Goal: Task Accomplishment & Management: Use online tool/utility

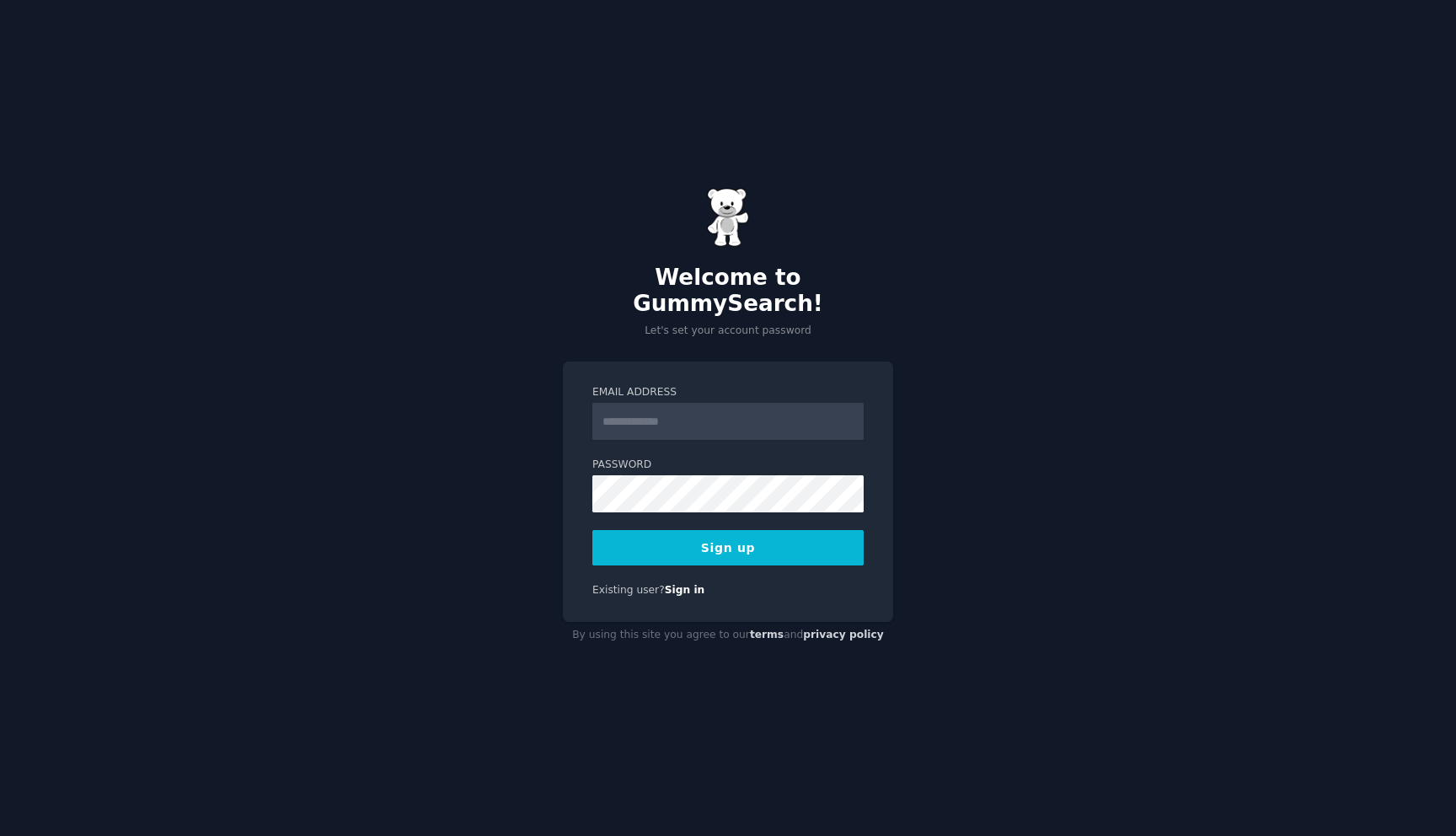
click at [749, 411] on input "Email Address" at bounding box center [728, 422] width 271 height 37
type input "**********"
click at [750, 409] on input "**********" at bounding box center [728, 422] width 271 height 37
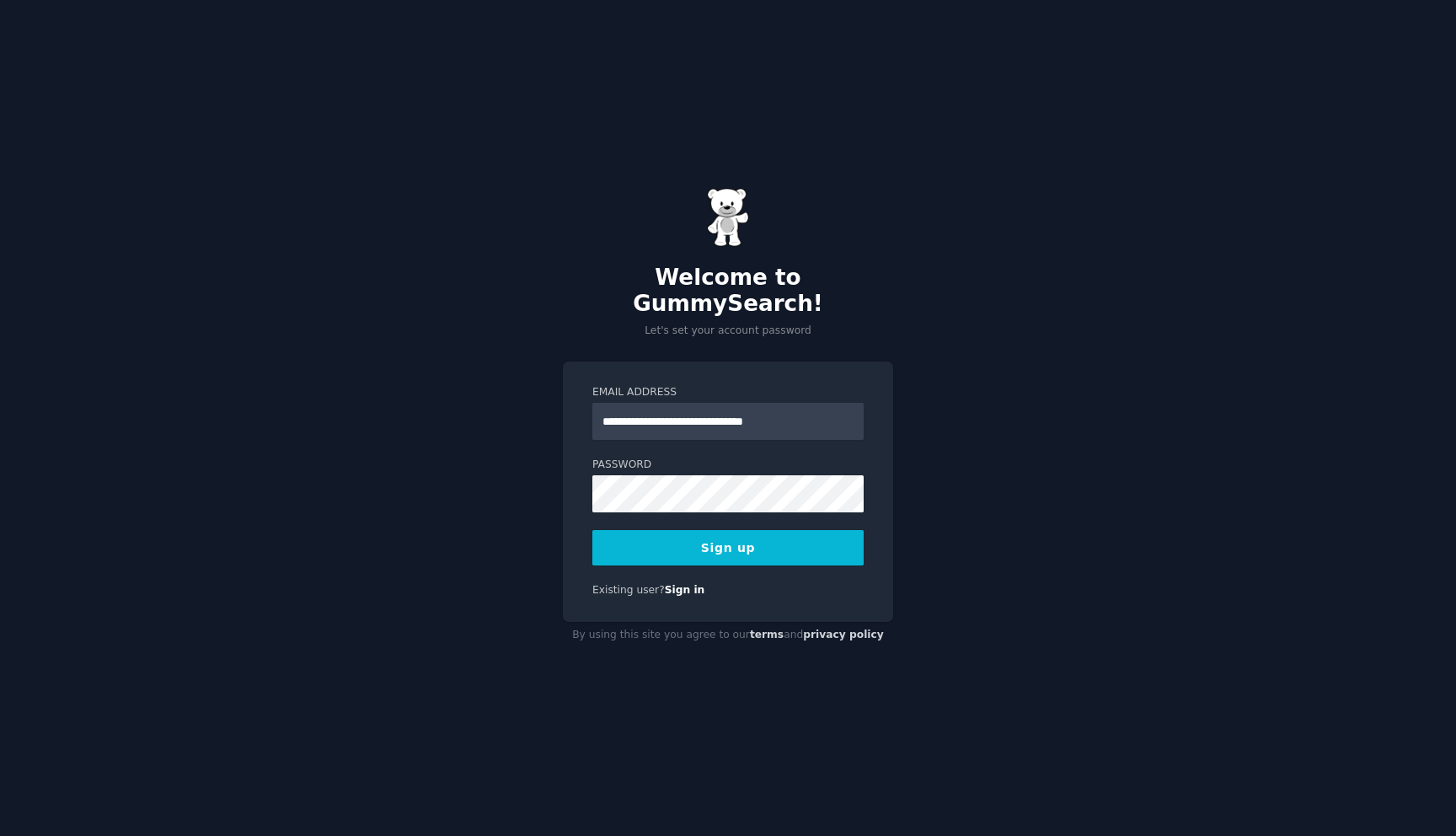
click at [812, 583] on div "Existing user? Sign in" at bounding box center [728, 590] width 271 height 16
click at [736, 363] on div "**********" at bounding box center [728, 491] width 330 height 260
click at [741, 530] on button "Sign up" at bounding box center [728, 547] width 271 height 36
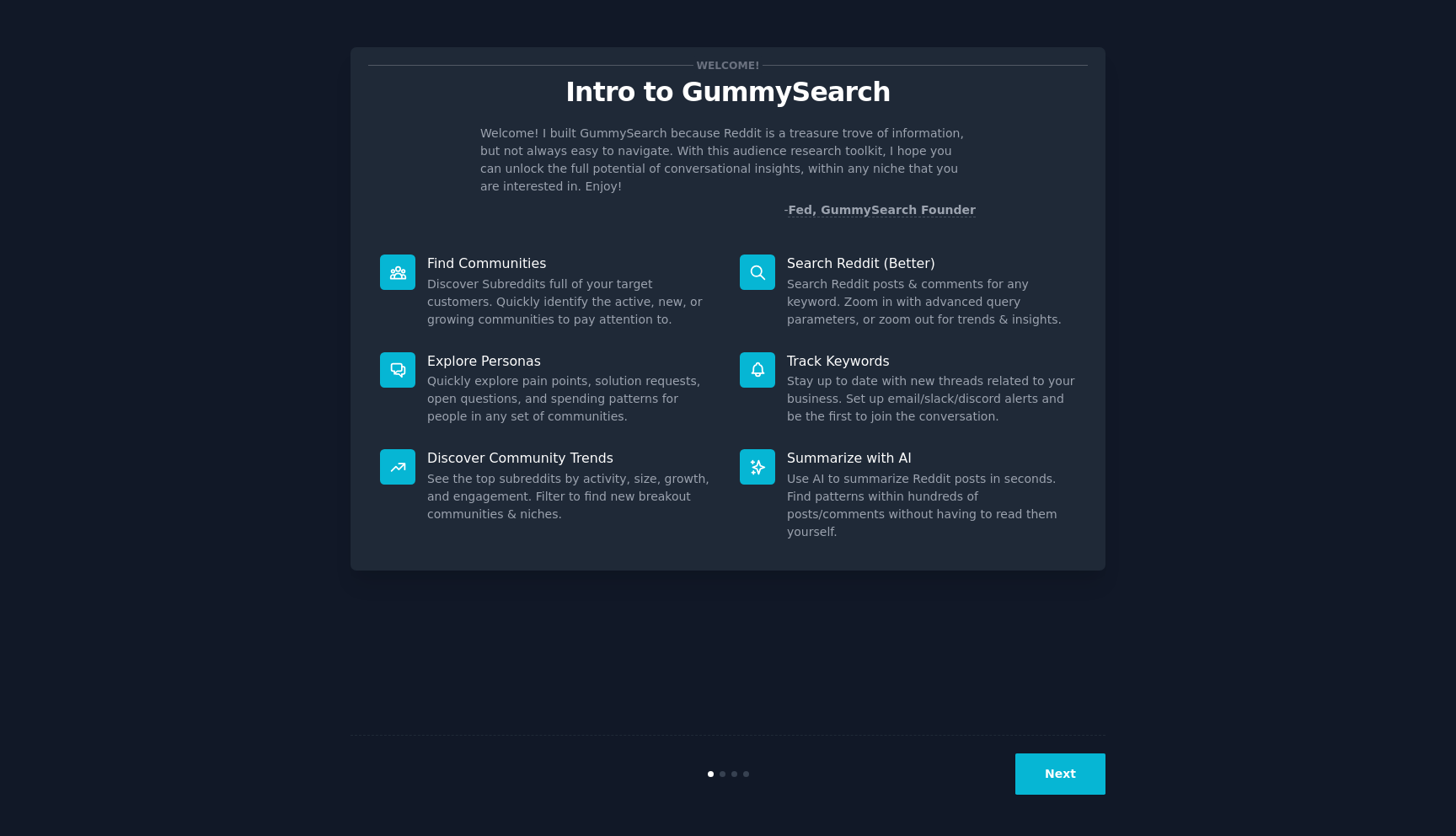
click at [1047, 767] on button "Next" at bounding box center [1060, 774] width 90 height 41
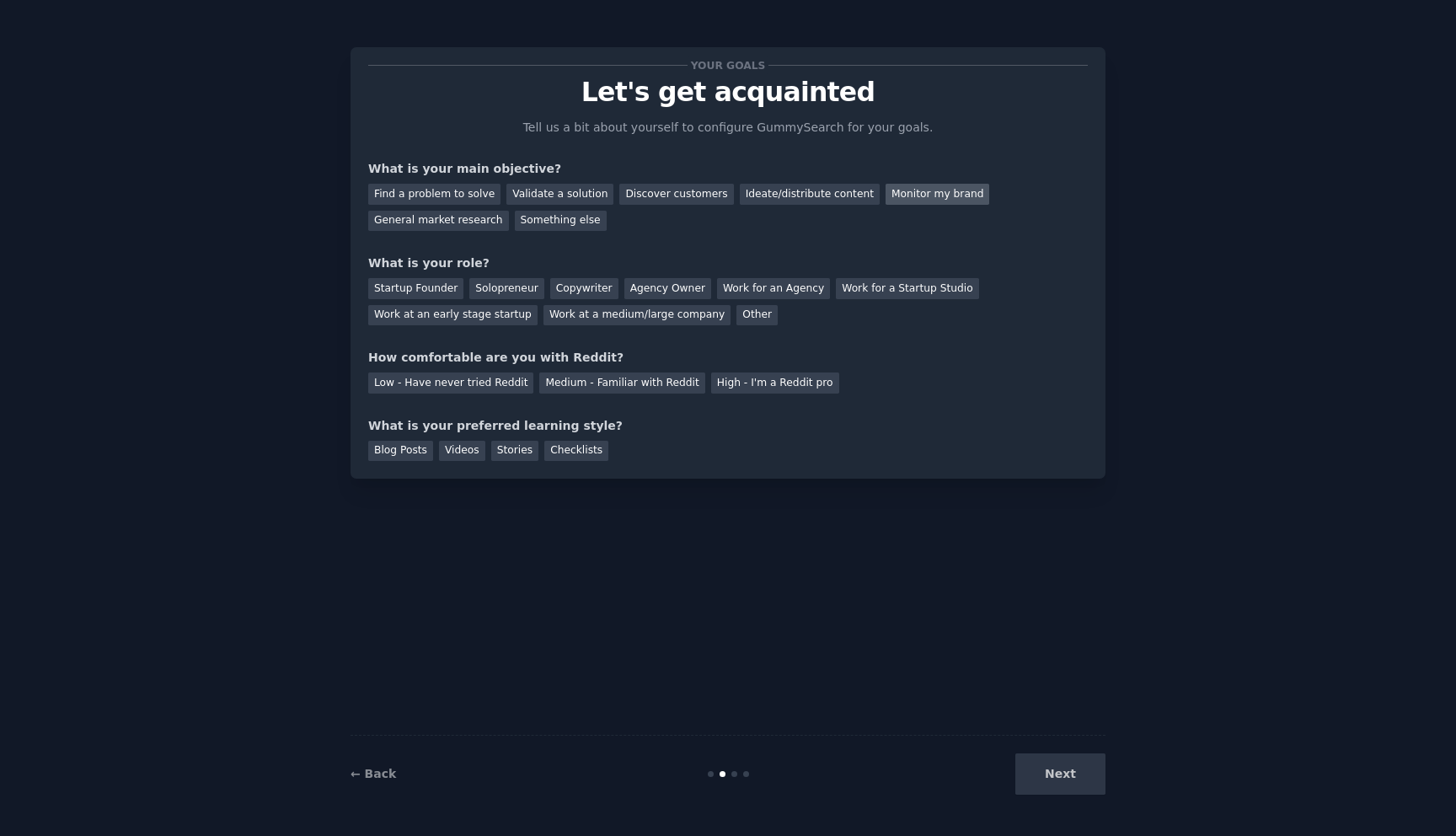
click at [885, 198] on div "Monitor my brand" at bounding box center [936, 193] width 104 height 21
click at [660, 198] on div "Discover customers" at bounding box center [676, 193] width 114 height 21
click at [899, 188] on div "Monitor my brand" at bounding box center [936, 193] width 104 height 21
click at [737, 314] on div "Other" at bounding box center [757, 315] width 41 height 21
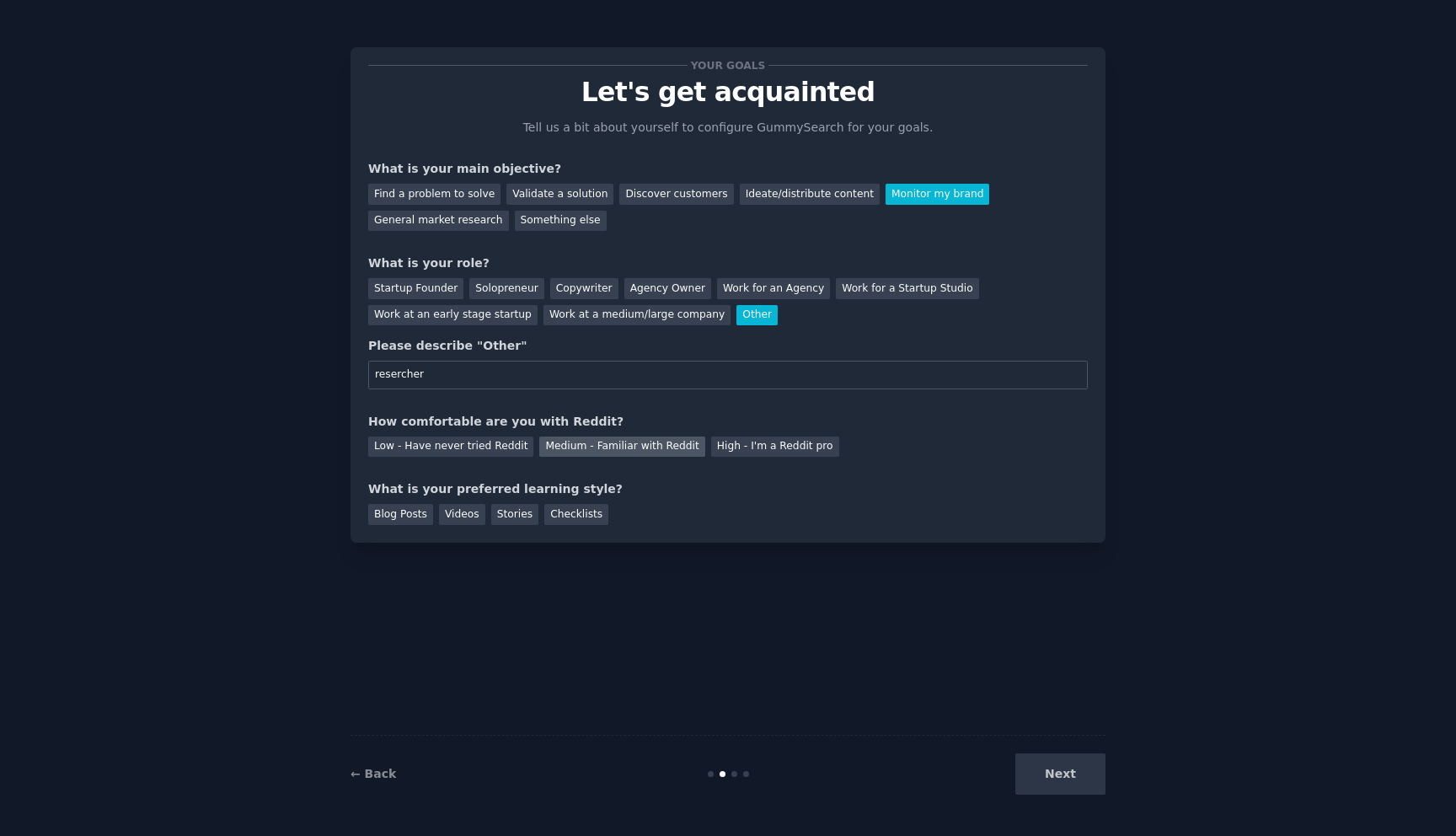
type input "resercher"
click at [658, 447] on div "Medium - Familiar with Reddit" at bounding box center [621, 446] width 165 height 21
click at [473, 513] on div "Videos" at bounding box center [462, 514] width 47 height 21
click at [1050, 798] on div "← Back Next" at bounding box center [728, 774] width 755 height 78
click at [1049, 782] on button "Next" at bounding box center [1060, 774] width 90 height 41
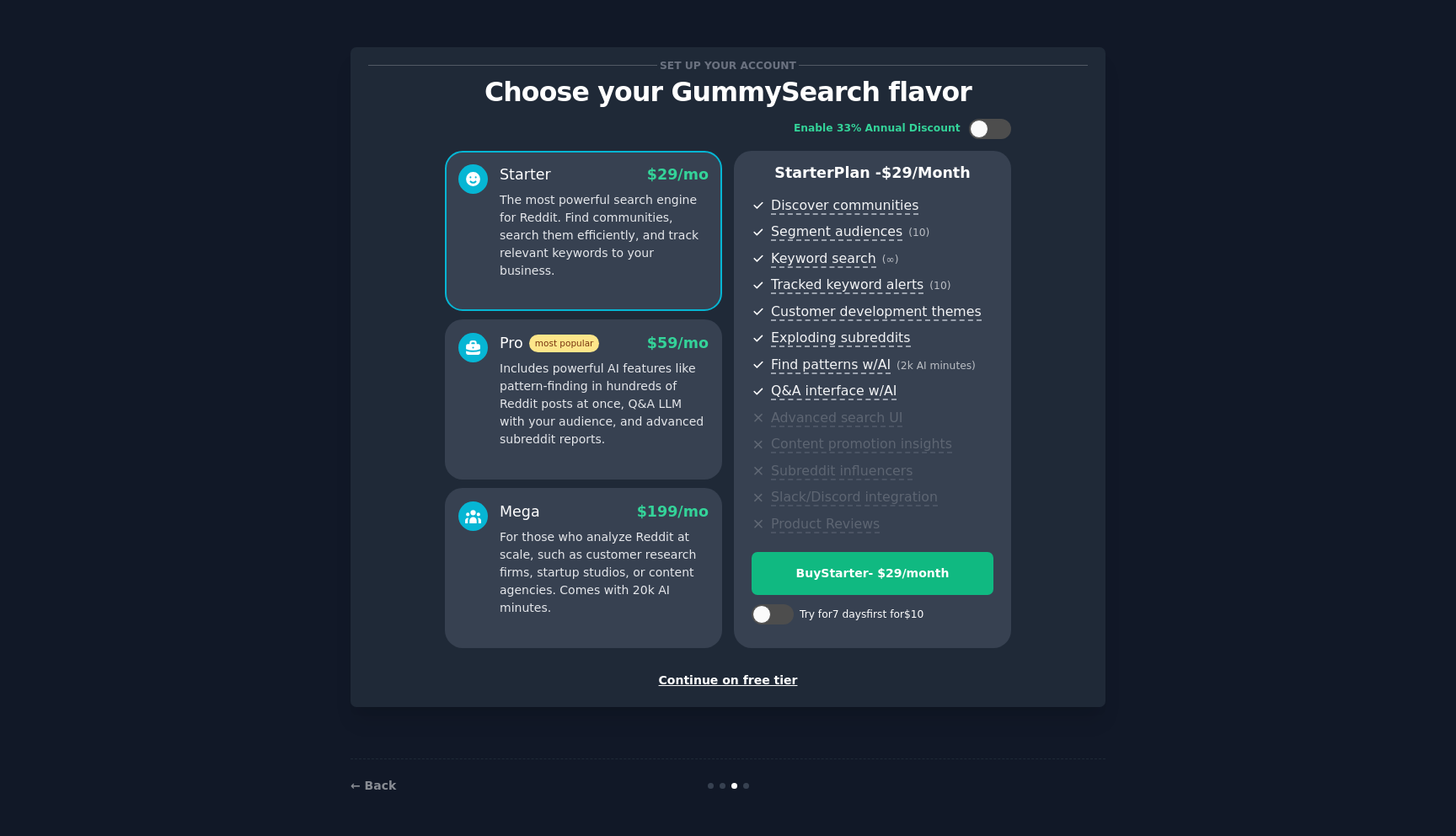
click at [751, 676] on div "Continue on free tier" at bounding box center [728, 680] width 719 height 17
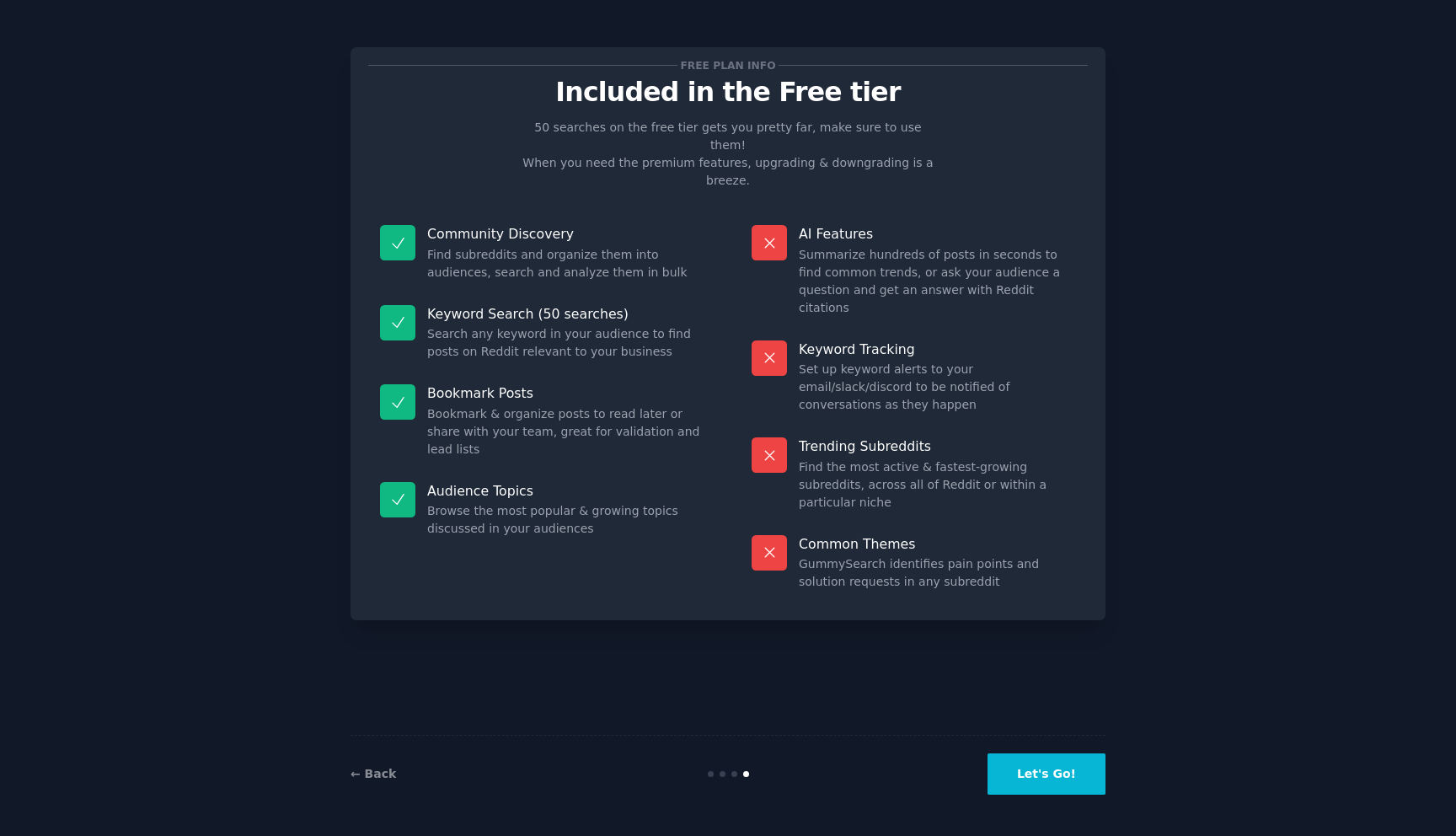
click at [1037, 761] on button "Let's Go!" at bounding box center [1046, 774] width 118 height 41
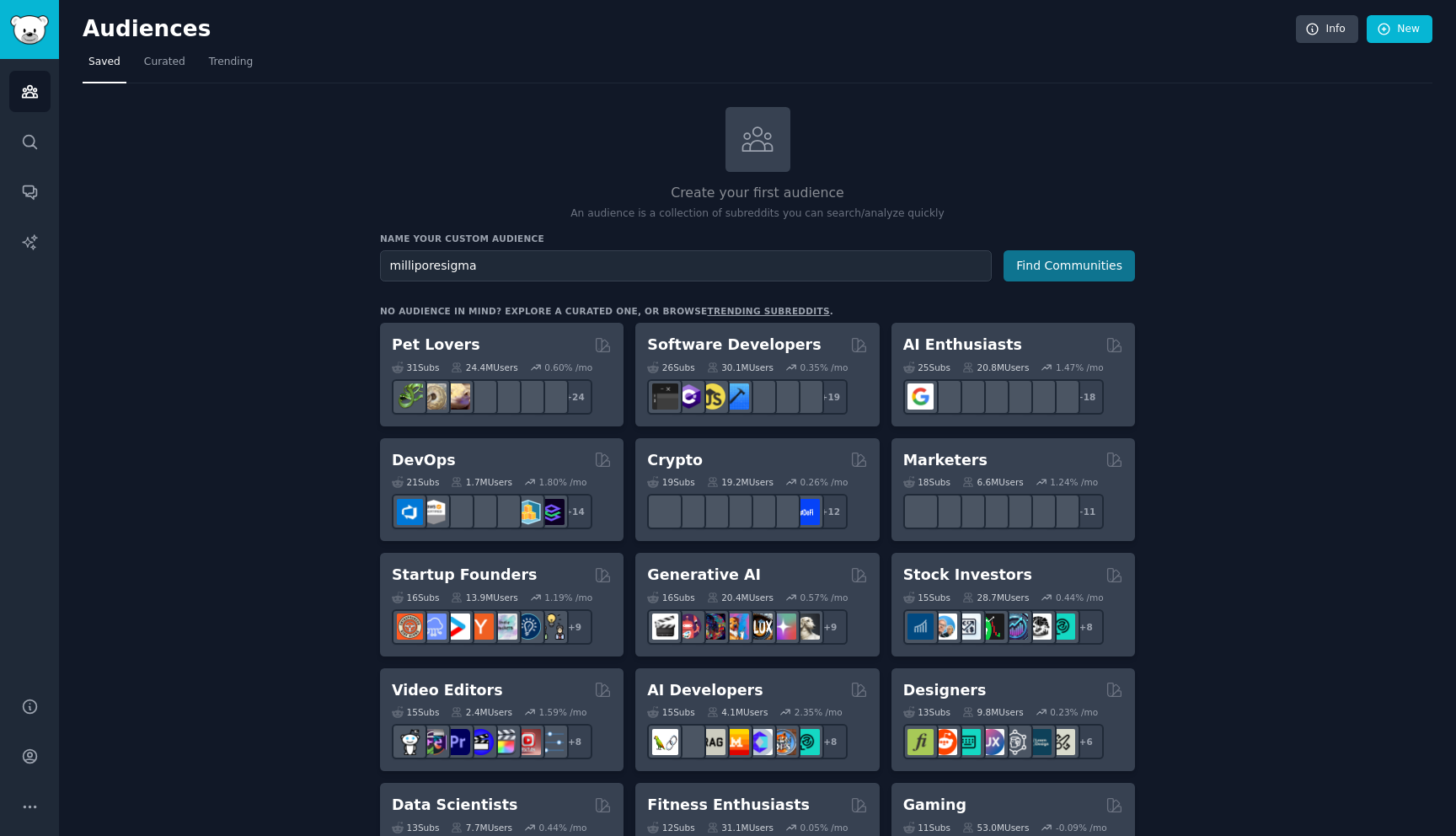
type input "milliporesigma"
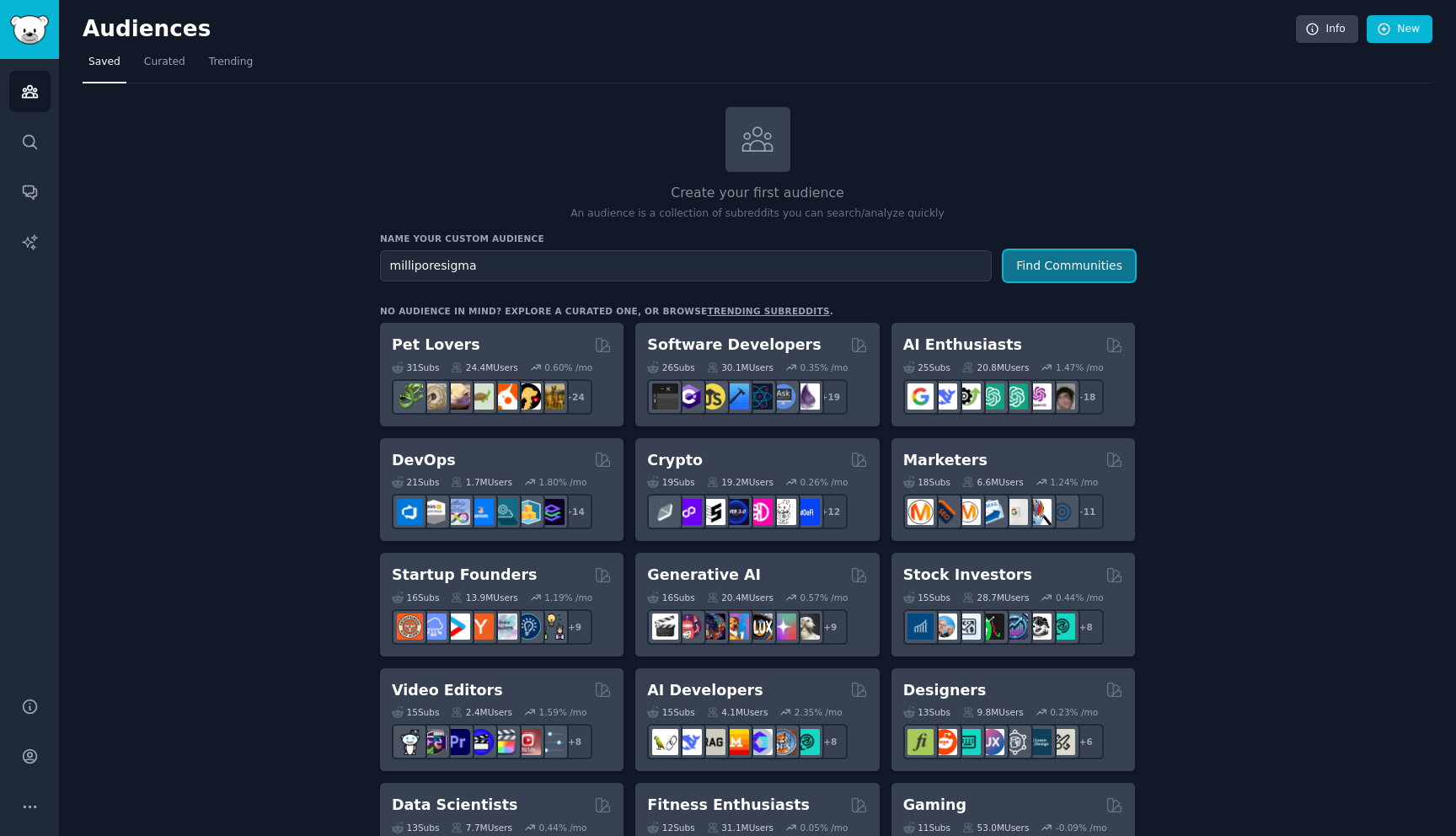
click at [1073, 270] on button "Find Communities" at bounding box center [1068, 266] width 131 height 31
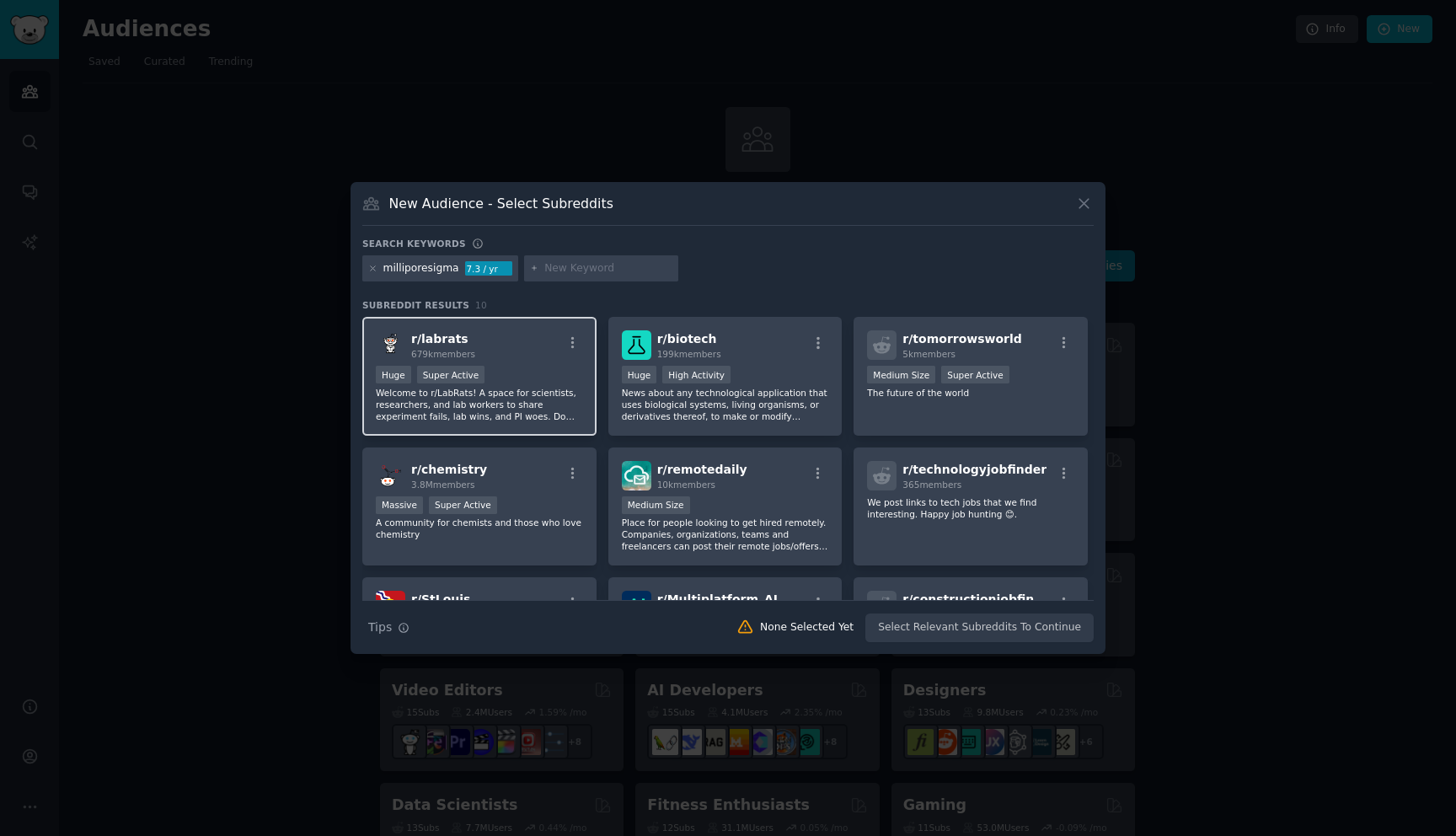
click at [539, 390] on p "Welcome to r/LabRats! A space for scientists, researchers, and lab workers to s…" at bounding box center [479, 404] width 207 height 36
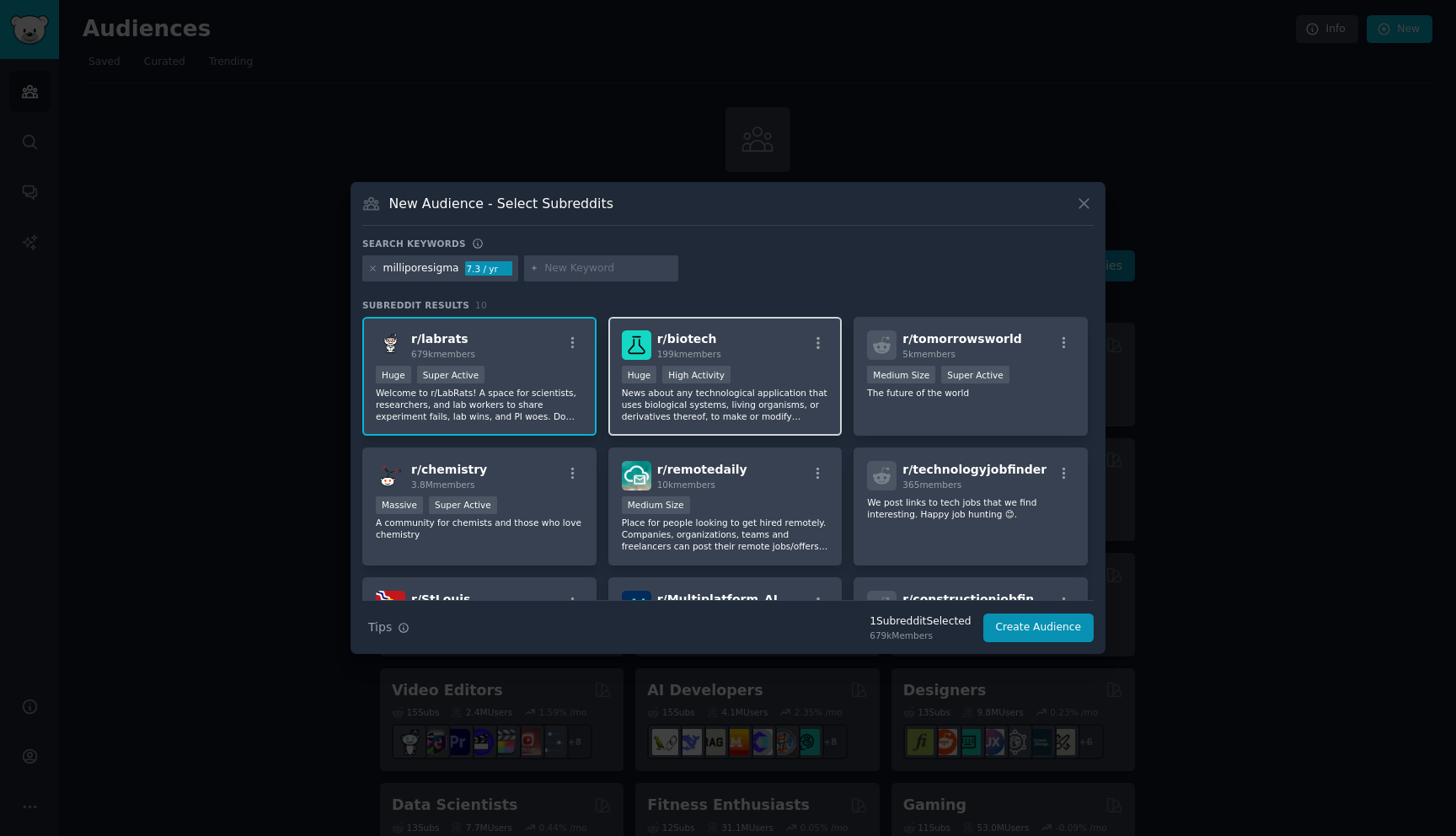
click at [691, 403] on p "News about any technological application that uses biological systems, living o…" at bounding box center [726, 404] width 207 height 36
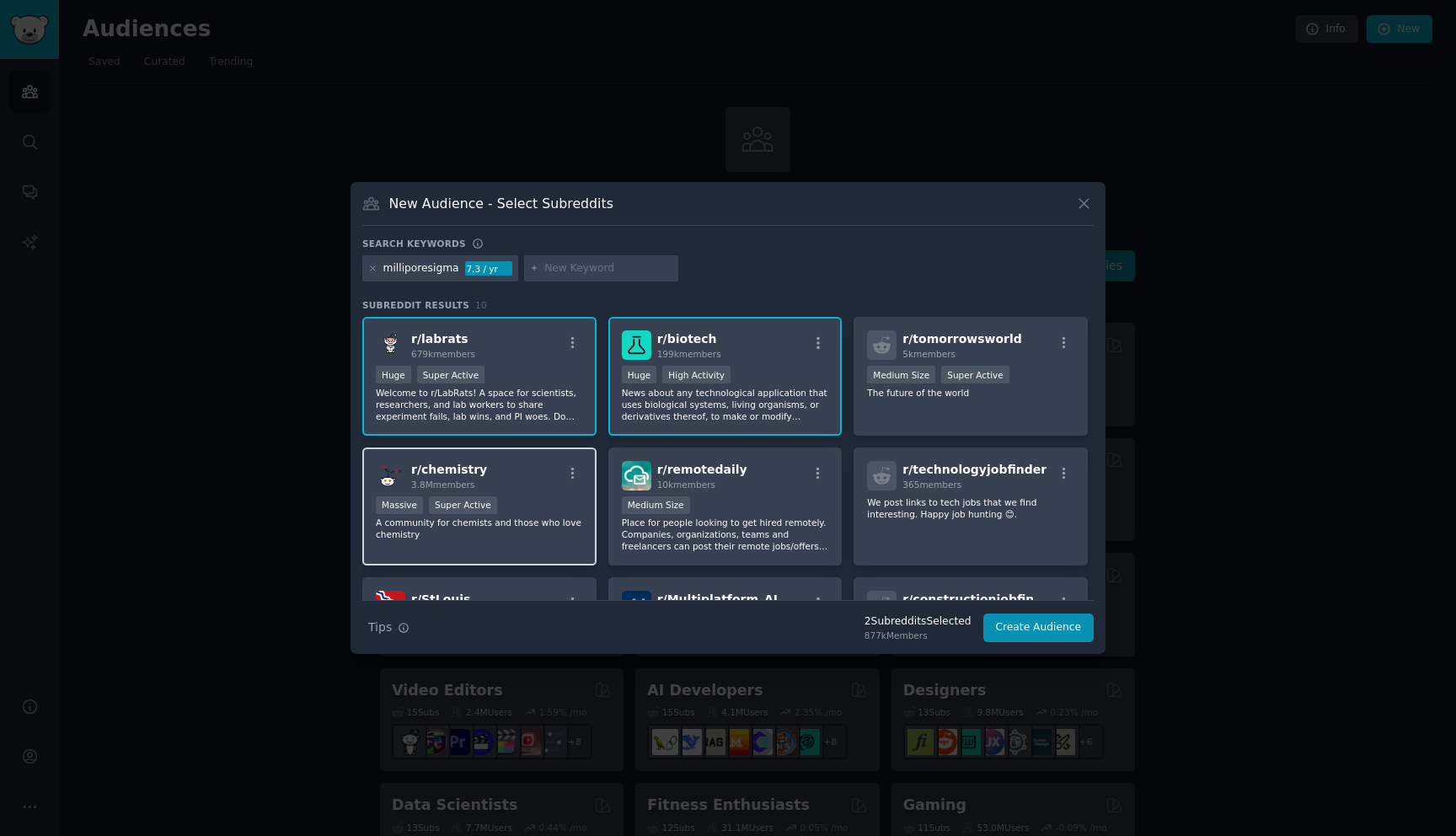
click at [527, 498] on div "Massive Super Active" at bounding box center [479, 507] width 207 height 21
click at [1022, 625] on button "Create Audience" at bounding box center [1038, 627] width 111 height 28
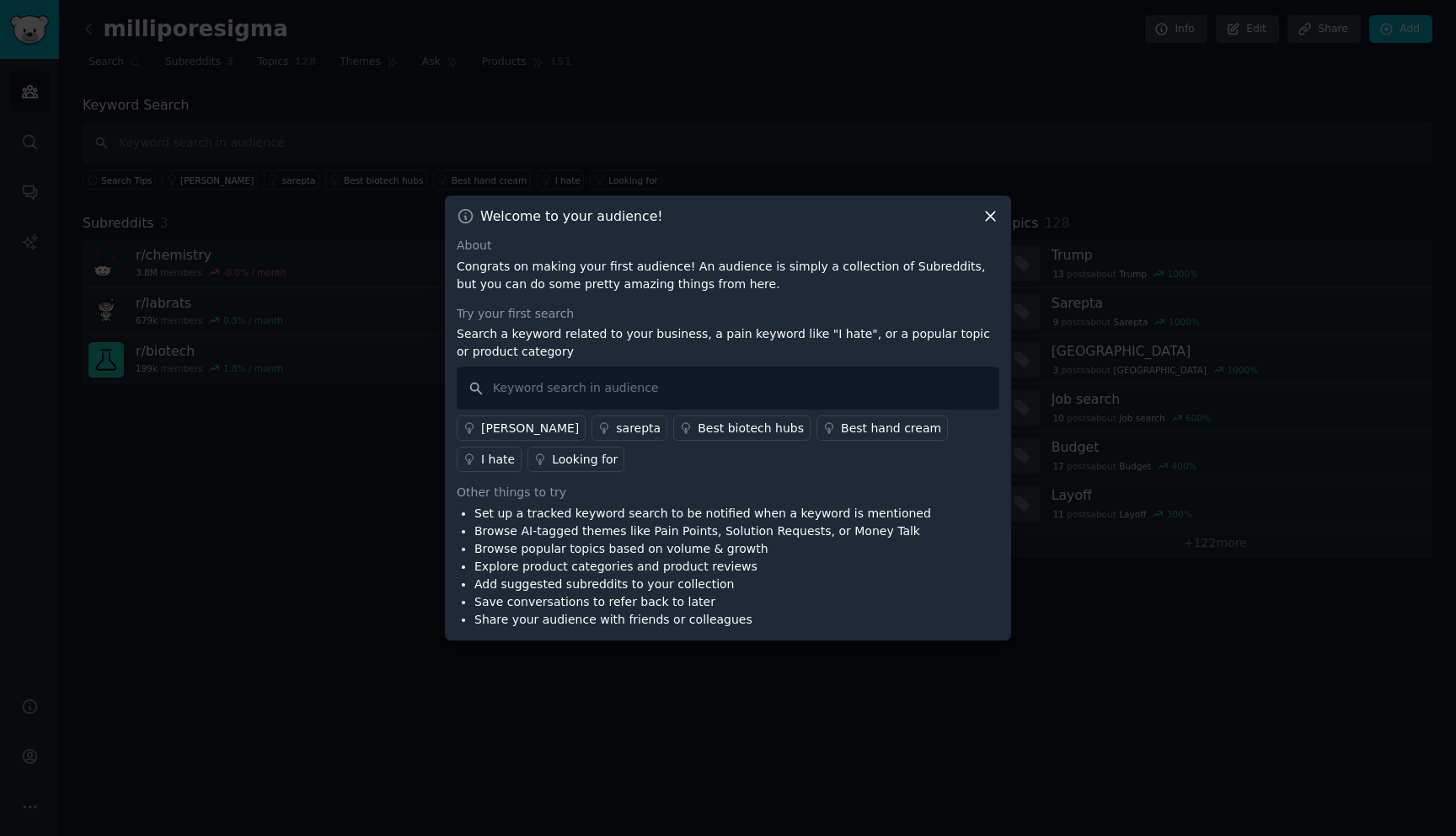
click at [991, 215] on icon at bounding box center [991, 217] width 9 height 9
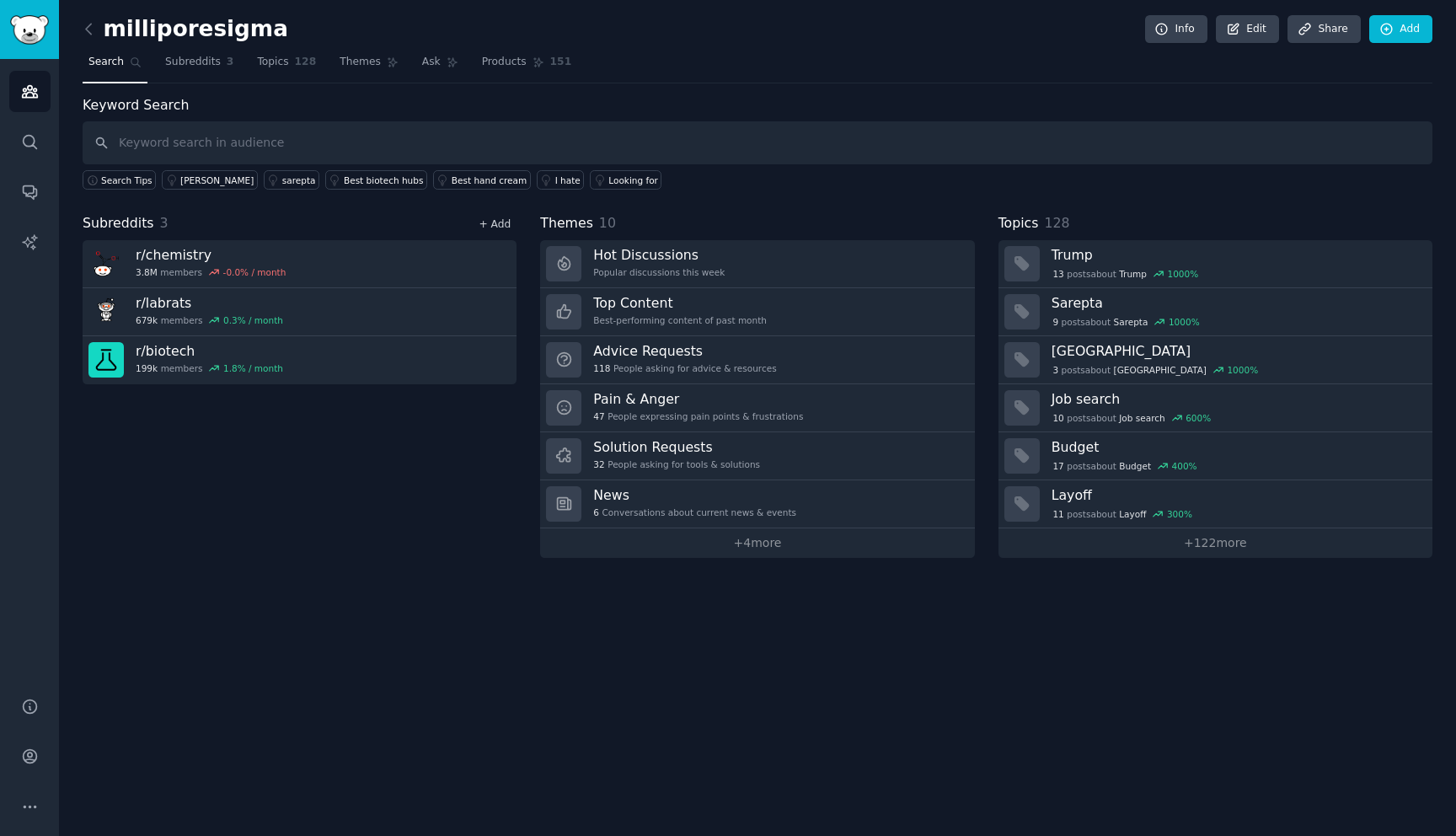
click at [497, 221] on link "+ Add" at bounding box center [494, 224] width 32 height 12
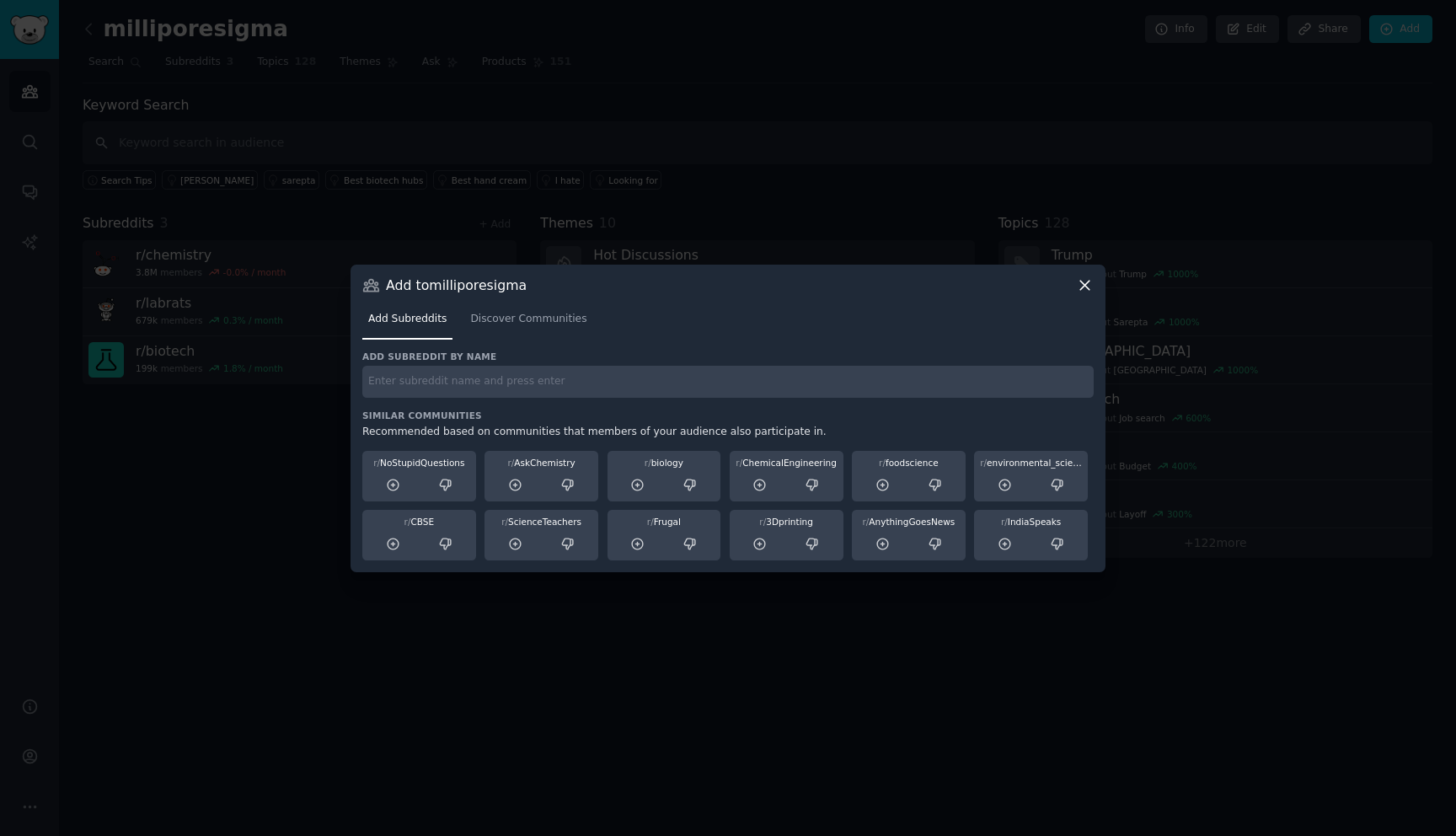
click at [483, 398] on div "Add subreddit by name Similar Communities Recommended based on communities that…" at bounding box center [728, 456] width 731 height 210
click at [487, 383] on input "text" at bounding box center [728, 382] width 731 height 33
click at [511, 324] on span "Discover Communities" at bounding box center [528, 319] width 116 height 16
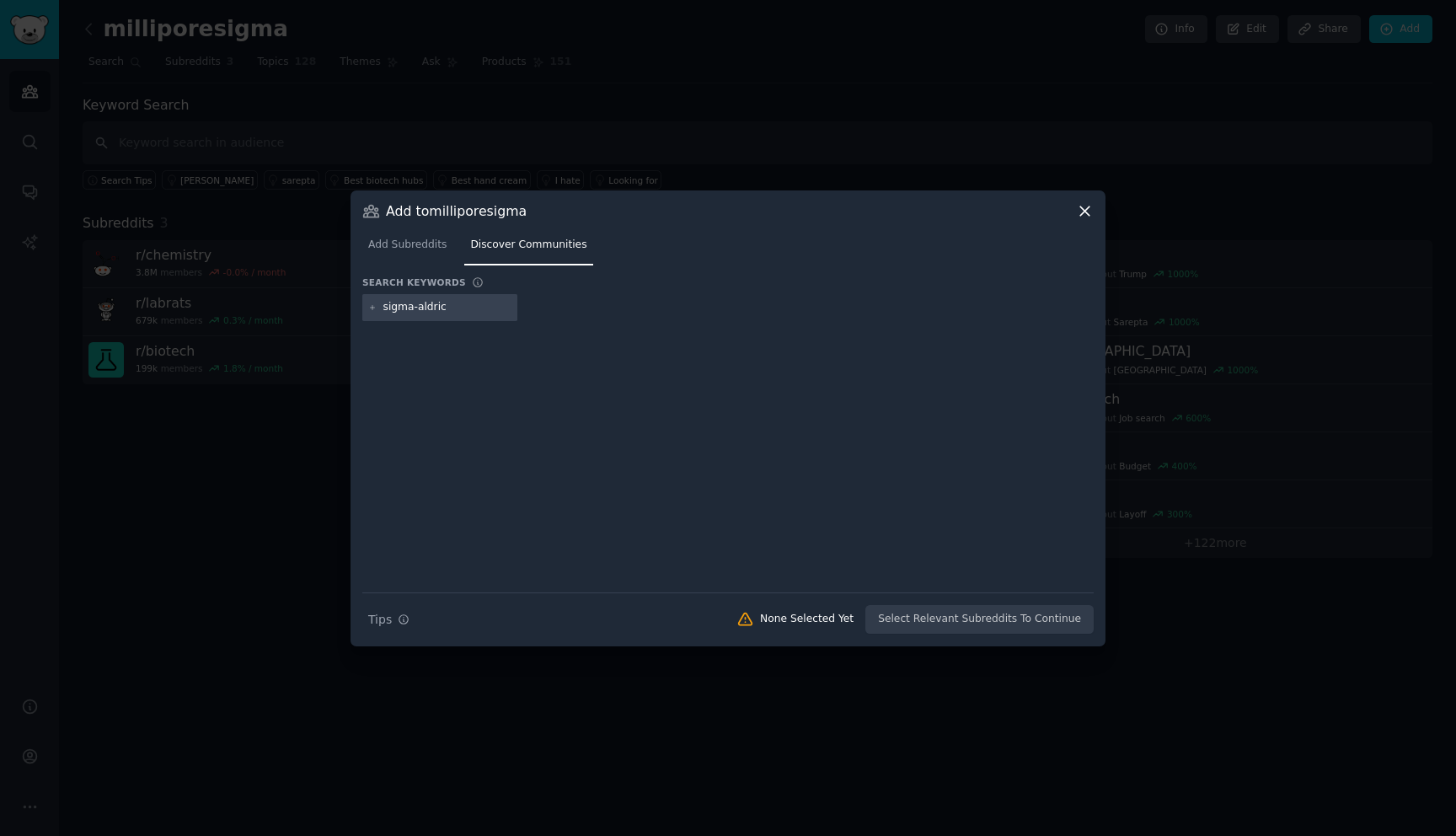
type input "sigma-[PERSON_NAME]"
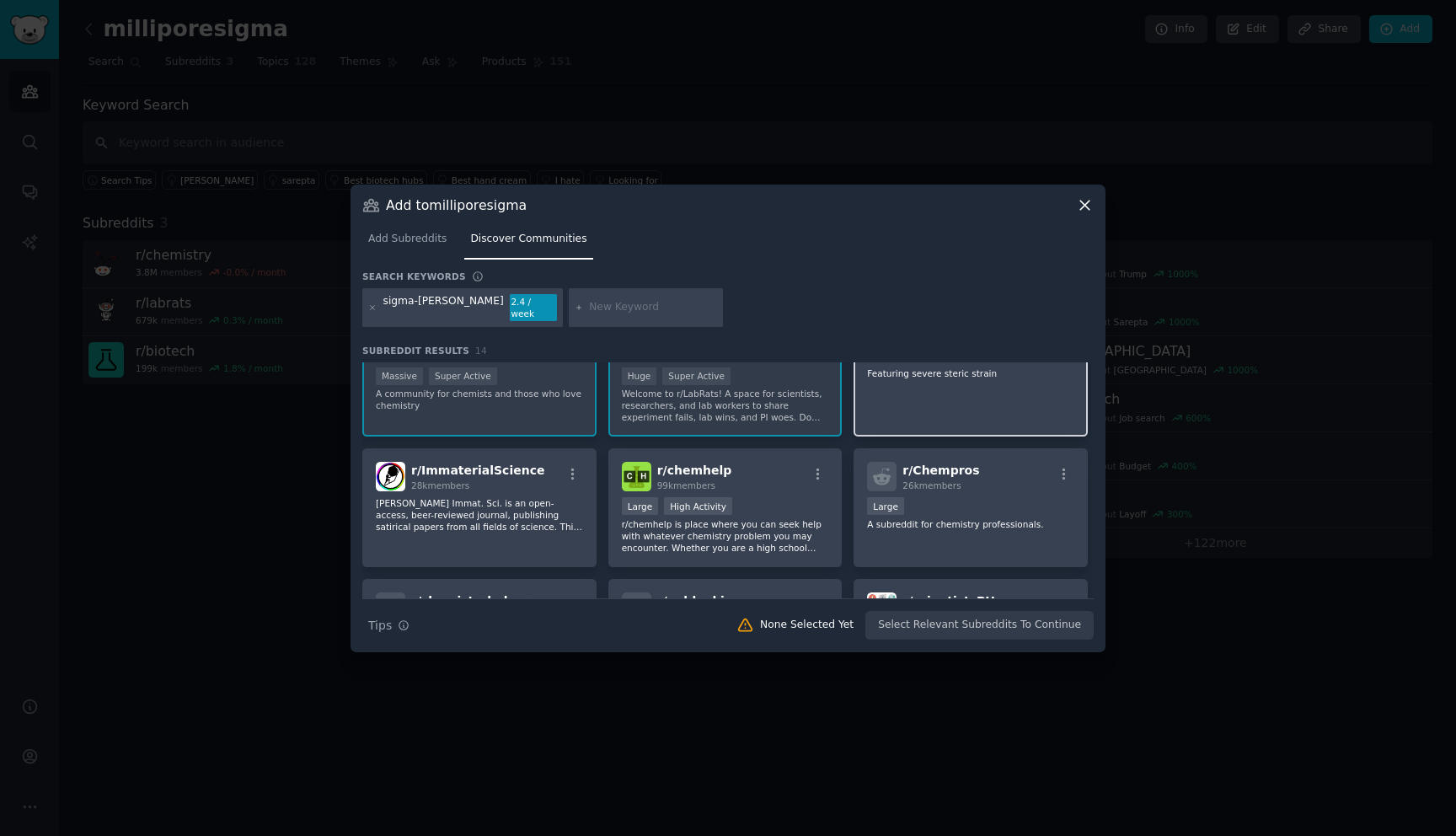
scroll to position [51, 0]
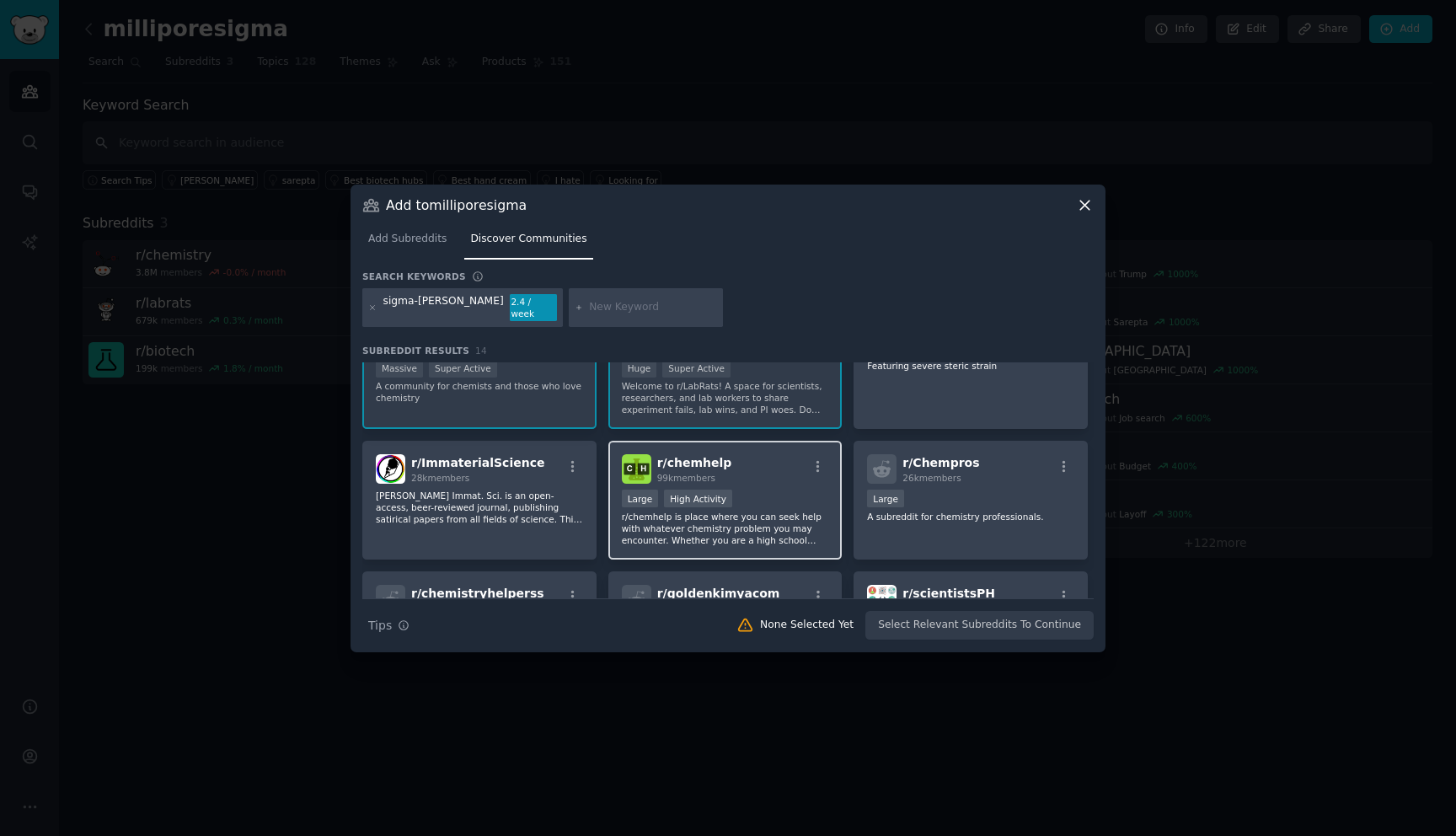
click at [789, 500] on div "Large High Activity" at bounding box center [726, 500] width 207 height 21
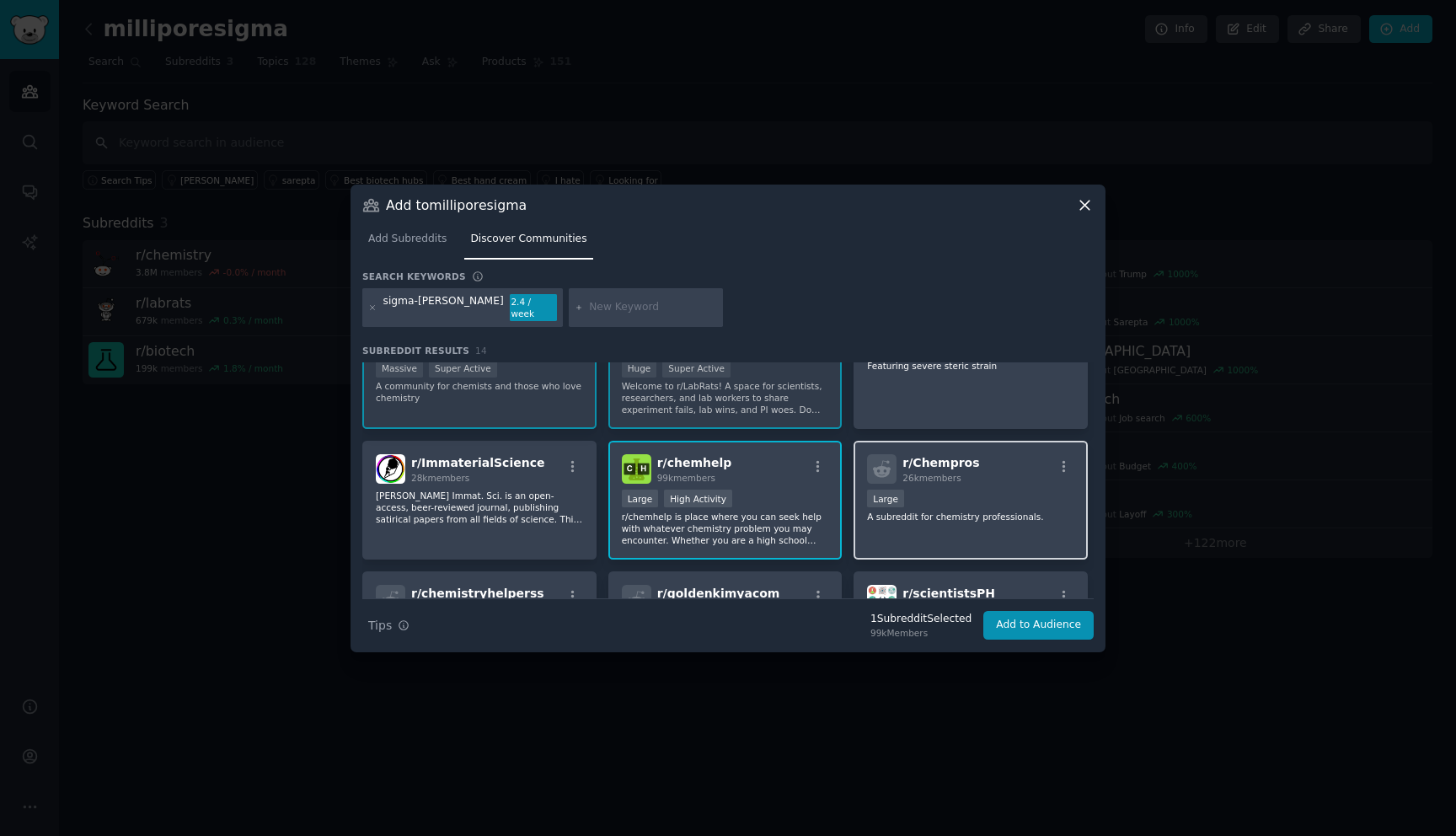
click at [969, 515] on p "A subreddit for chemistry professionals." at bounding box center [970, 516] width 207 height 12
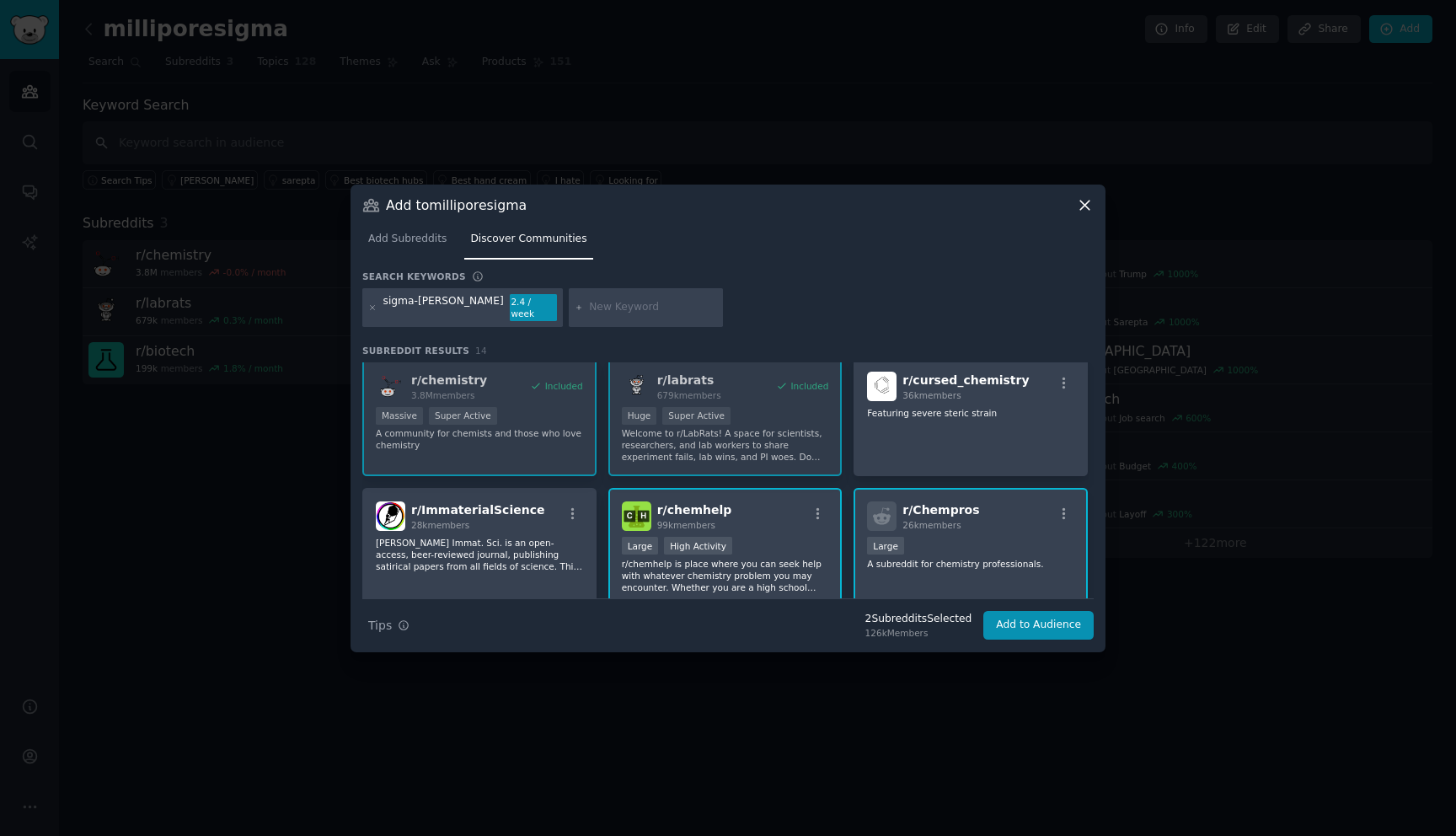
scroll to position [0, 0]
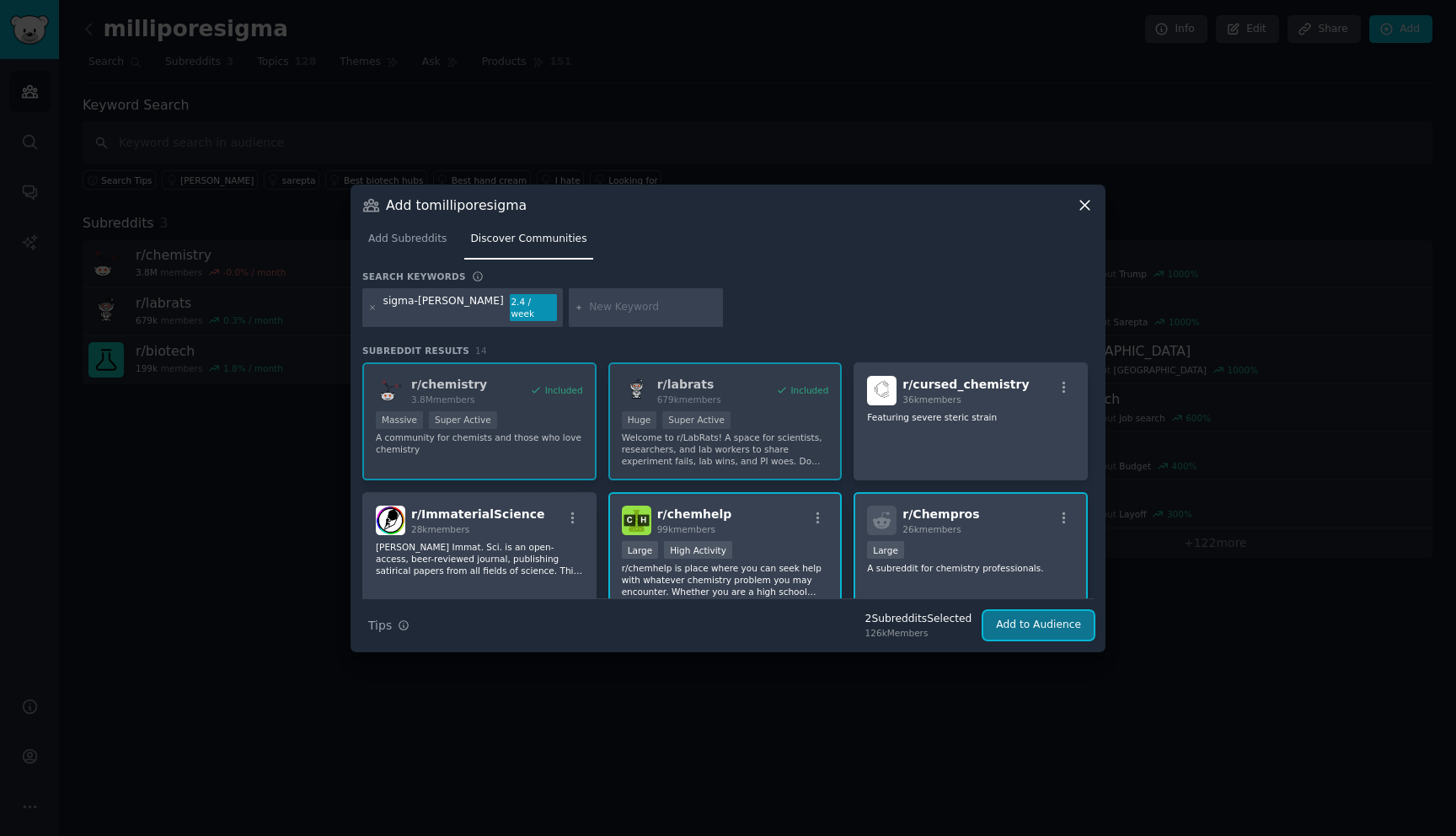
click at [1028, 619] on button "Add to Audience" at bounding box center [1038, 625] width 110 height 28
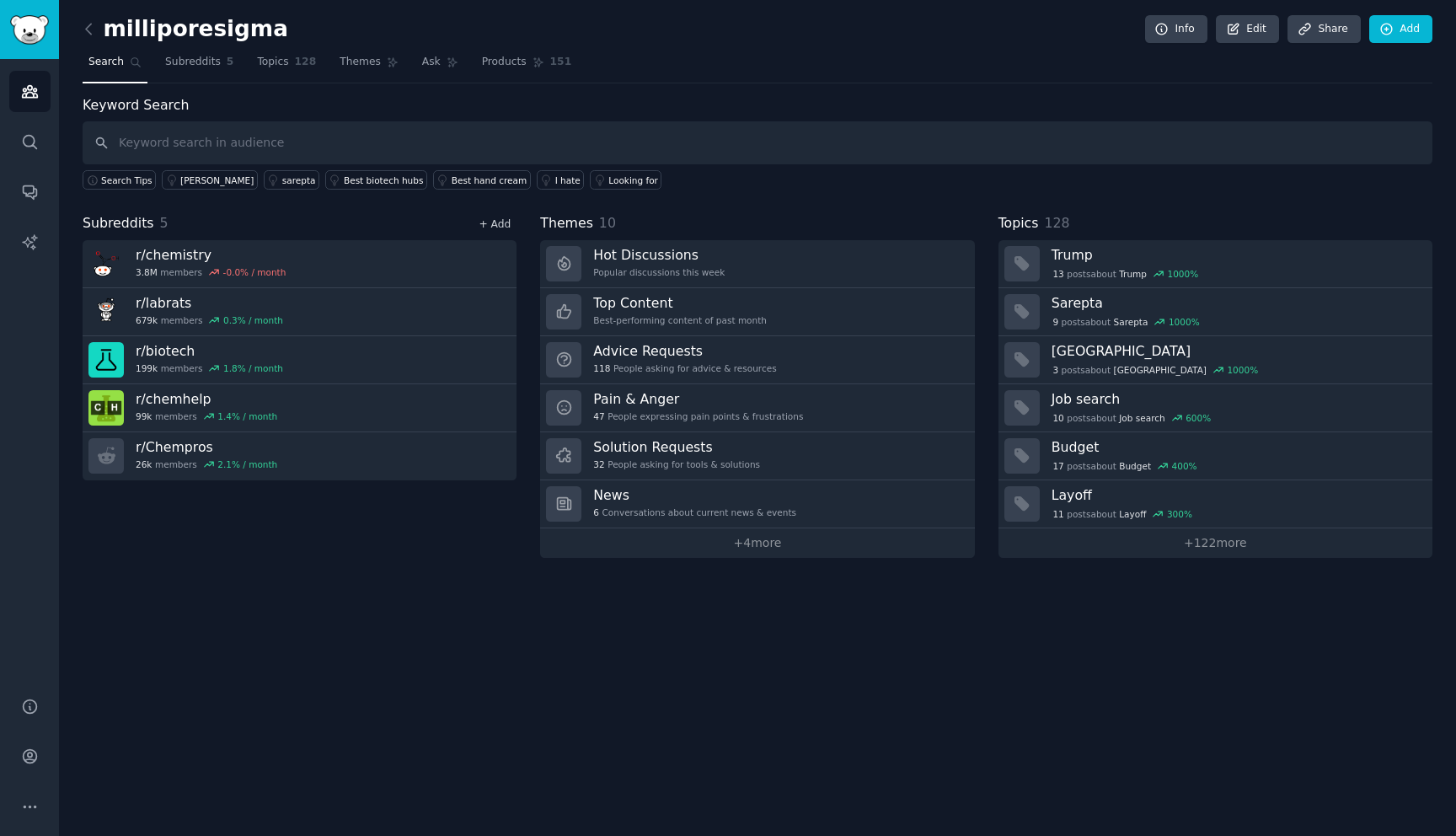
click at [500, 226] on link "+ Add" at bounding box center [494, 224] width 32 height 12
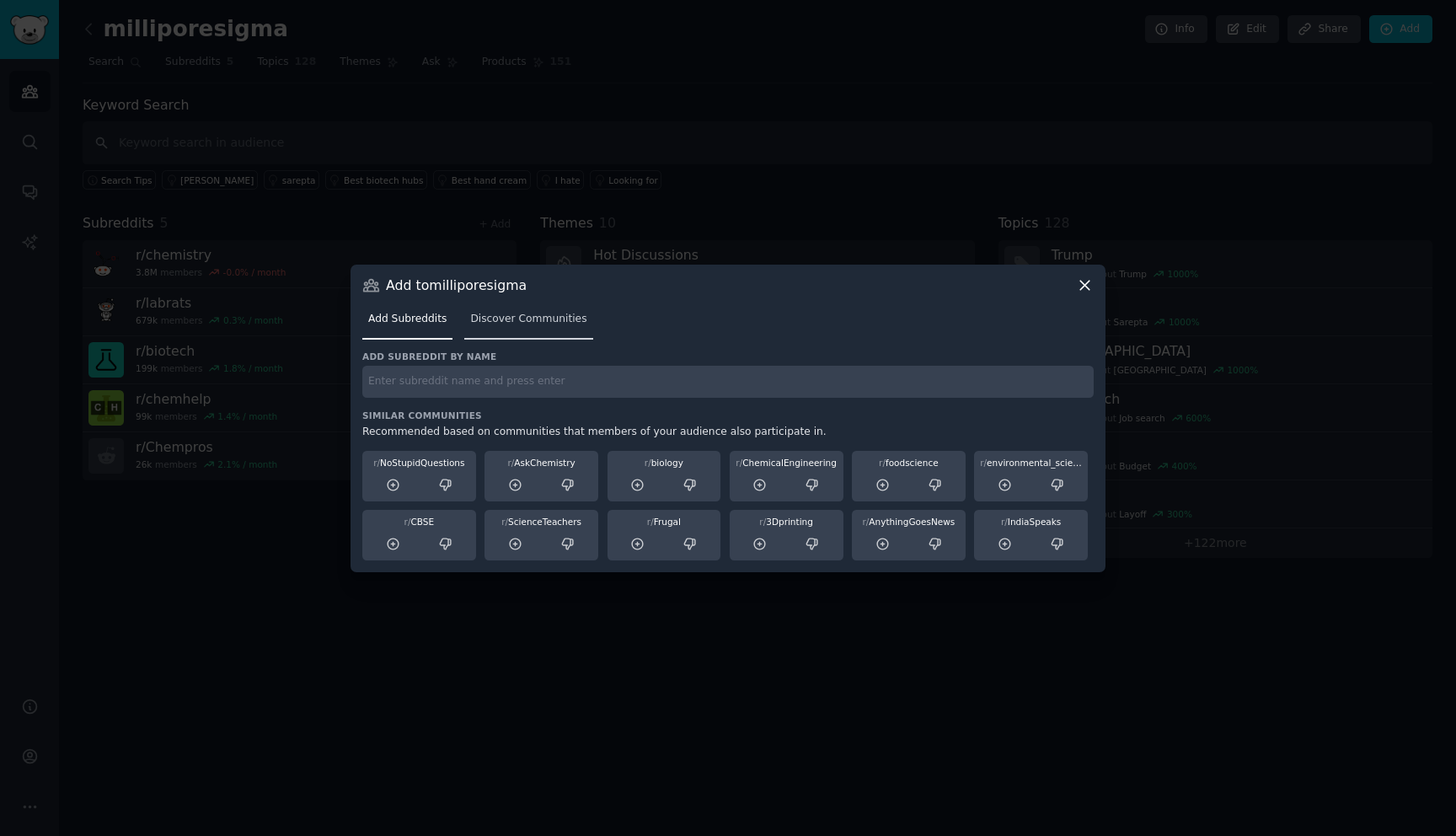
click at [535, 331] on link "Discover Communities" at bounding box center [529, 324] width 128 height 35
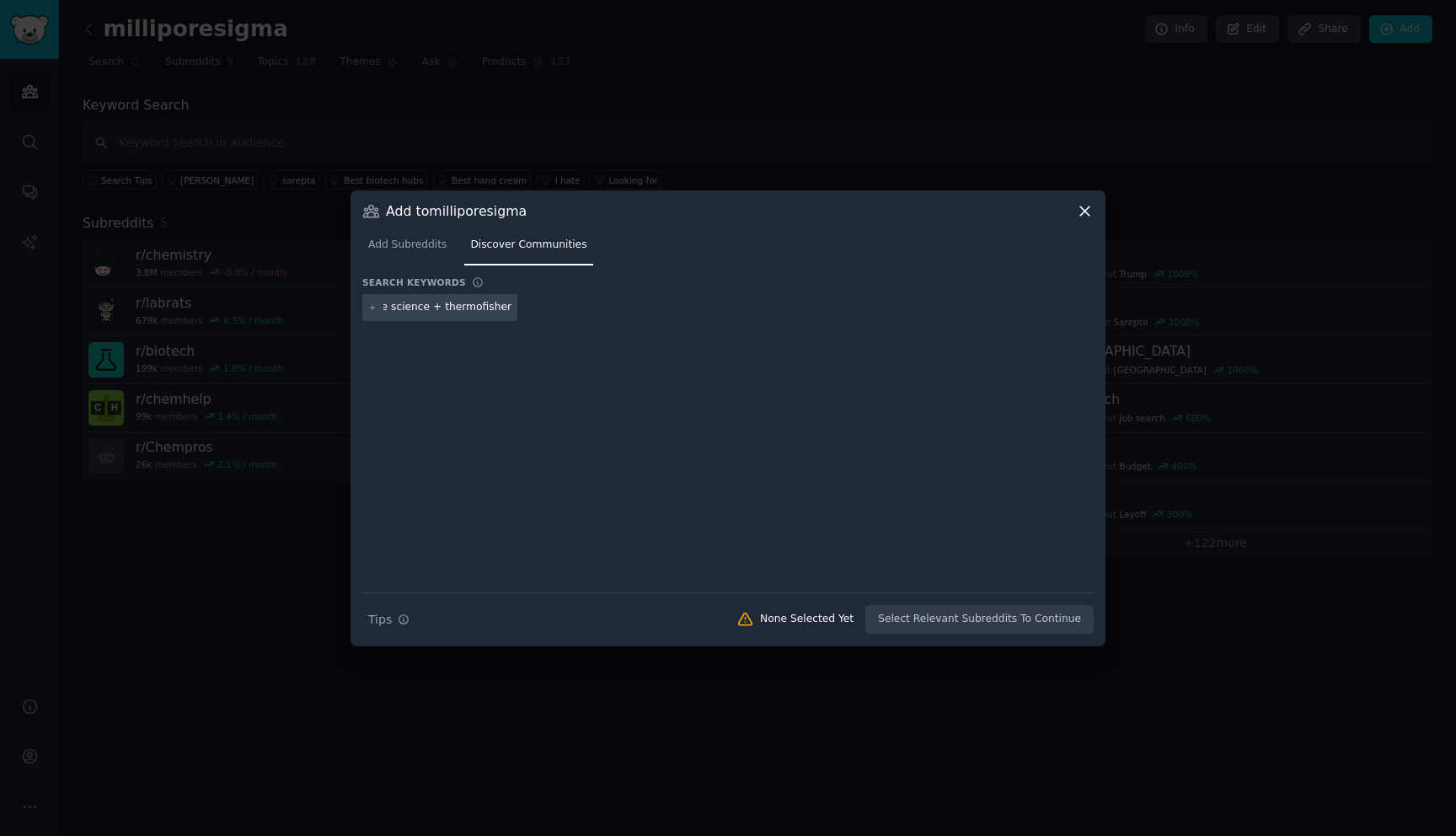
scroll to position [0, 15]
type input "life science + thermofisher + sigma"
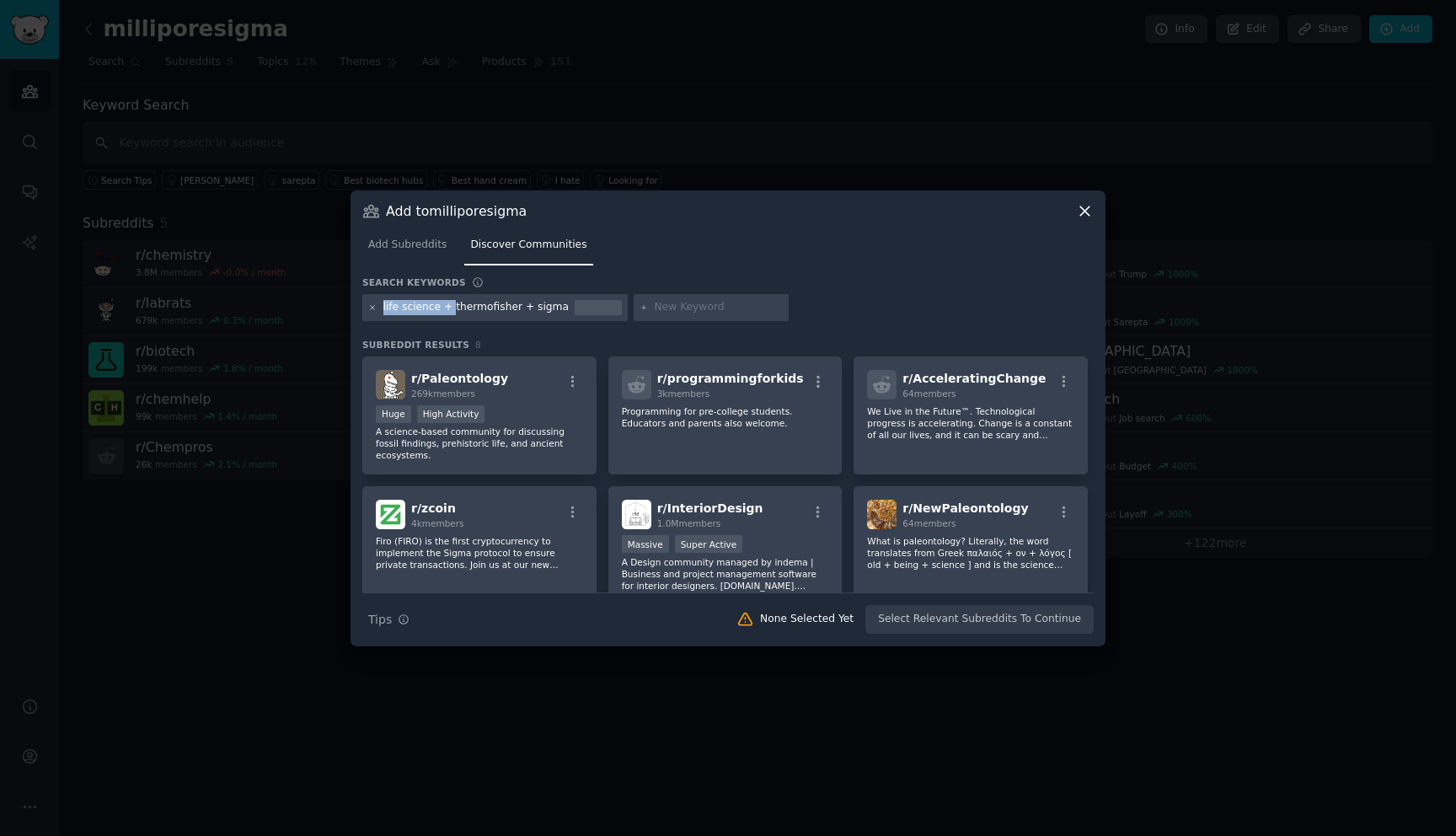
drag, startPoint x: 450, startPoint y: 309, endPoint x: 369, endPoint y: 309, distance: 81.0
click at [369, 309] on div "life science + thermofisher + sigma" at bounding box center [495, 307] width 266 height 27
click at [371, 307] on icon at bounding box center [373, 308] width 9 height 9
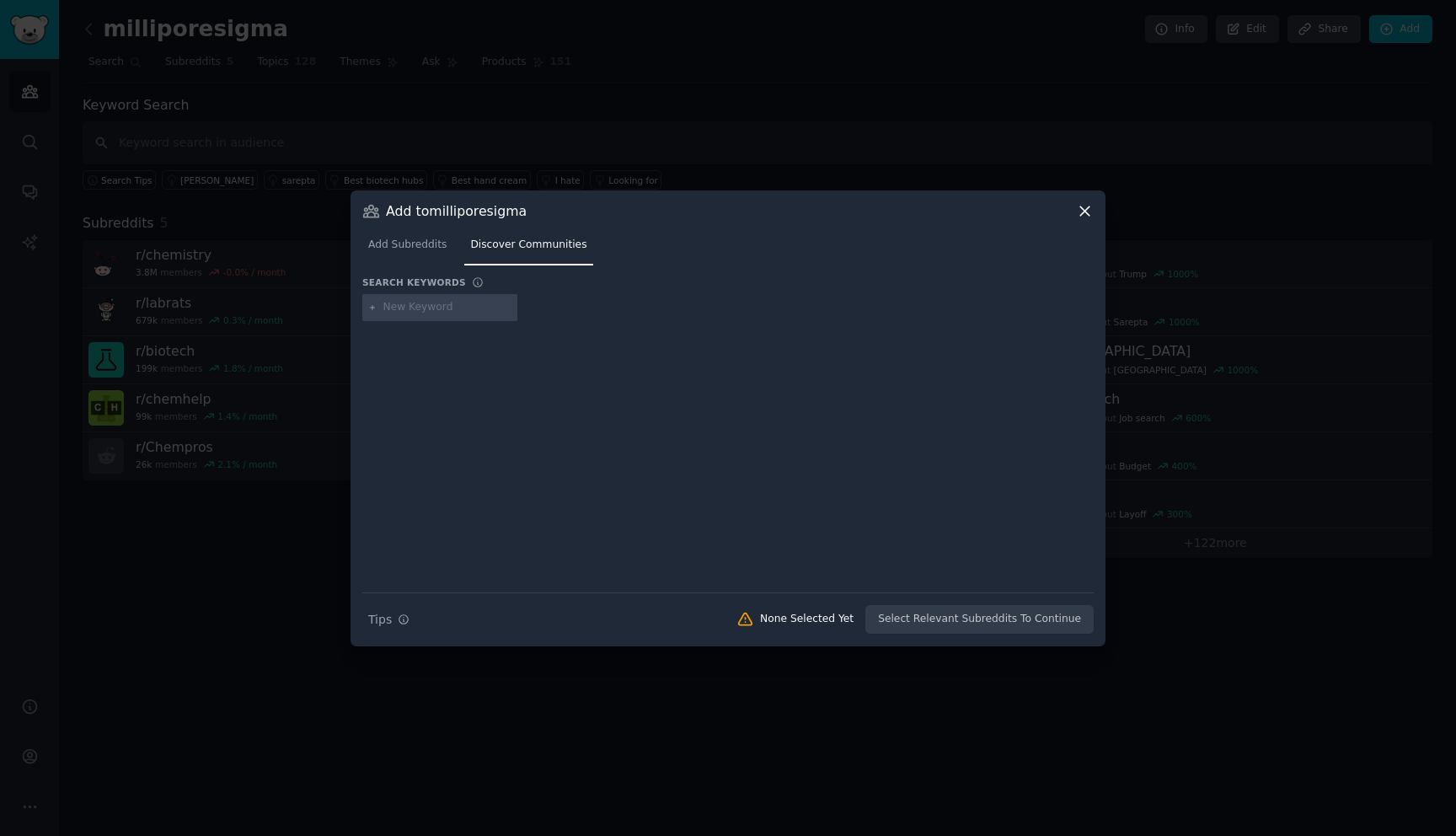
click at [408, 311] on input "text" at bounding box center [447, 307] width 128 height 16
type input "thermofisher sigma"
click at [413, 308] on div "thermofisher sigma" at bounding box center [433, 307] width 101 height 16
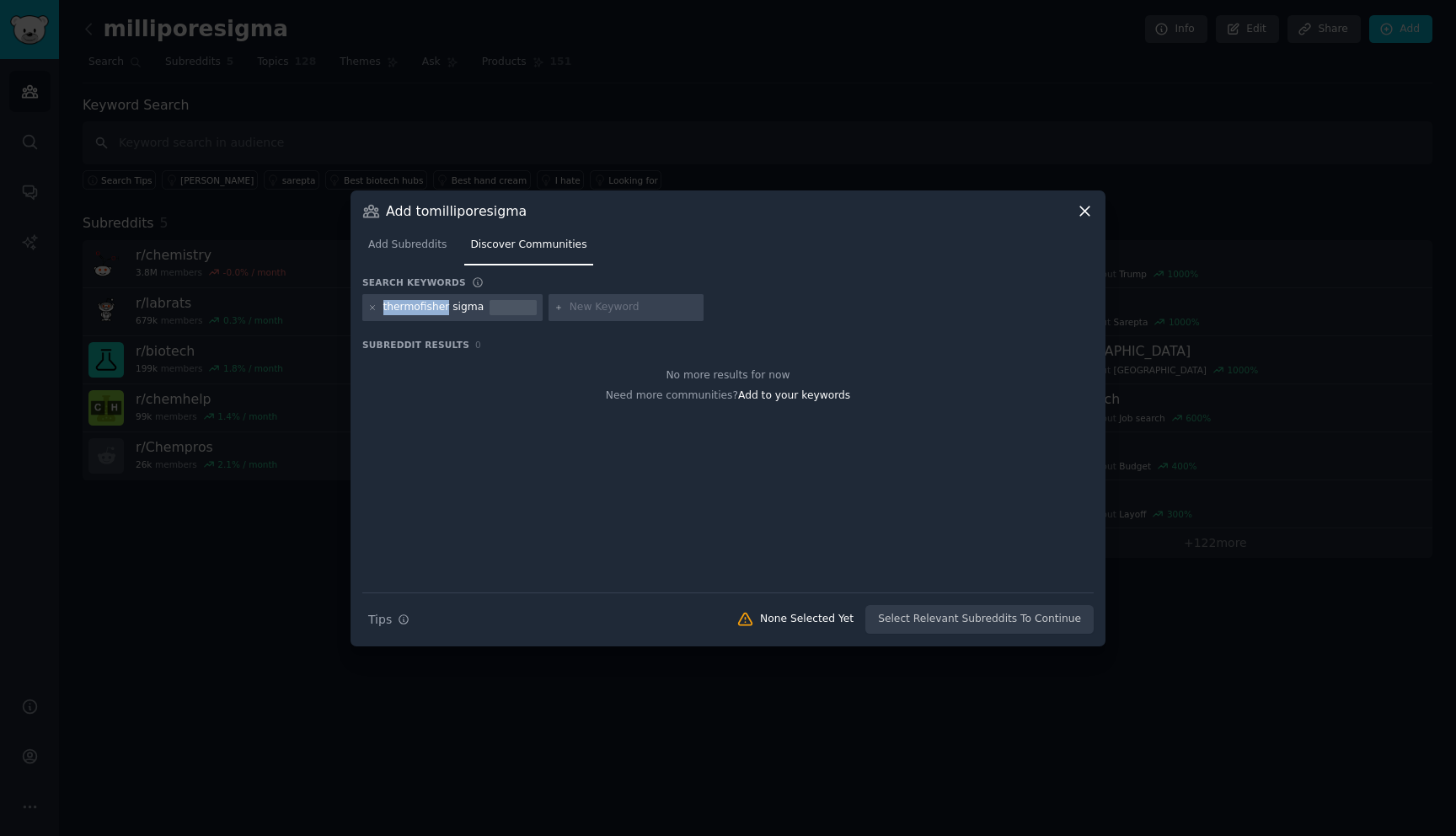
click at [413, 308] on div "thermofisher sigma" at bounding box center [433, 307] width 101 height 16
copy div "thermofisher"
click at [373, 310] on icon at bounding box center [373, 308] width 9 height 9
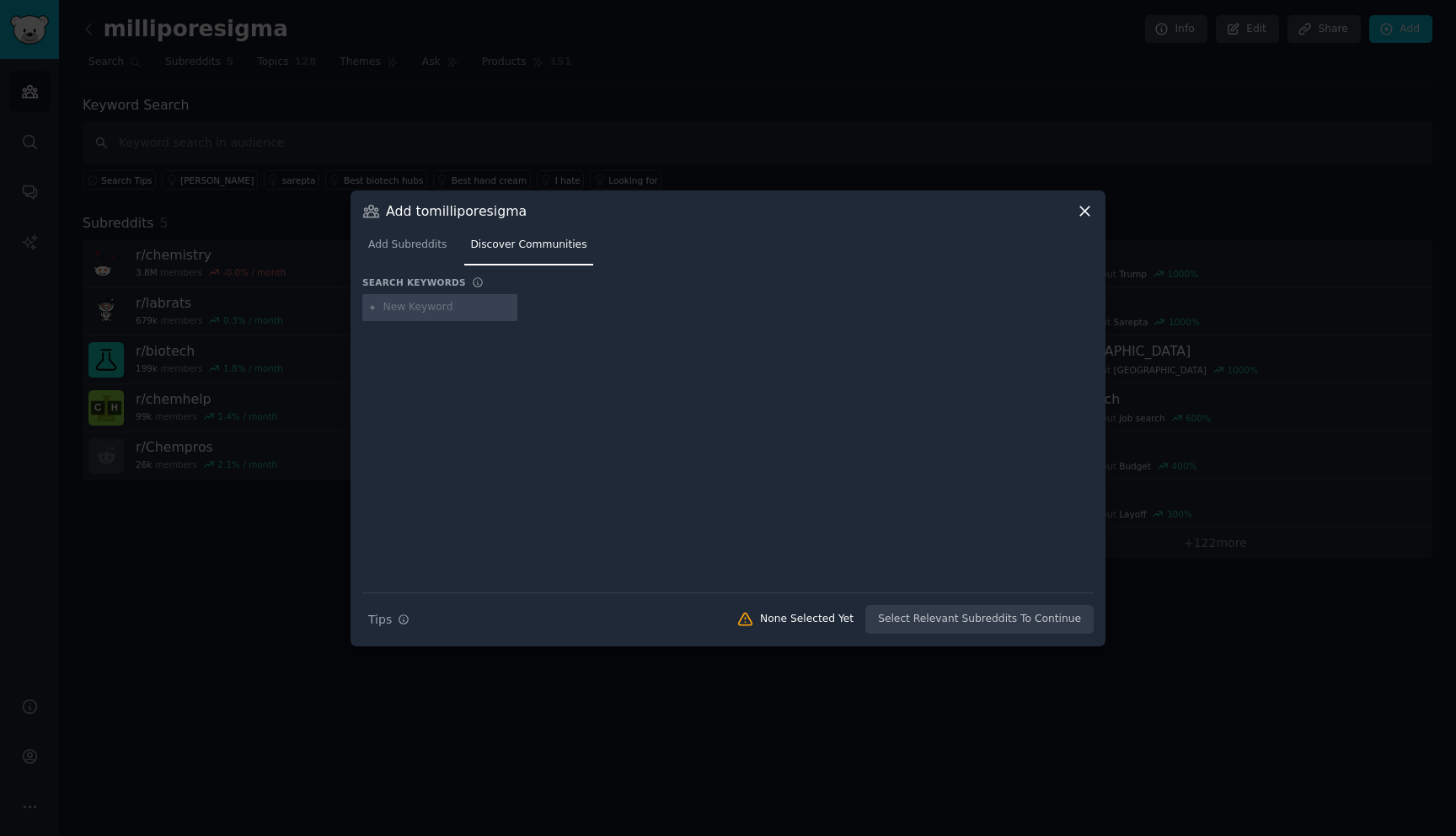
click at [408, 309] on input "text" at bounding box center [447, 307] width 128 height 16
paste input "thermofisher"
type input "thermofisher"
click at [408, 309] on input "thermofisher" at bounding box center [447, 307] width 128 height 16
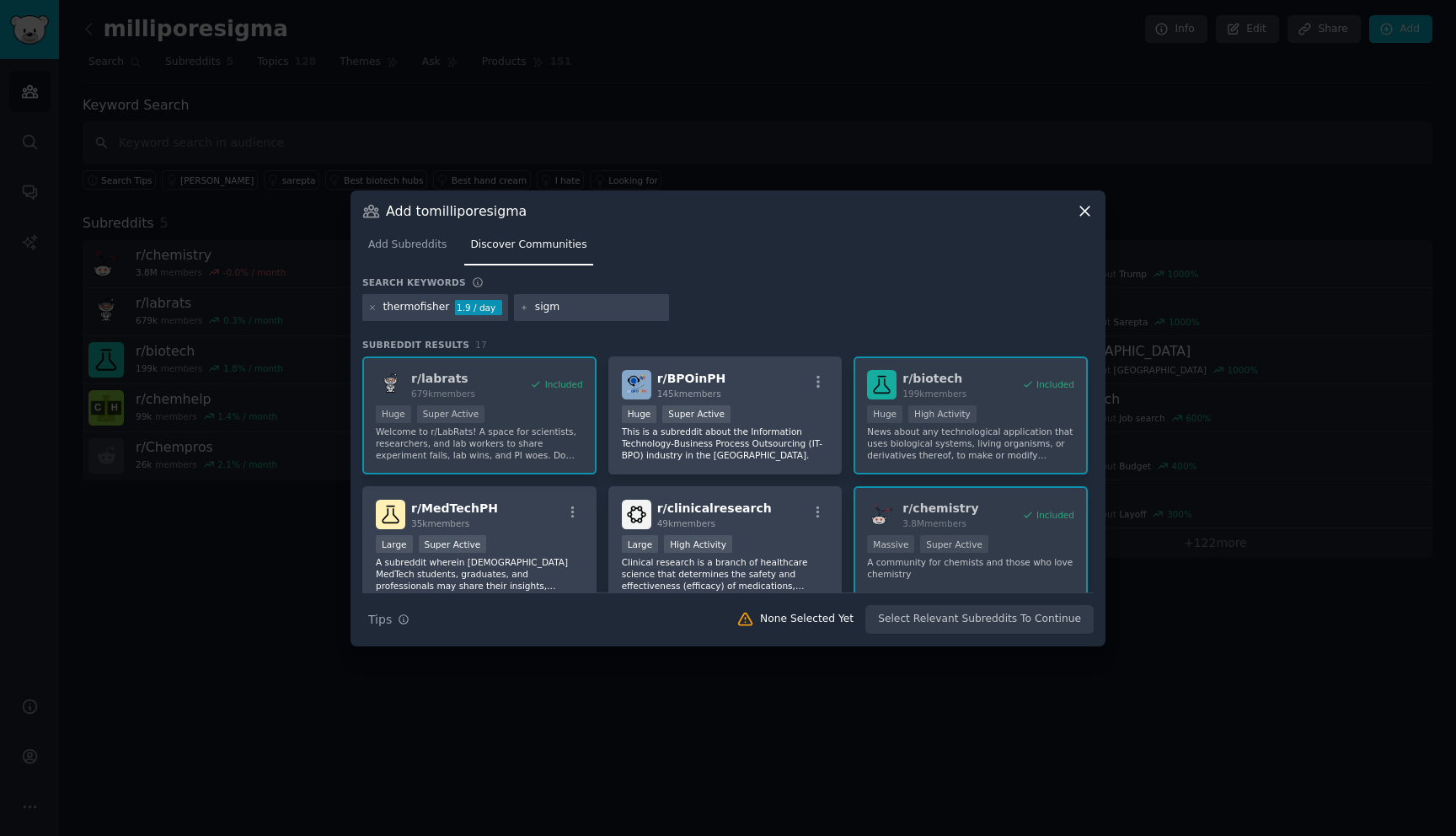
type input "sigma"
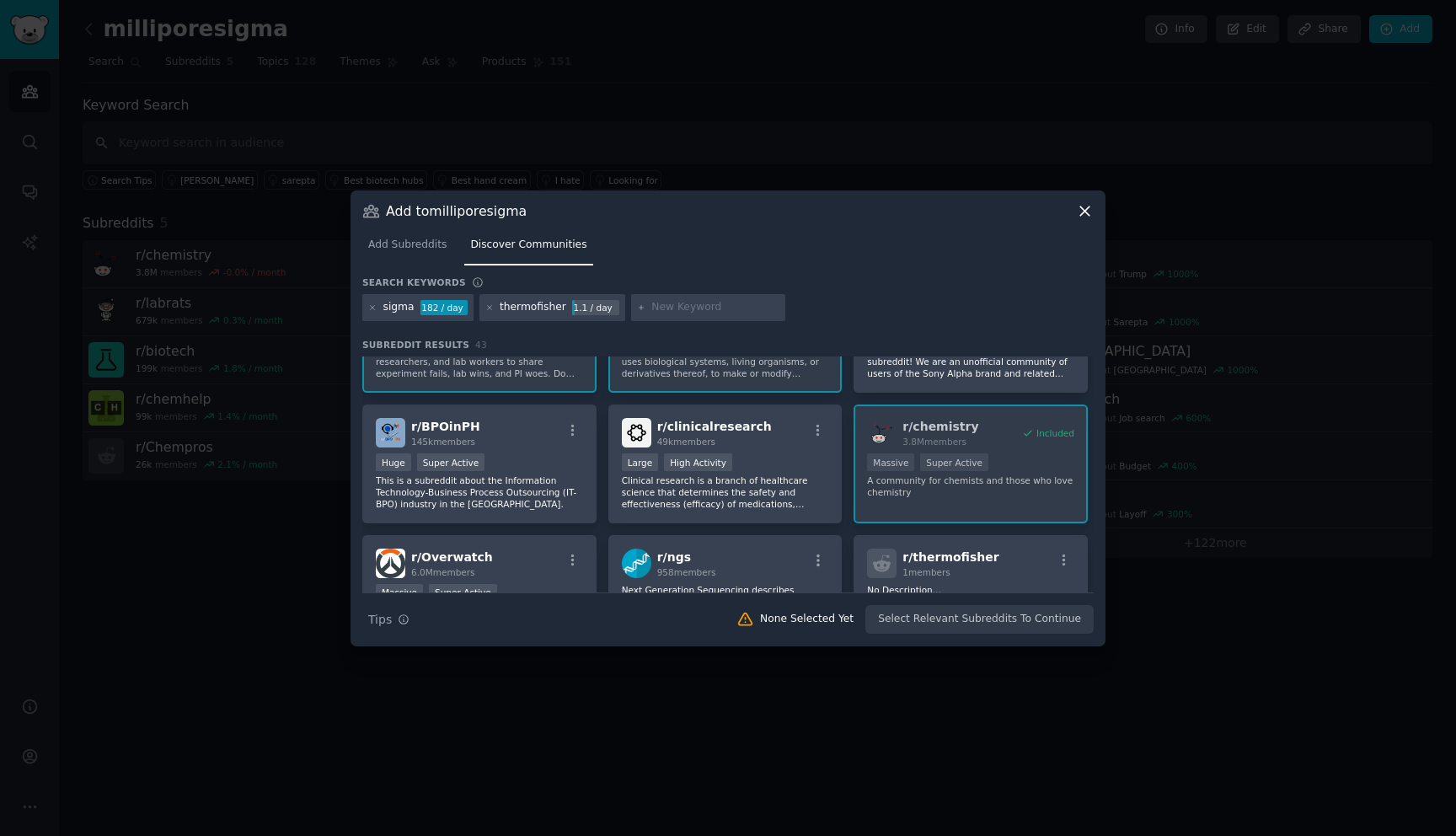
scroll to position [83, 0]
click at [372, 307] on icon at bounding box center [373, 307] width 5 height 5
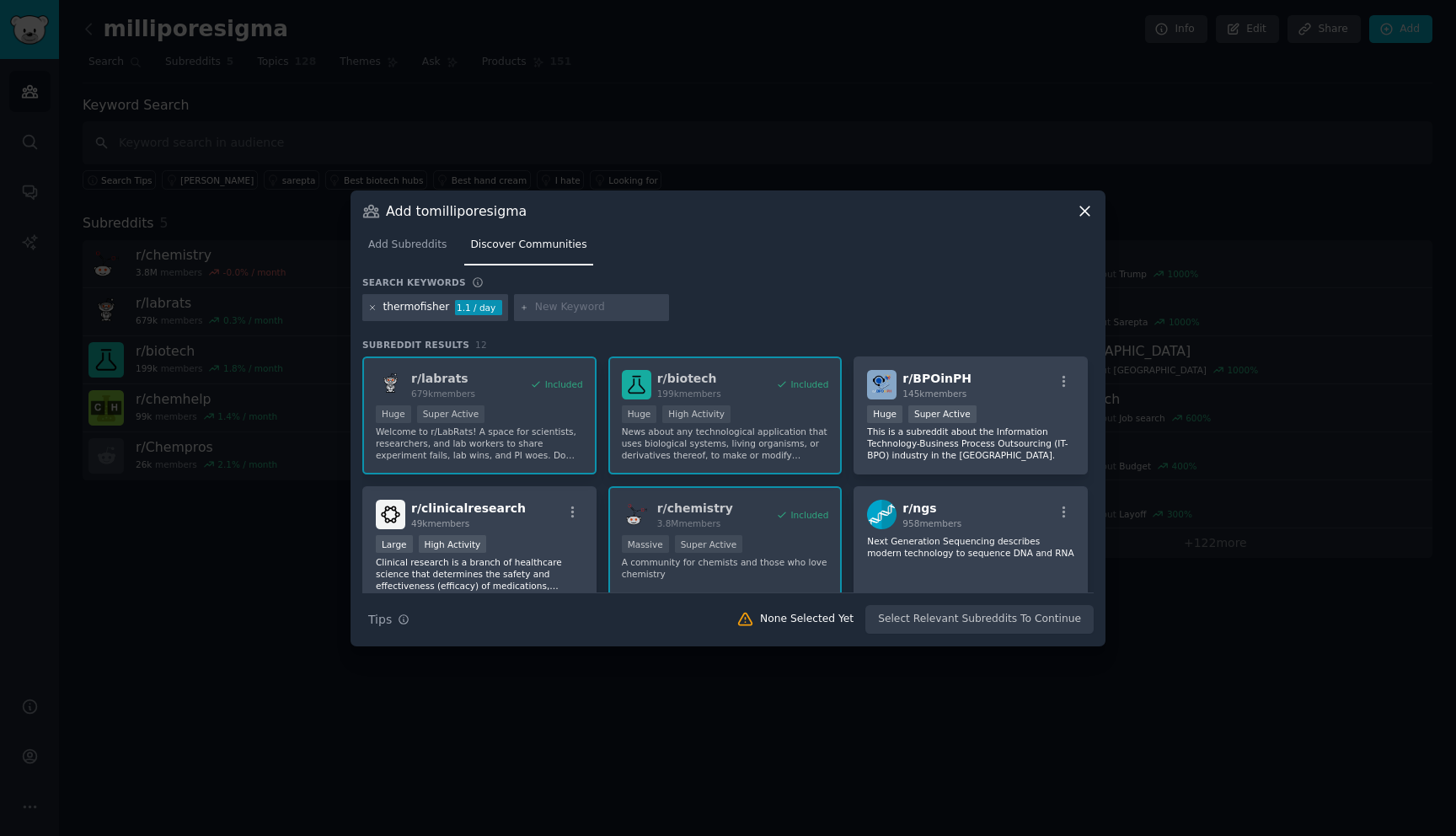
click at [372, 306] on icon at bounding box center [373, 307] width 5 height 5
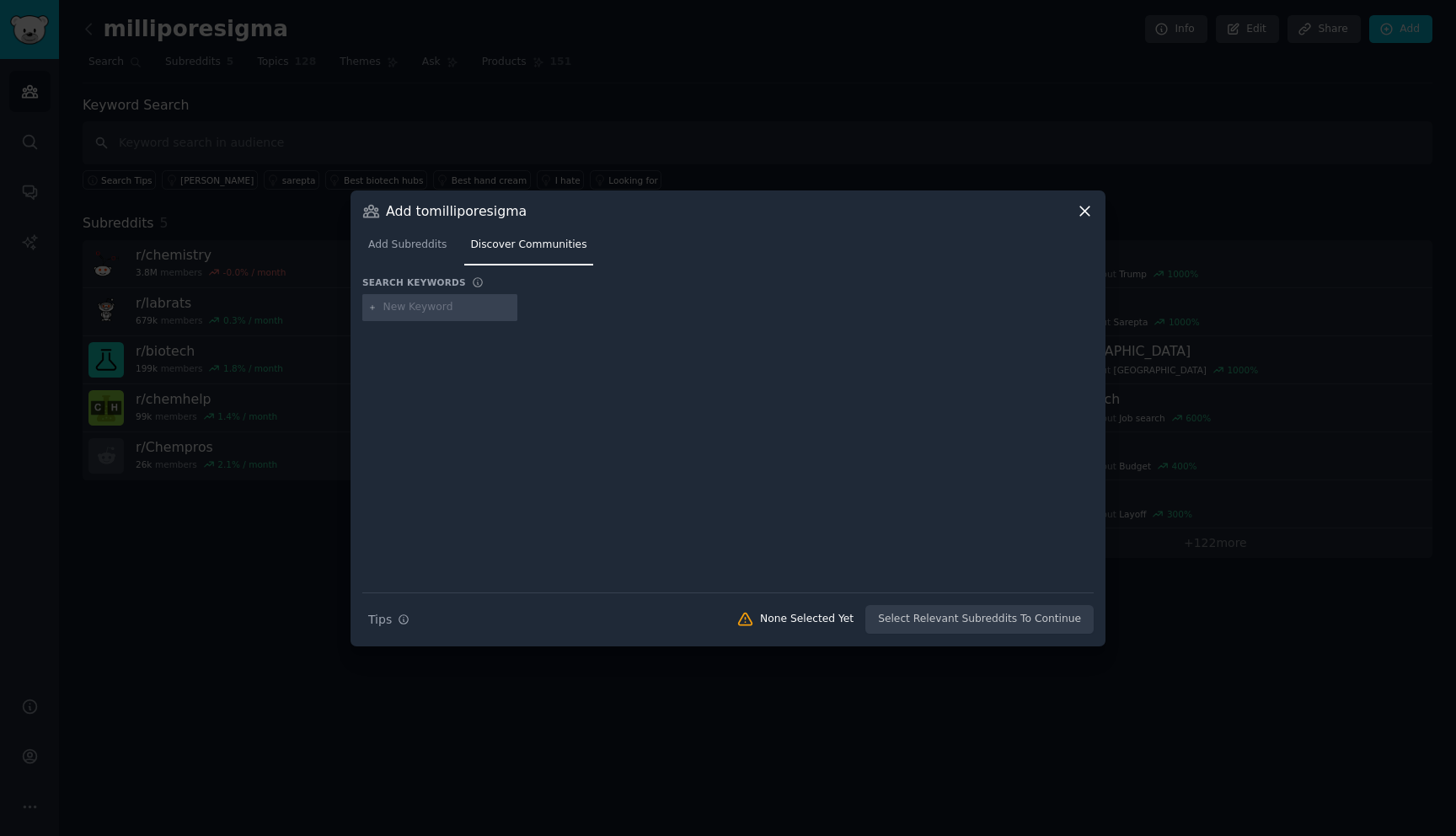
click at [404, 306] on input "text" at bounding box center [447, 307] width 128 height 16
type input "sigma-adlrich"
click at [441, 305] on div "sigma-adlrich" at bounding box center [418, 307] width 70 height 16
click at [380, 309] on div "sigma-adlrich" at bounding box center [437, 307] width 150 height 27
click at [373, 307] on icon at bounding box center [373, 308] width 9 height 9
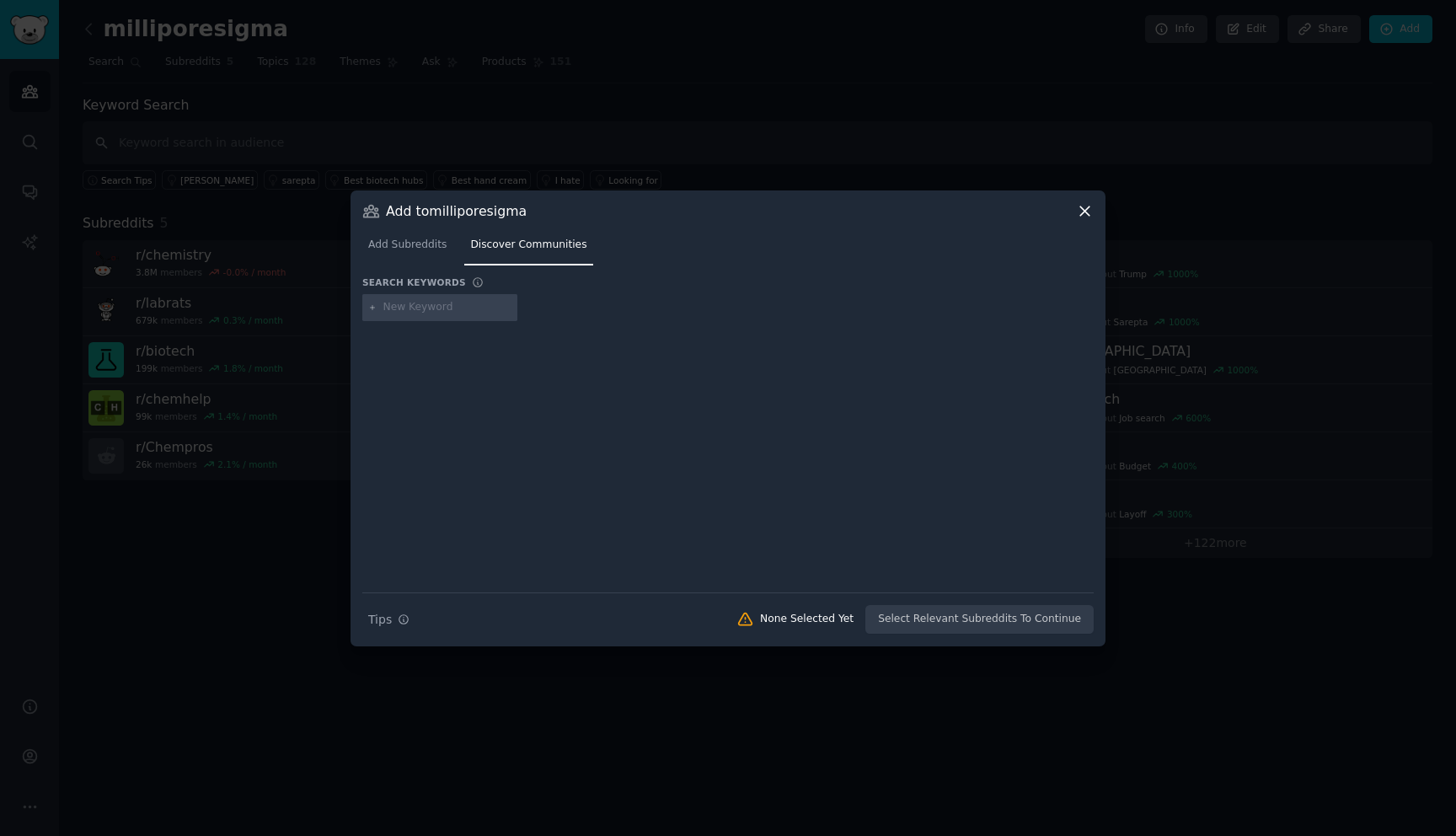
click at [393, 307] on input "text" at bounding box center [447, 307] width 128 height 16
type input "sigma"
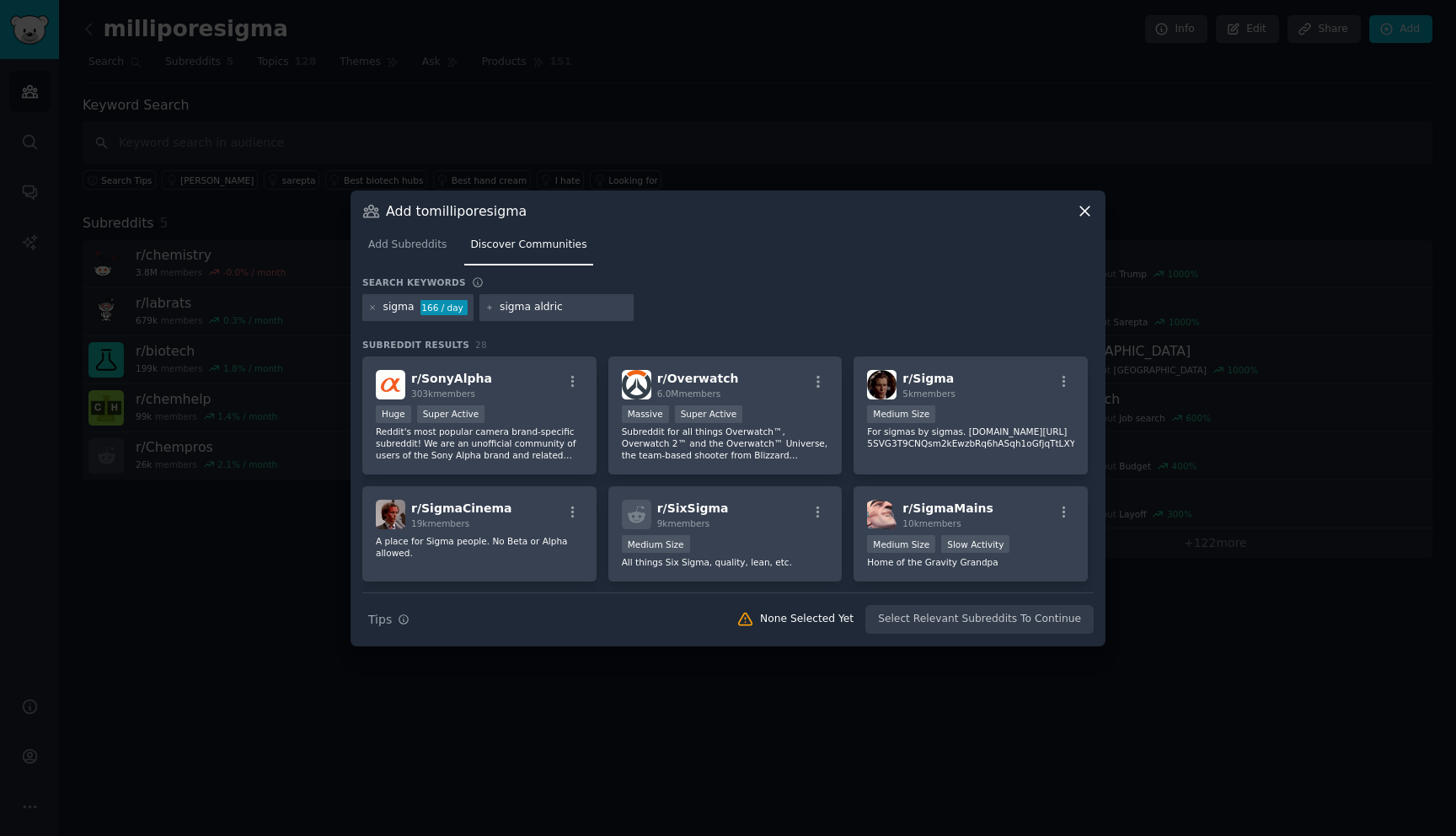
type input "sigma [PERSON_NAME]"
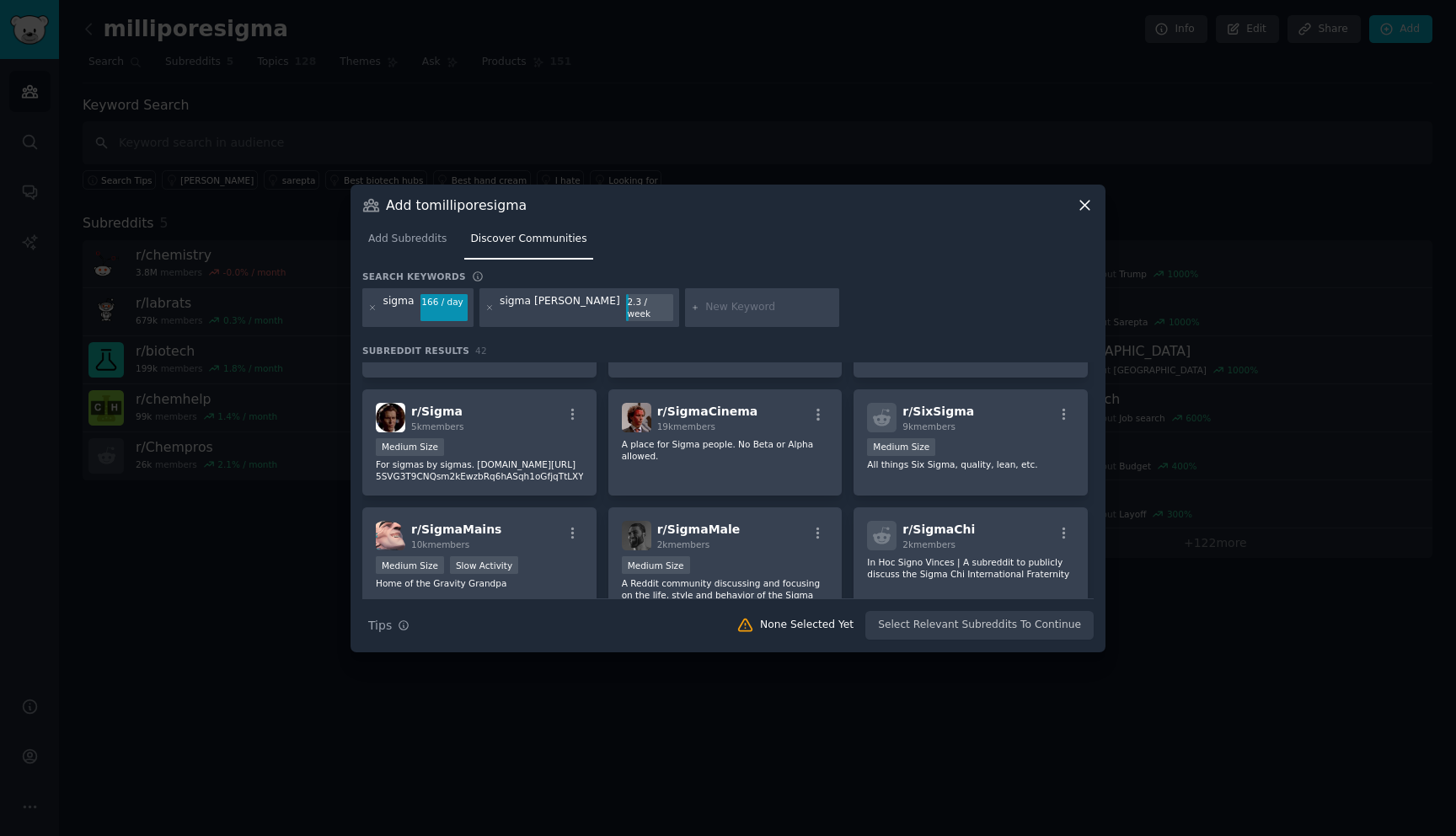
scroll to position [235, 0]
click at [371, 304] on icon at bounding box center [373, 308] width 9 height 9
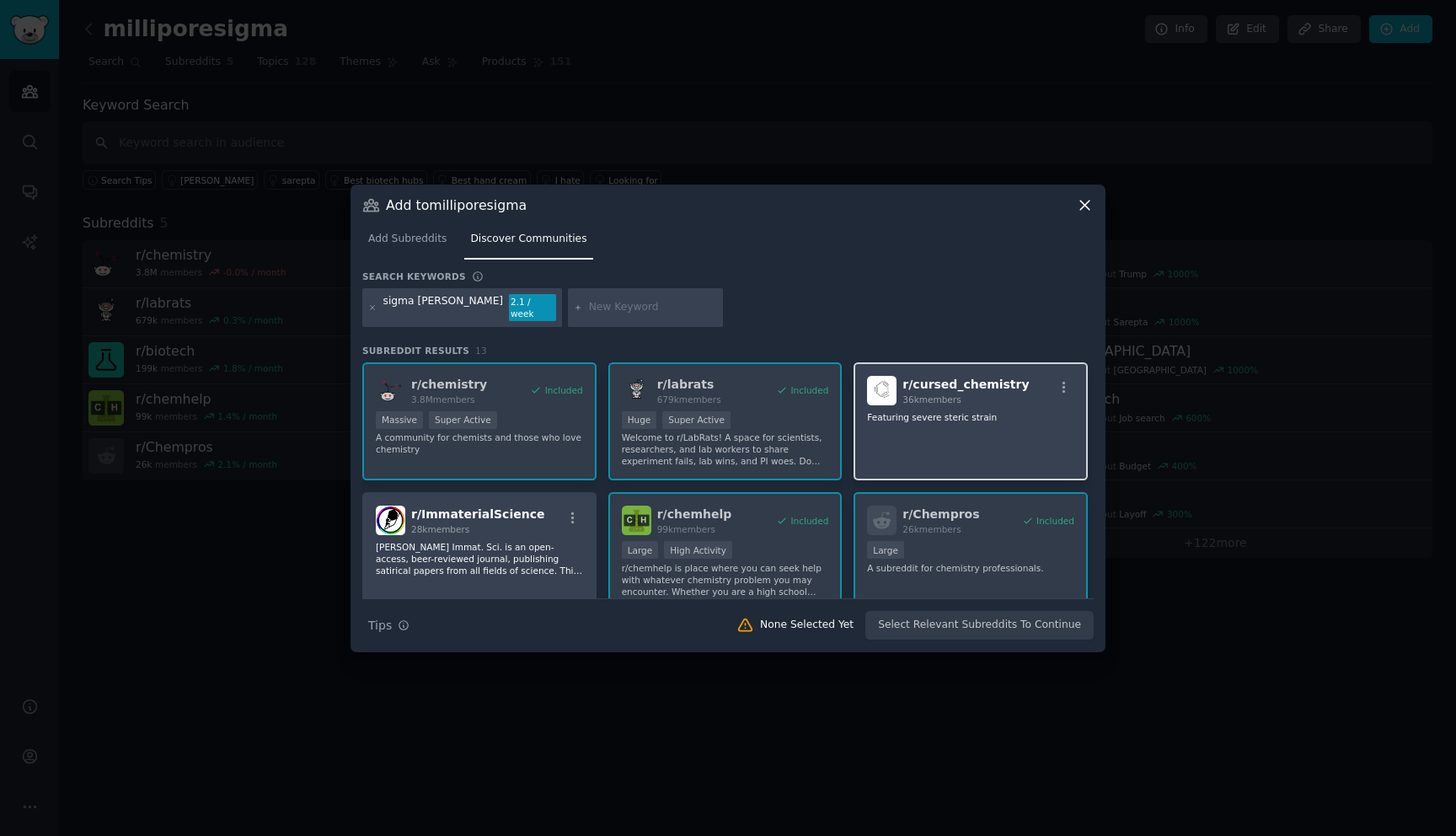
click at [949, 403] on div "r/ cursed_chemistry 36k members Featuring severe steric strain" at bounding box center [970, 422] width 235 height 119
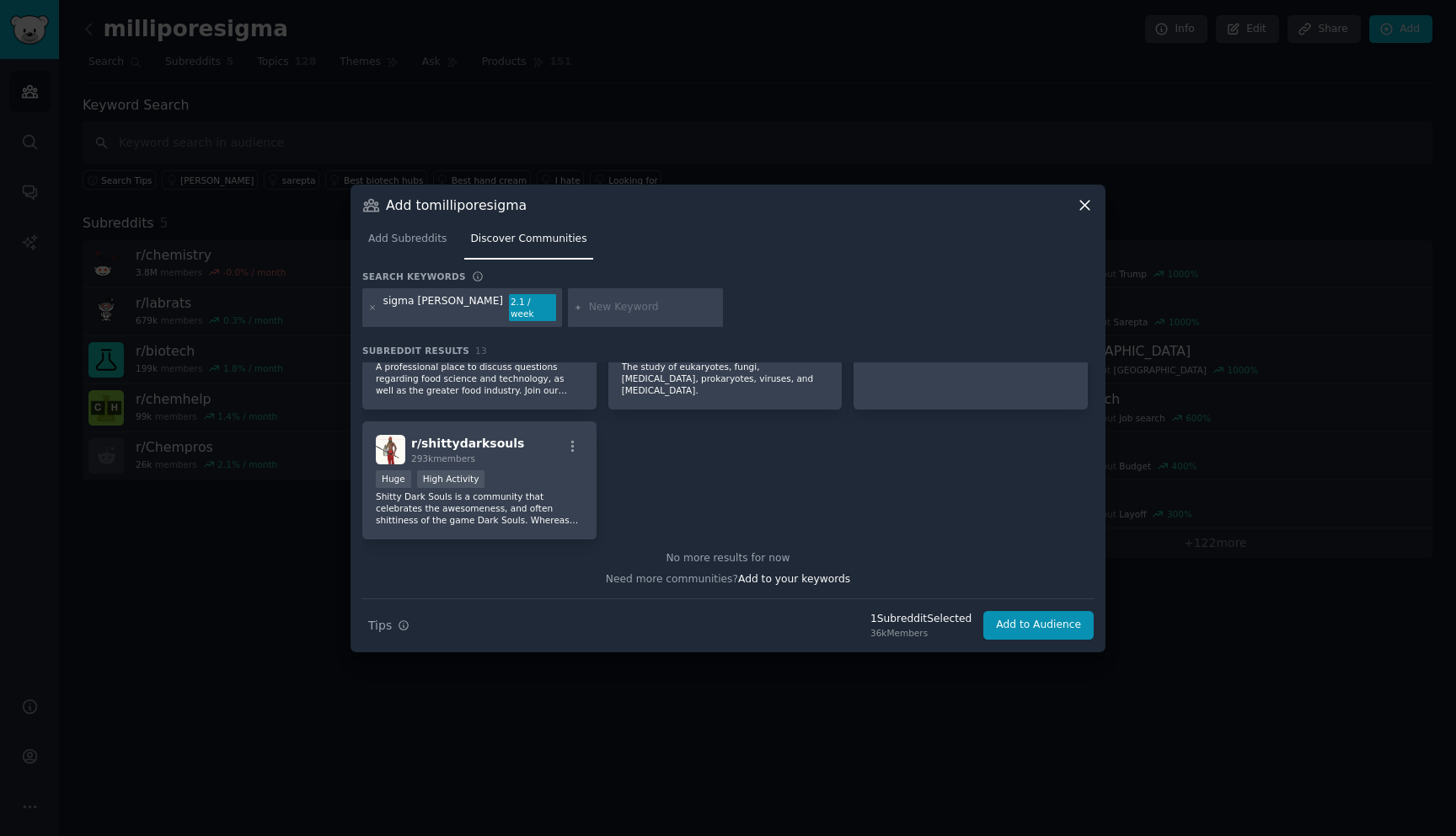
scroll to position [462, 0]
click at [1021, 620] on button "Add to Audience" at bounding box center [1038, 625] width 110 height 28
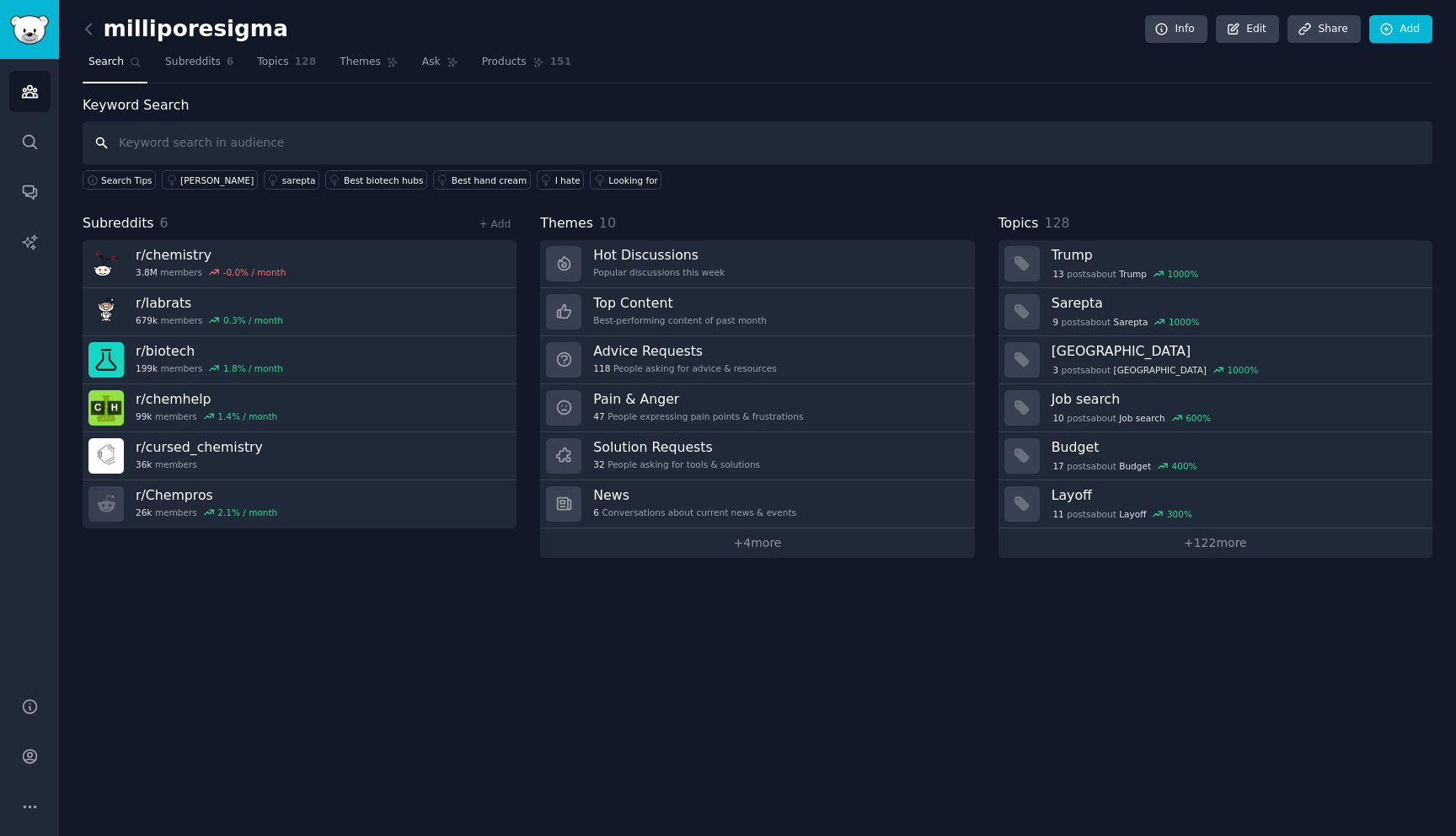
click at [554, 144] on input "text" at bounding box center [757, 142] width 1350 height 43
type input "milliporesigma"
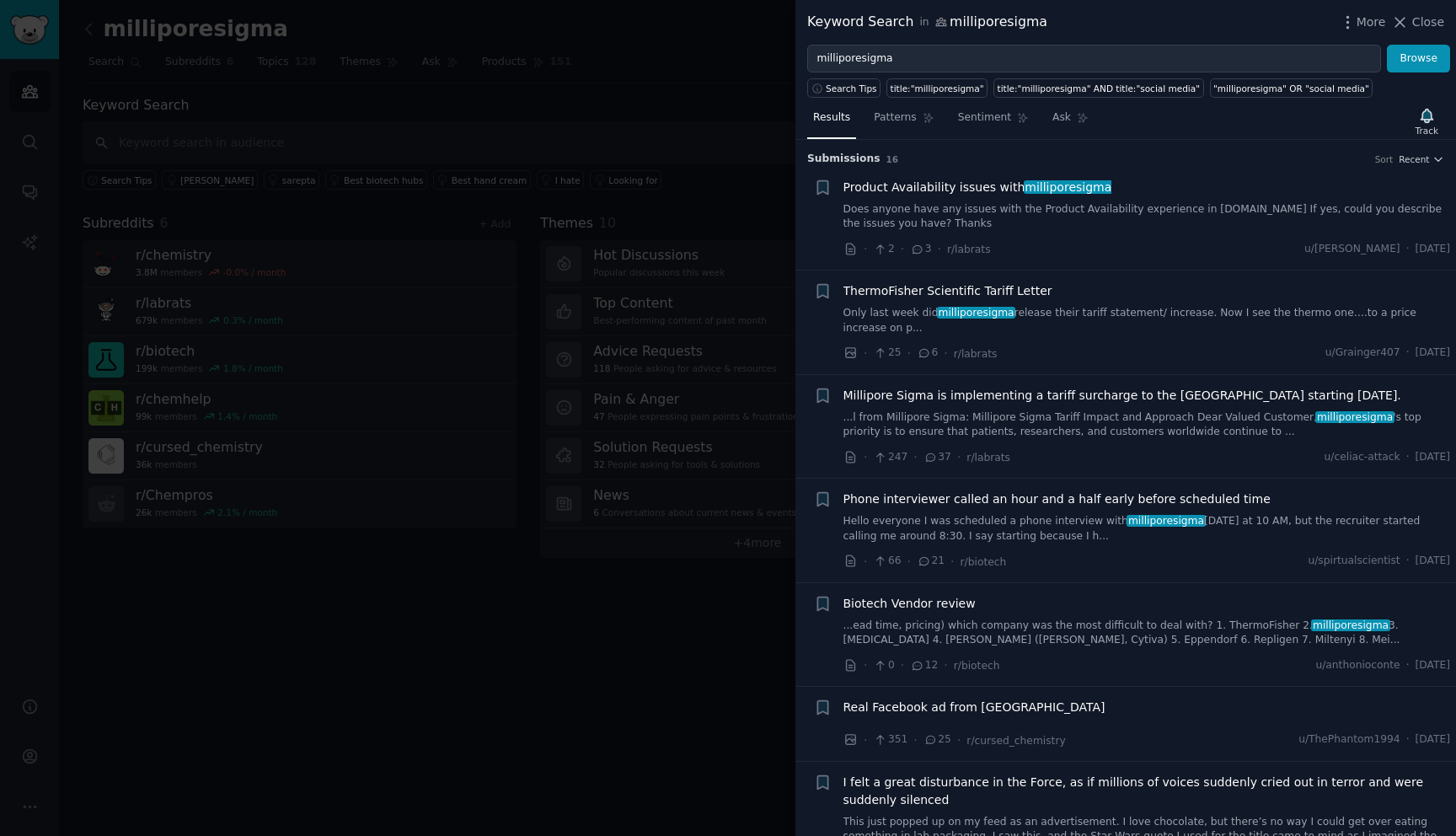
click at [977, 193] on span "Product Availability issues with milliporesigma" at bounding box center [977, 187] width 268 height 17
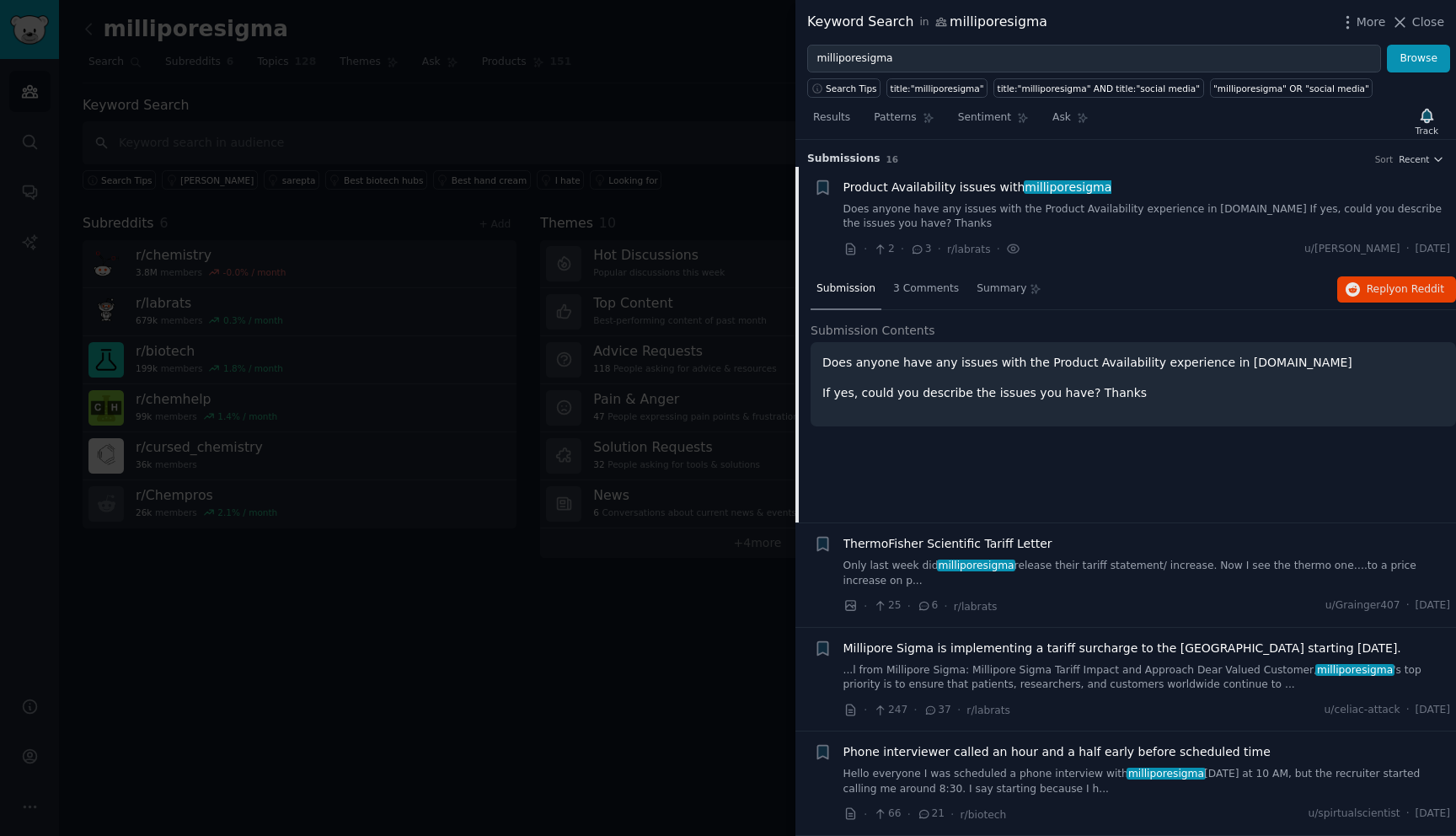
click at [1178, 122] on div "Results Patterns Sentiment Ask Track" at bounding box center [1125, 122] width 661 height 37
click at [930, 286] on span "3 Comments" at bounding box center [926, 289] width 66 height 16
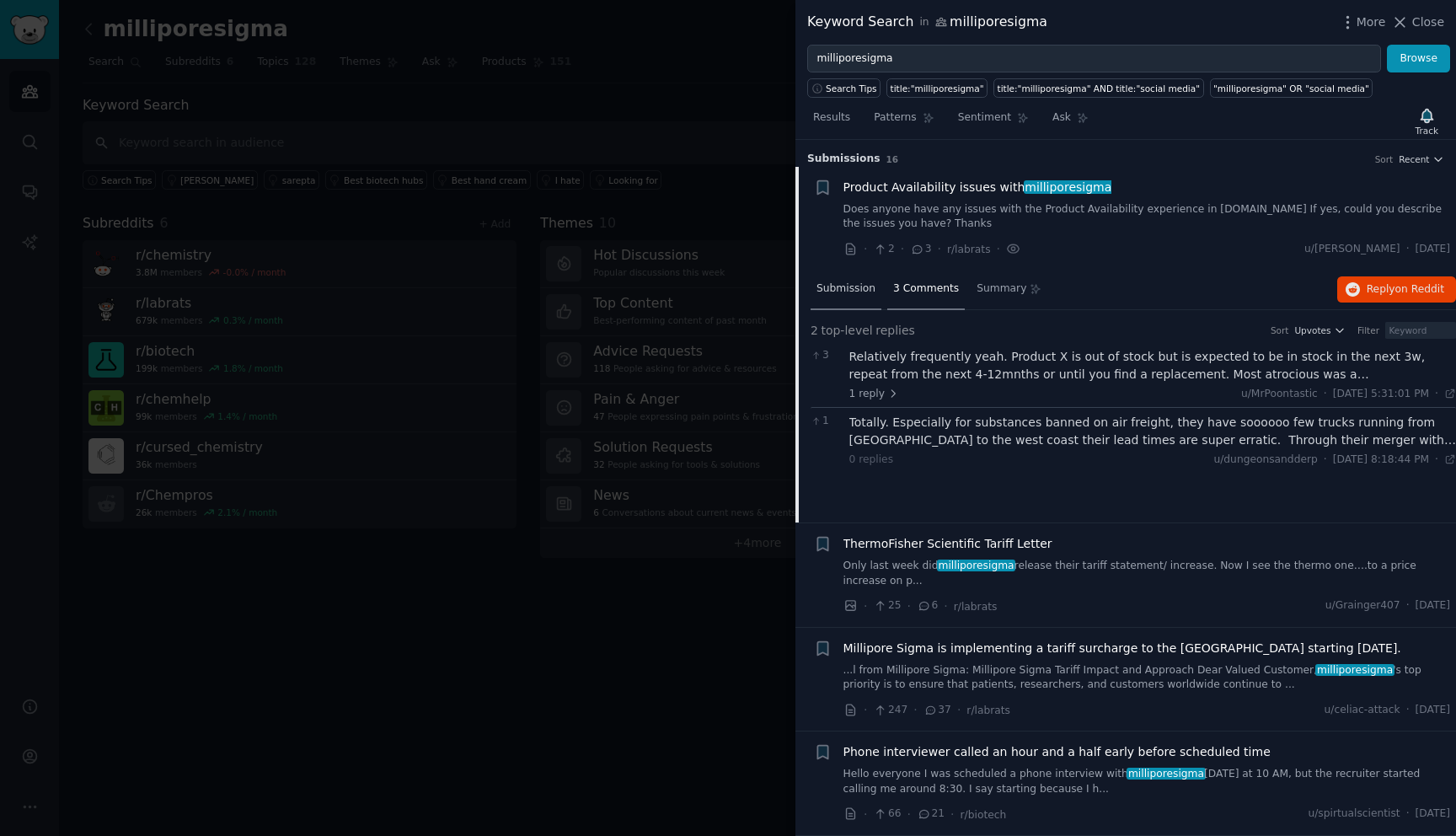
click at [851, 284] on span "Submission" at bounding box center [846, 289] width 59 height 16
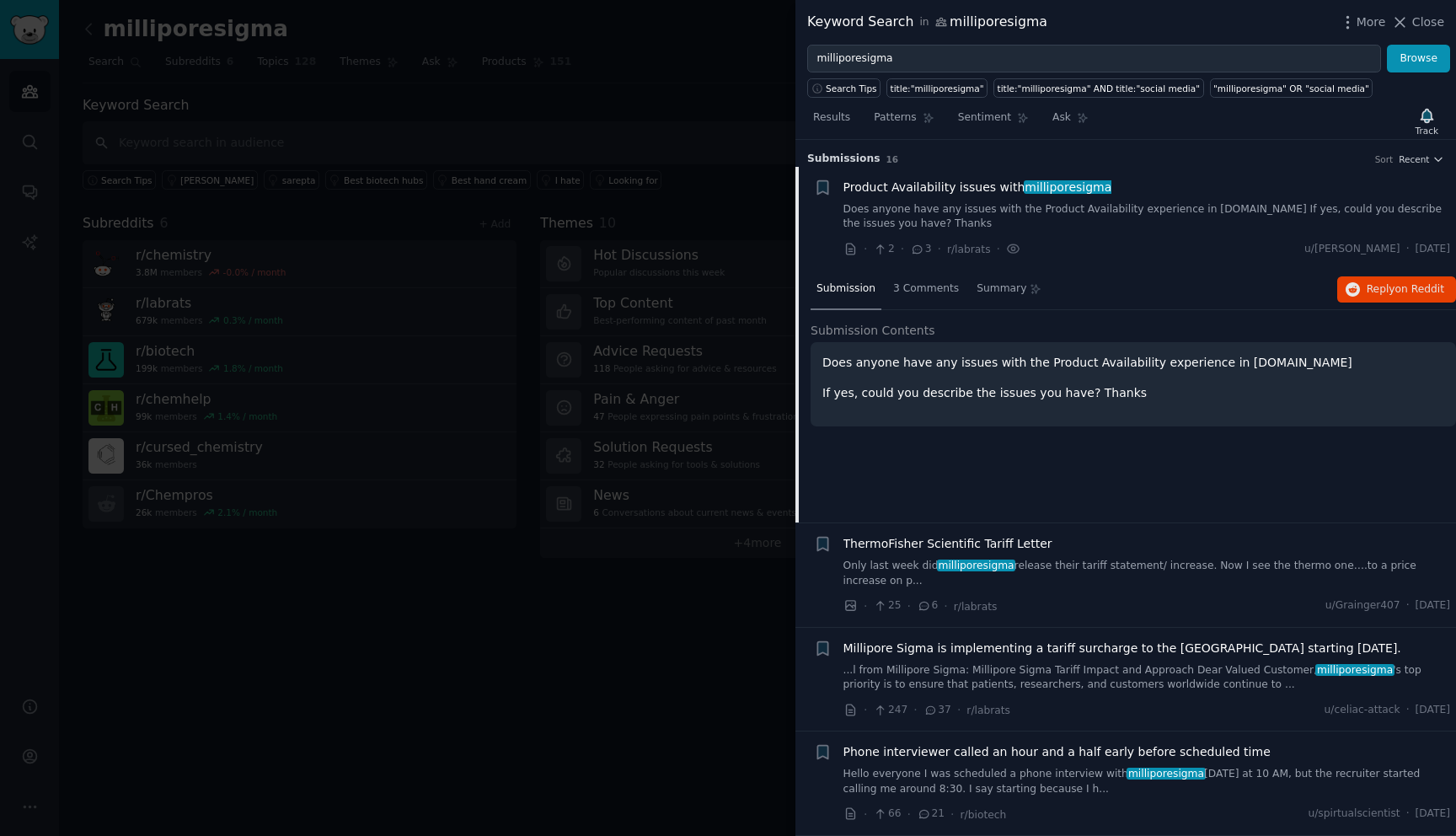
click at [1154, 117] on div "Results Patterns Sentiment Ask Track" at bounding box center [1125, 122] width 661 height 37
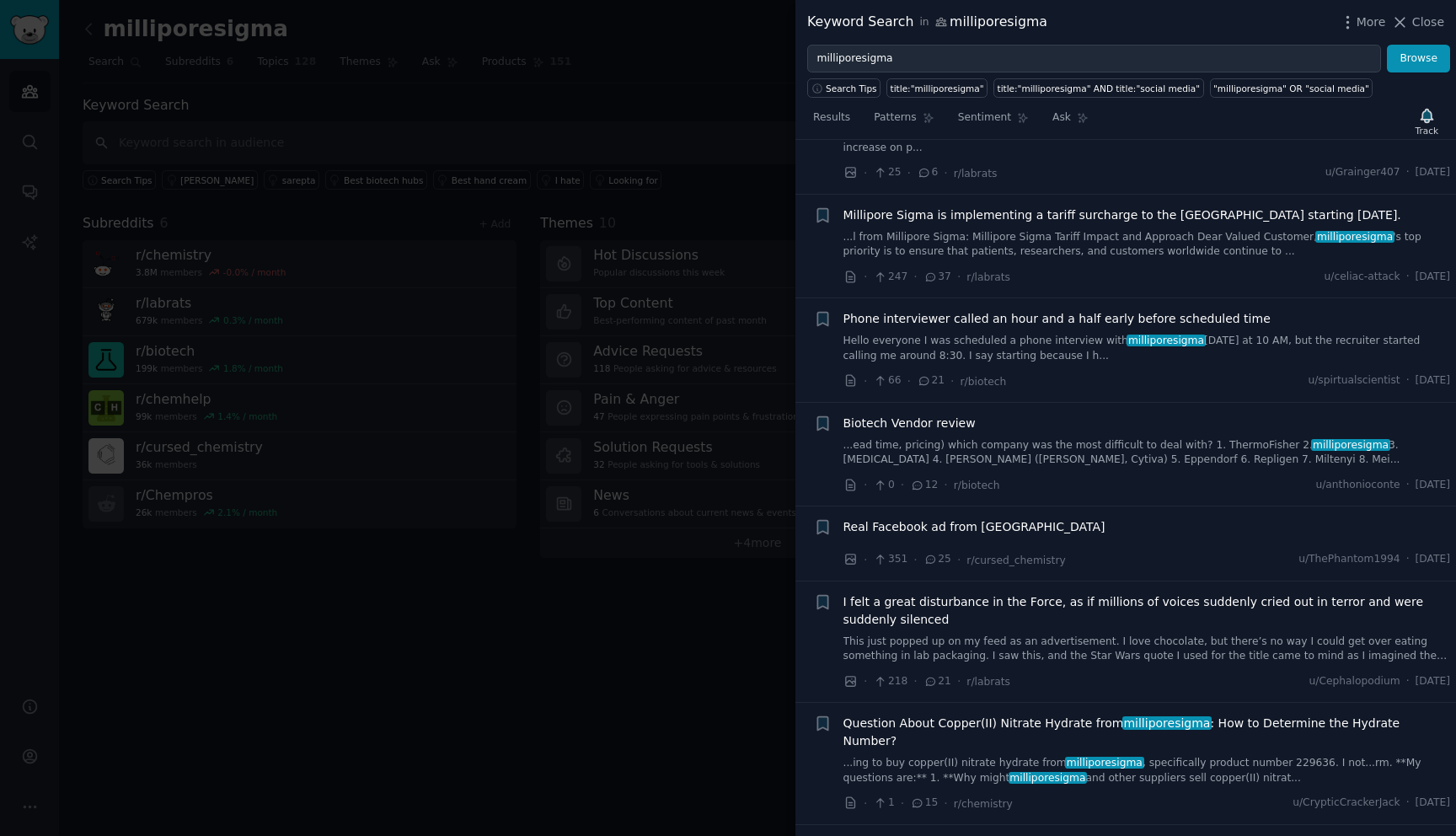
scroll to position [433, 0]
click at [1052, 443] on link "...ead time, pricing) which company was the most difficult to deal with? 1. The…" at bounding box center [1146, 454] width 608 height 29
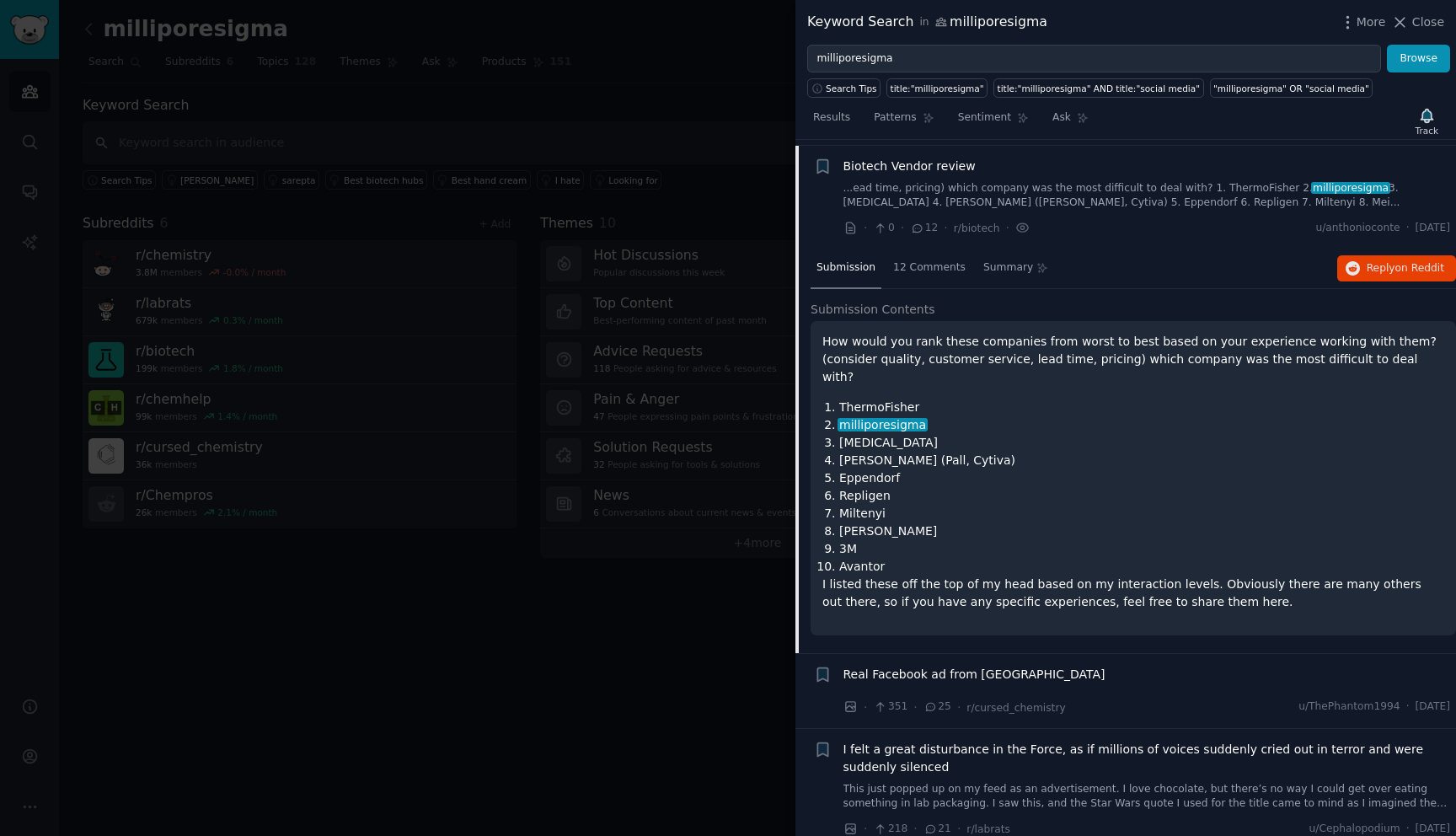
scroll to position [443, 0]
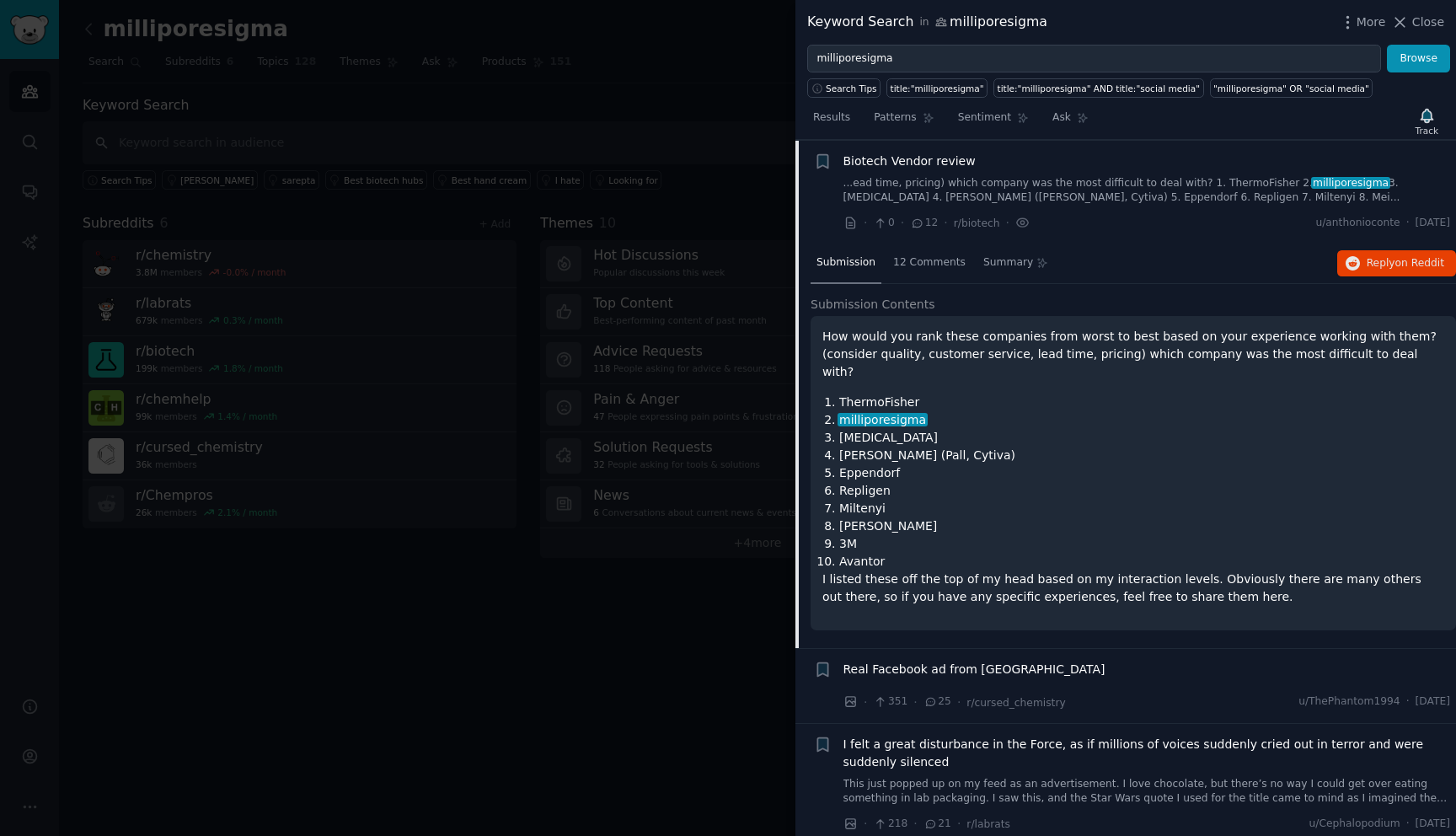
click at [970, 364] on div "How would you rank these companies from worst to best based on your experience …" at bounding box center [1133, 467] width 622 height 278
click at [933, 261] on span "12 Comments" at bounding box center [929, 263] width 72 height 16
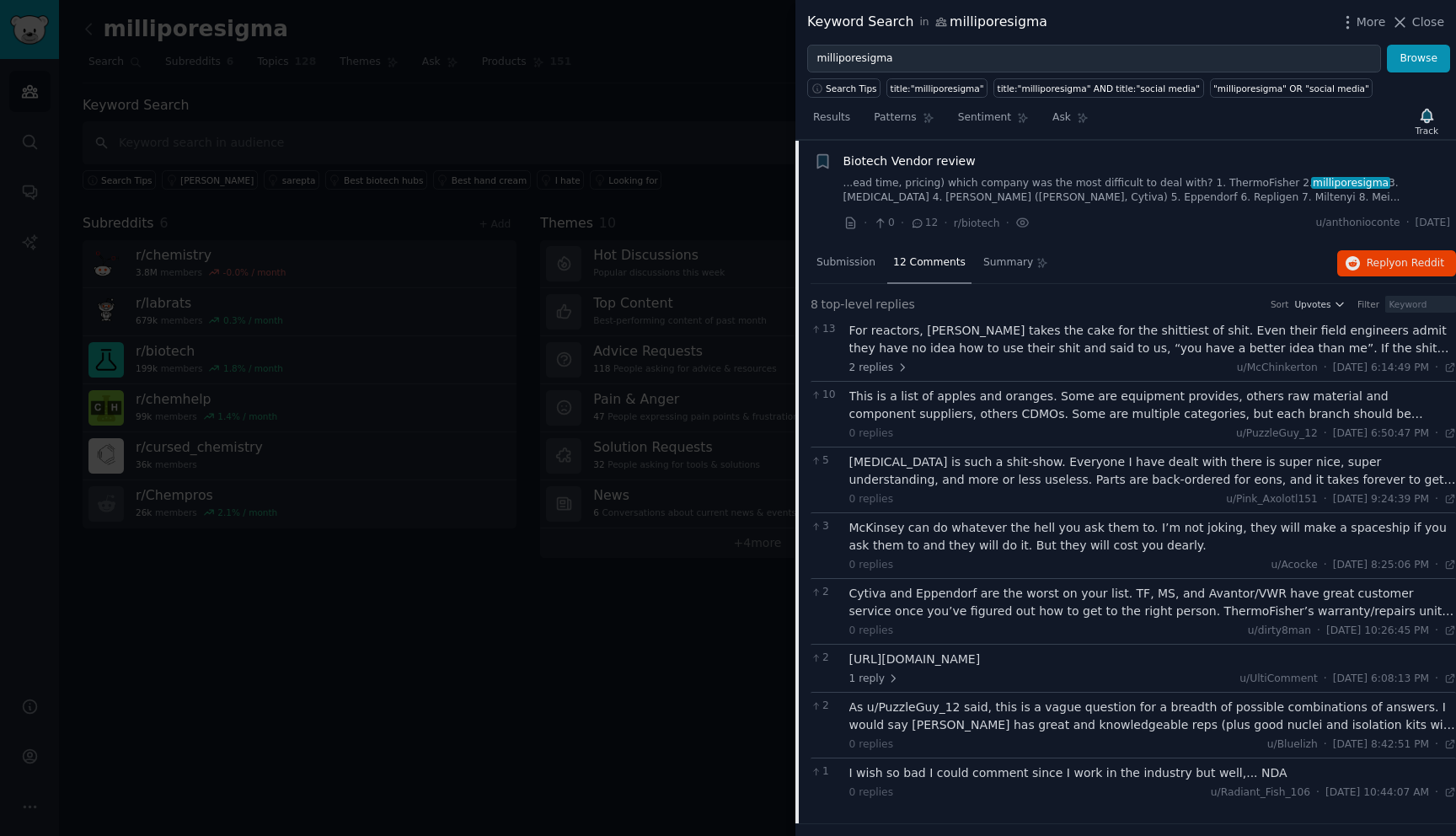
click at [1035, 332] on div "For reactors, [PERSON_NAME] takes the cake for the shittiest of shit. Even thei…" at bounding box center [1153, 339] width 608 height 36
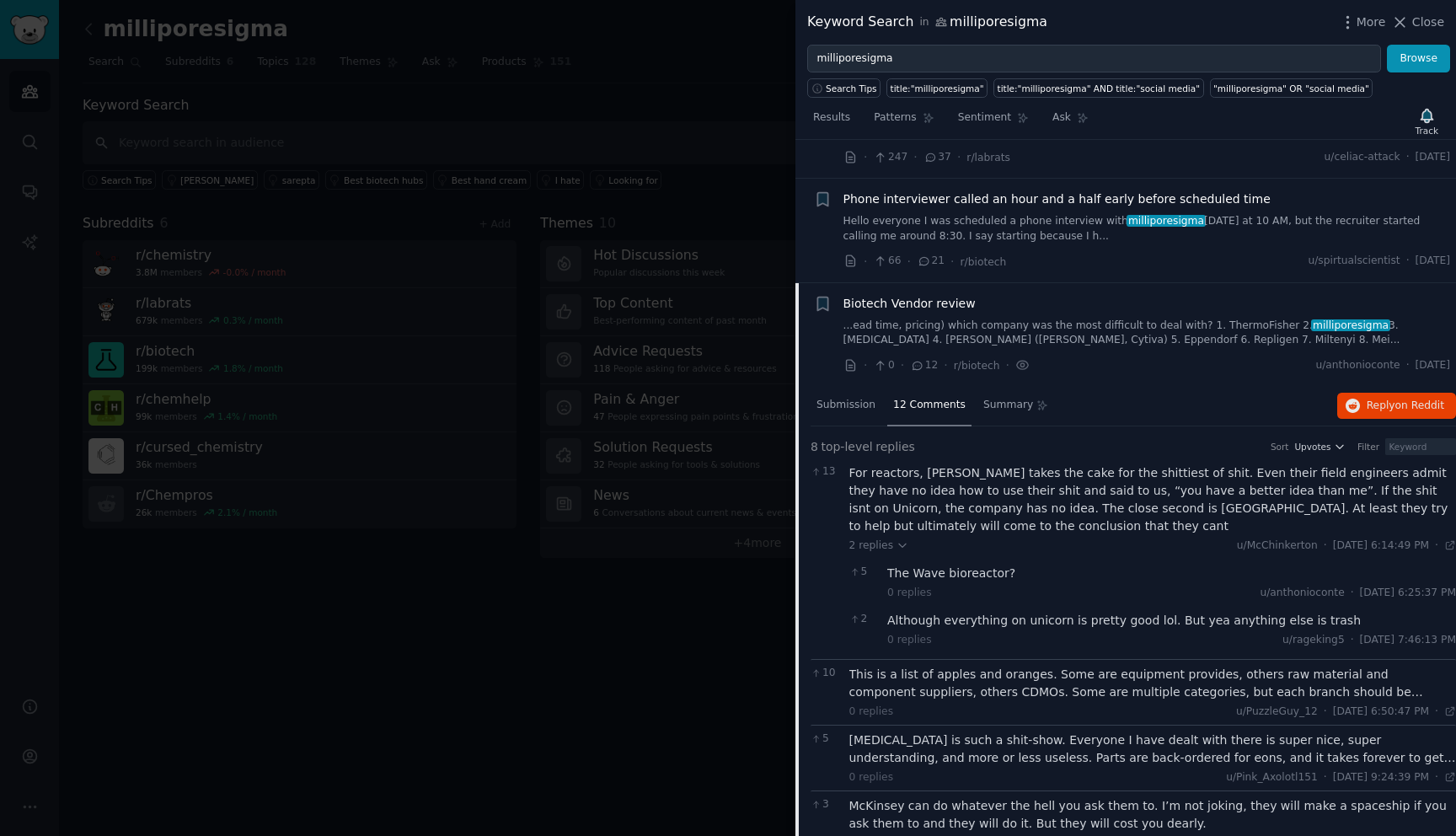
scroll to position [278, 0]
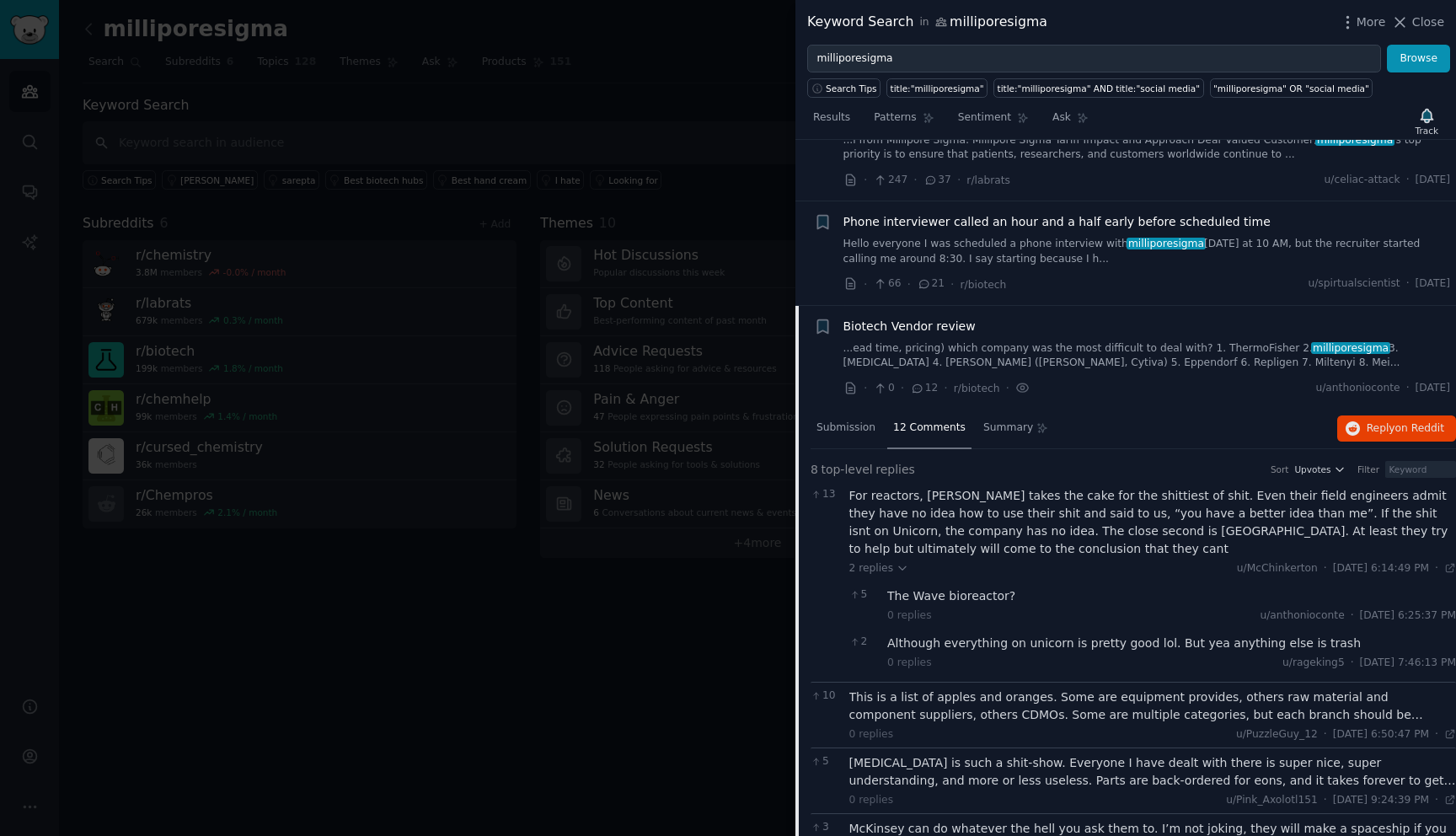
click at [946, 236] on link "Hello everyone I was scheduled a phone interview with milliporesigma [DATE] at …" at bounding box center [1146, 251] width 608 height 29
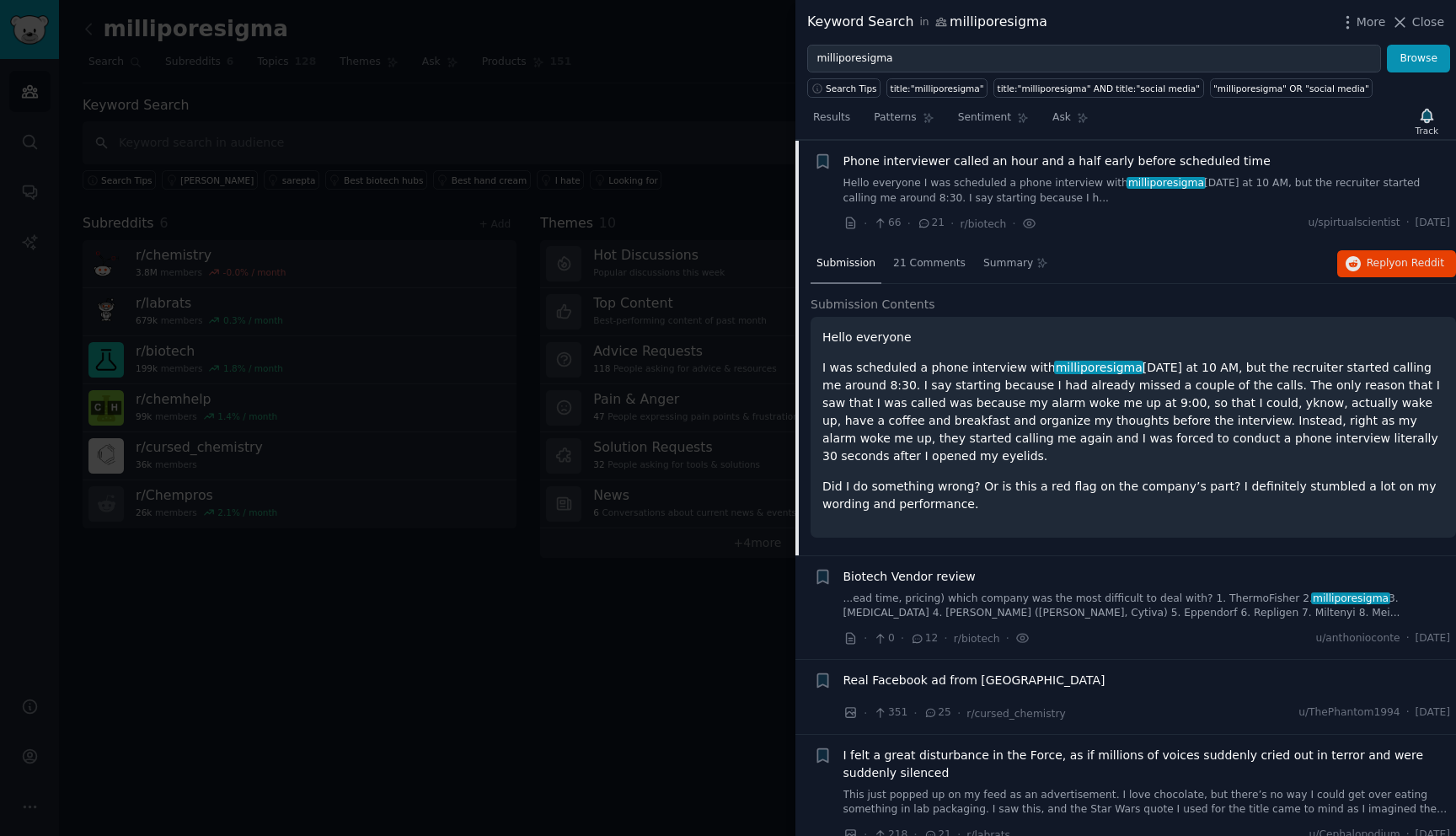
scroll to position [339, 0]
click at [940, 372] on p "I was scheduled a phone interview with milliporesigma [DATE] at 10 AM, but the …" at bounding box center [1133, 412] width 622 height 106
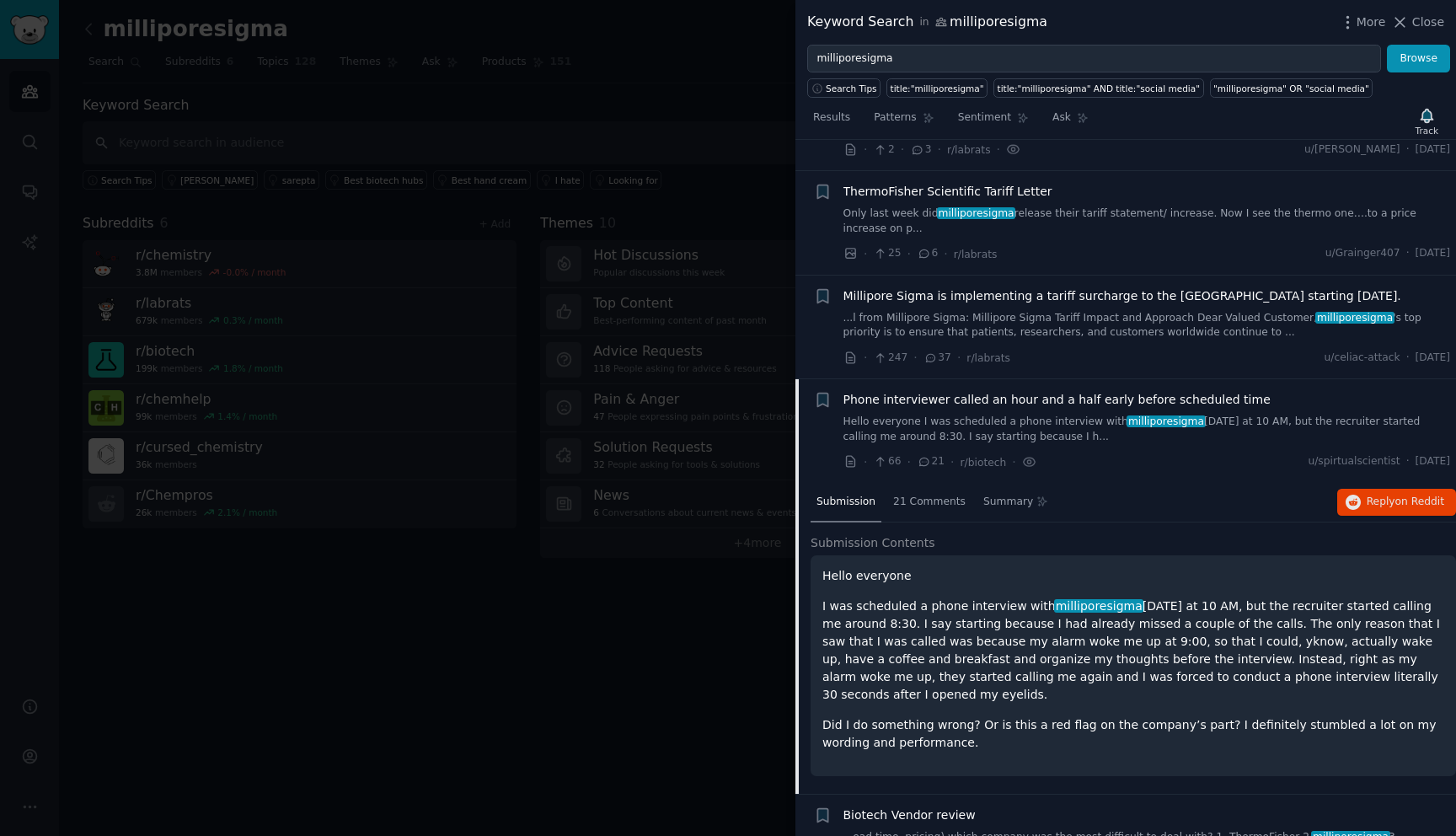
click at [956, 303] on span "Millipore Sigma is implementing a tariff surcharge to the [GEOGRAPHIC_DATA] sta…" at bounding box center [1122, 296] width 558 height 17
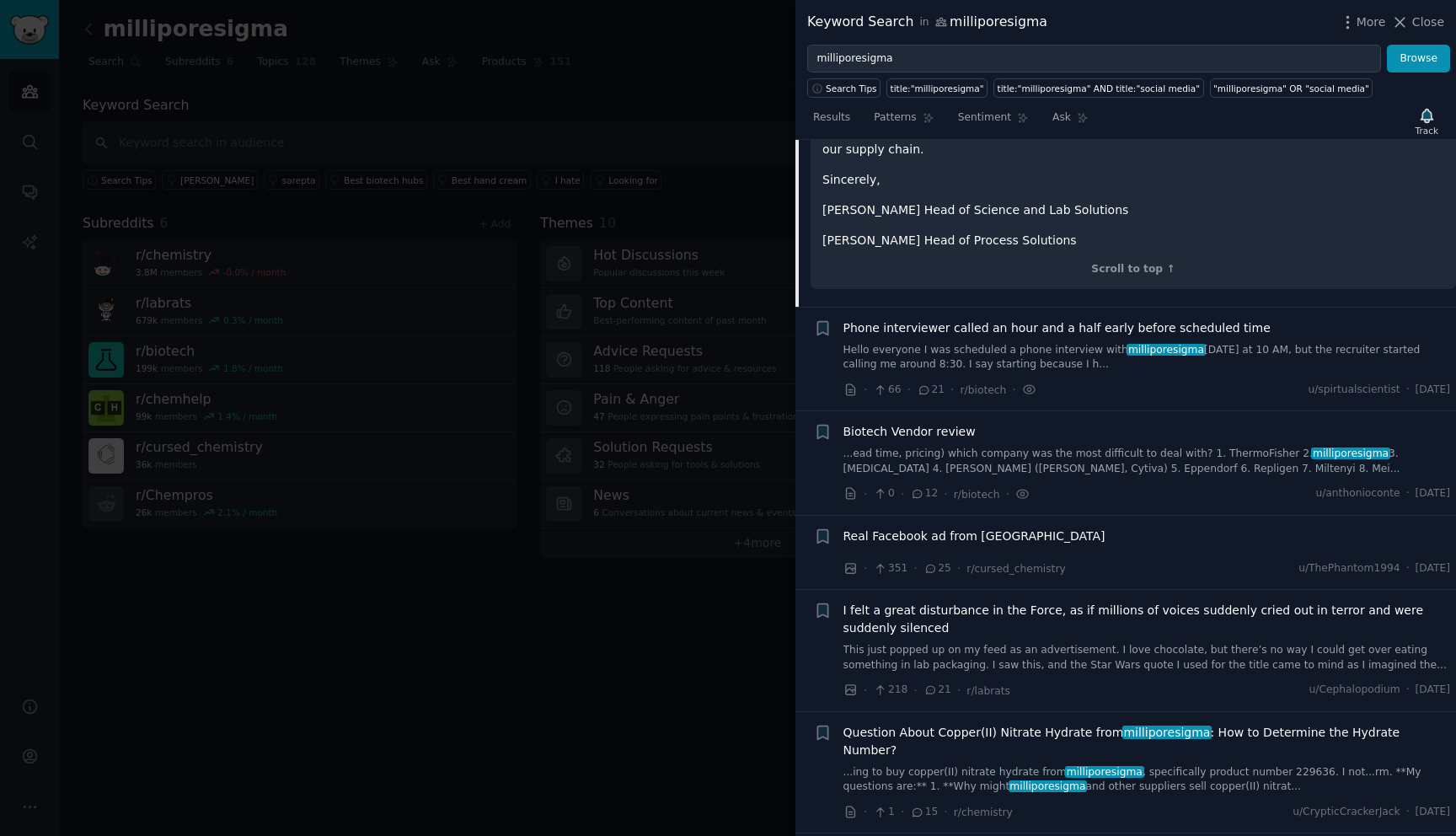
scroll to position [868, 0]
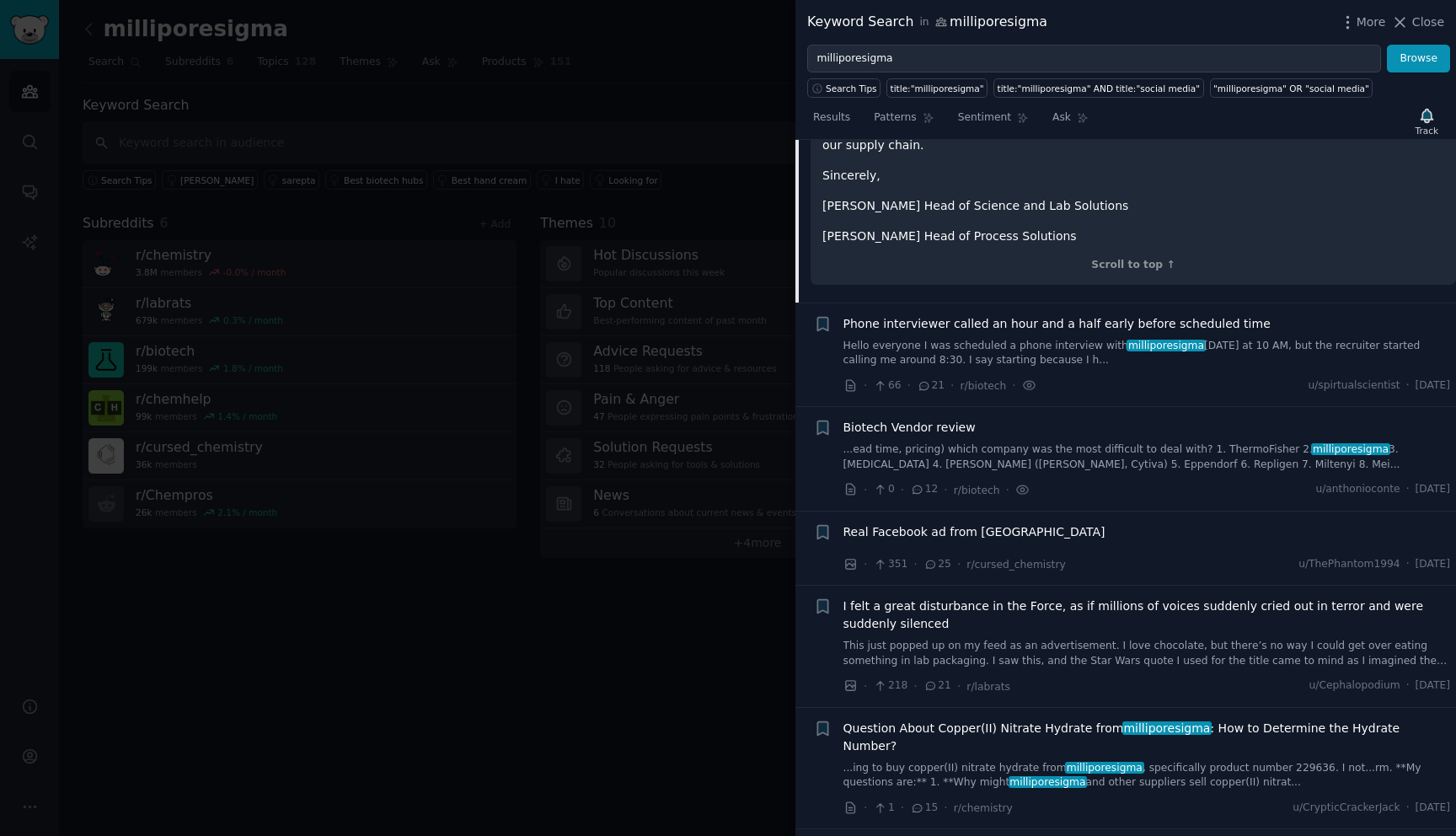
click at [1050, 523] on div "Real Facebook ad from [GEOGRAPHIC_DATA]" at bounding box center [1146, 532] width 608 height 17
click at [991, 443] on link "...ead time, pricing) which company was the most difficult to deal with? 1. The…" at bounding box center [1146, 457] width 608 height 29
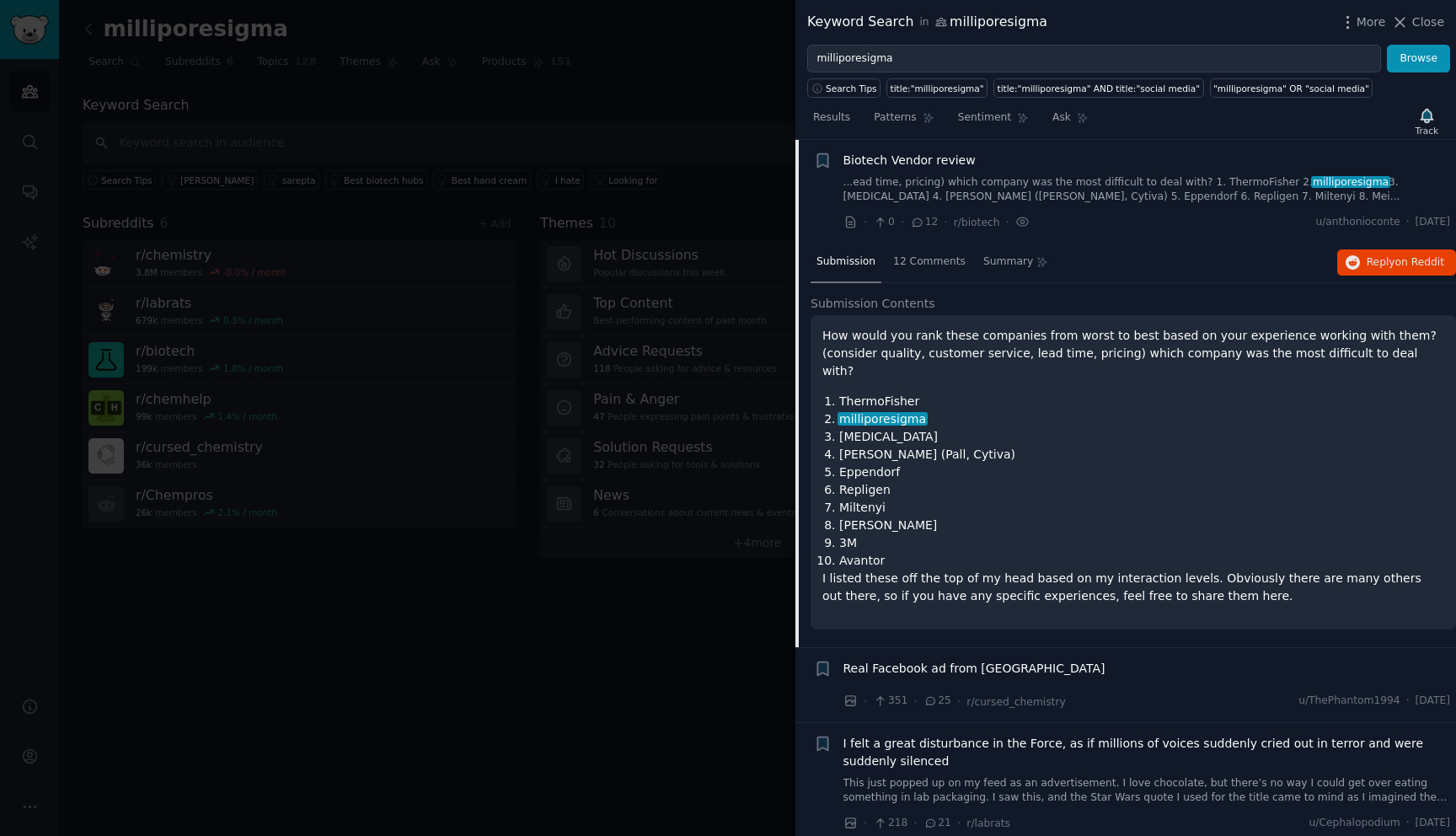
scroll to position [443, 0]
click at [915, 258] on span "12 Comments" at bounding box center [929, 263] width 72 height 16
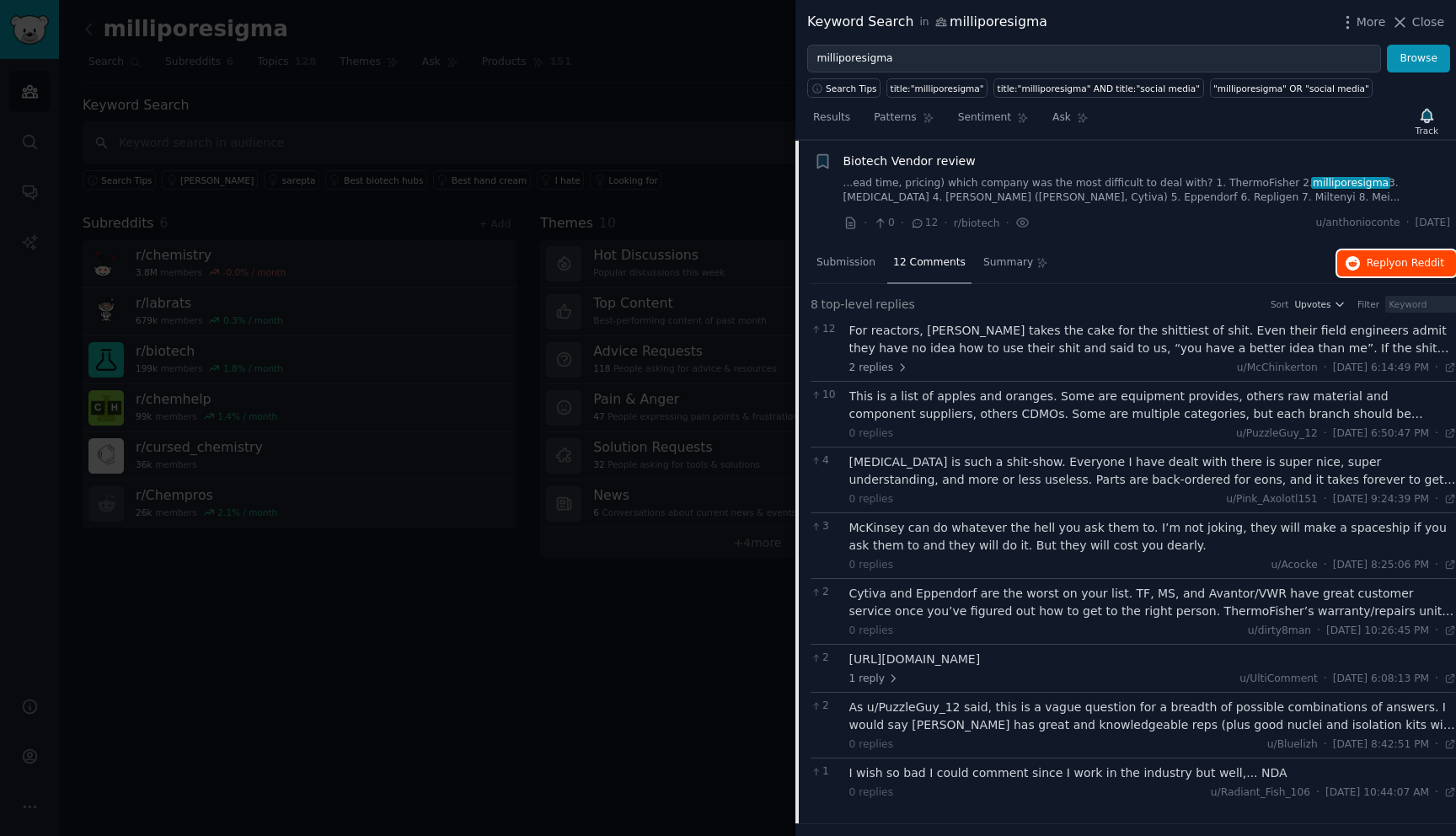
click at [1366, 262] on span "Reply on Reddit" at bounding box center [1405, 264] width 78 height 16
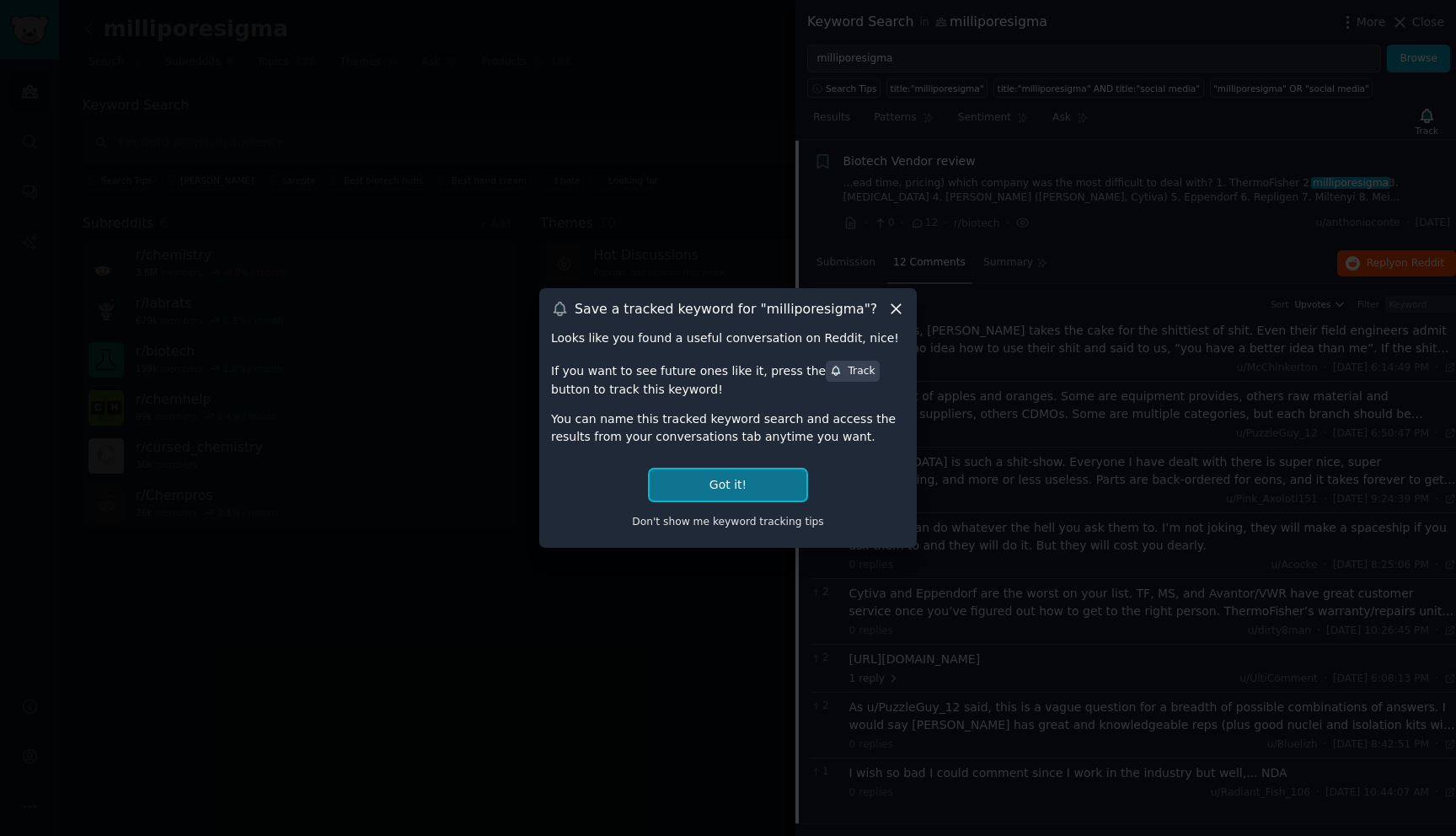
click at [771, 484] on button "Got it!" at bounding box center [728, 485] width 157 height 31
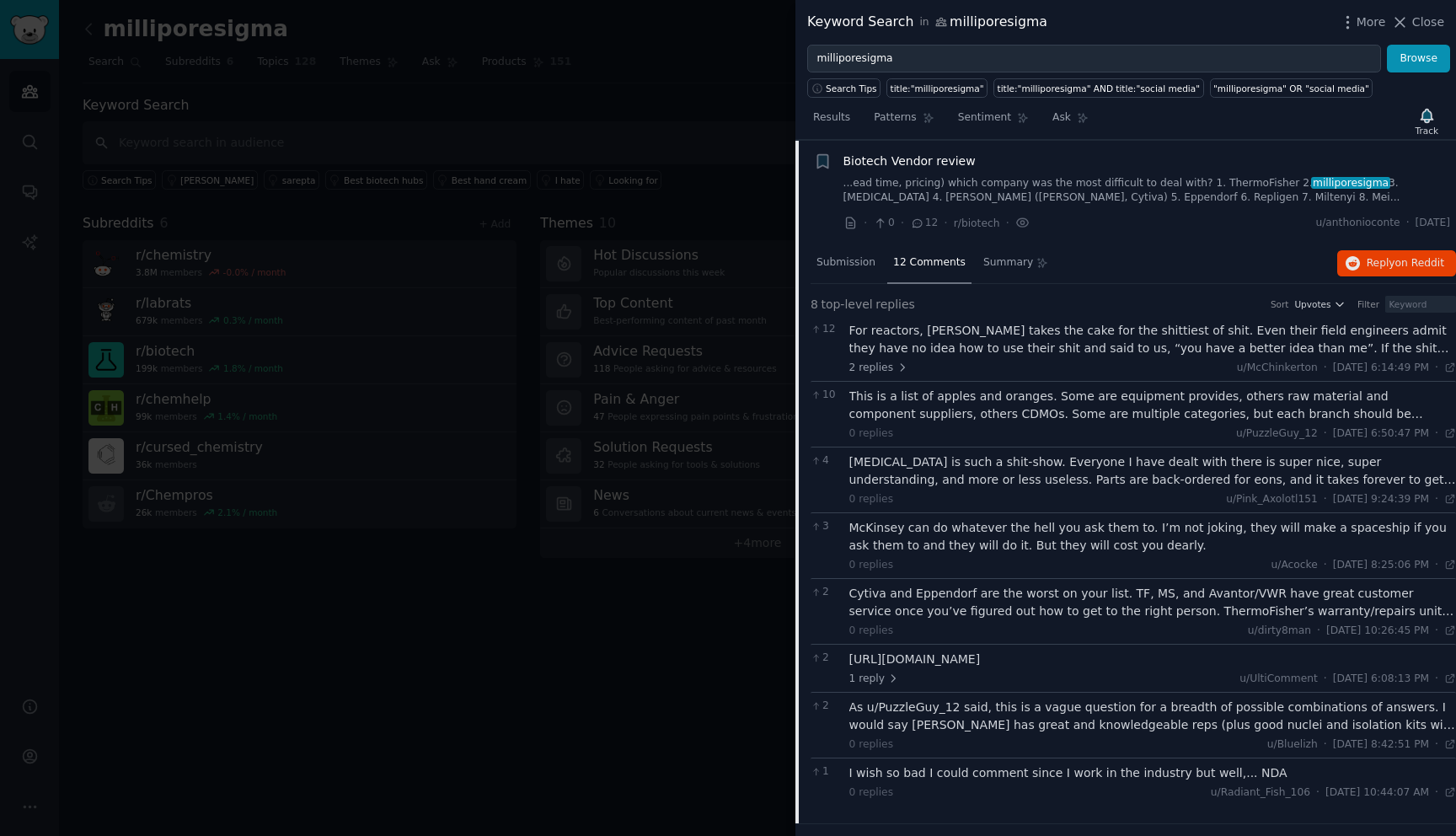
click at [1144, 126] on div "Results Patterns Sentiment Ask Track" at bounding box center [1125, 122] width 661 height 37
click at [1429, 119] on icon "button" at bounding box center [1426, 116] width 12 height 14
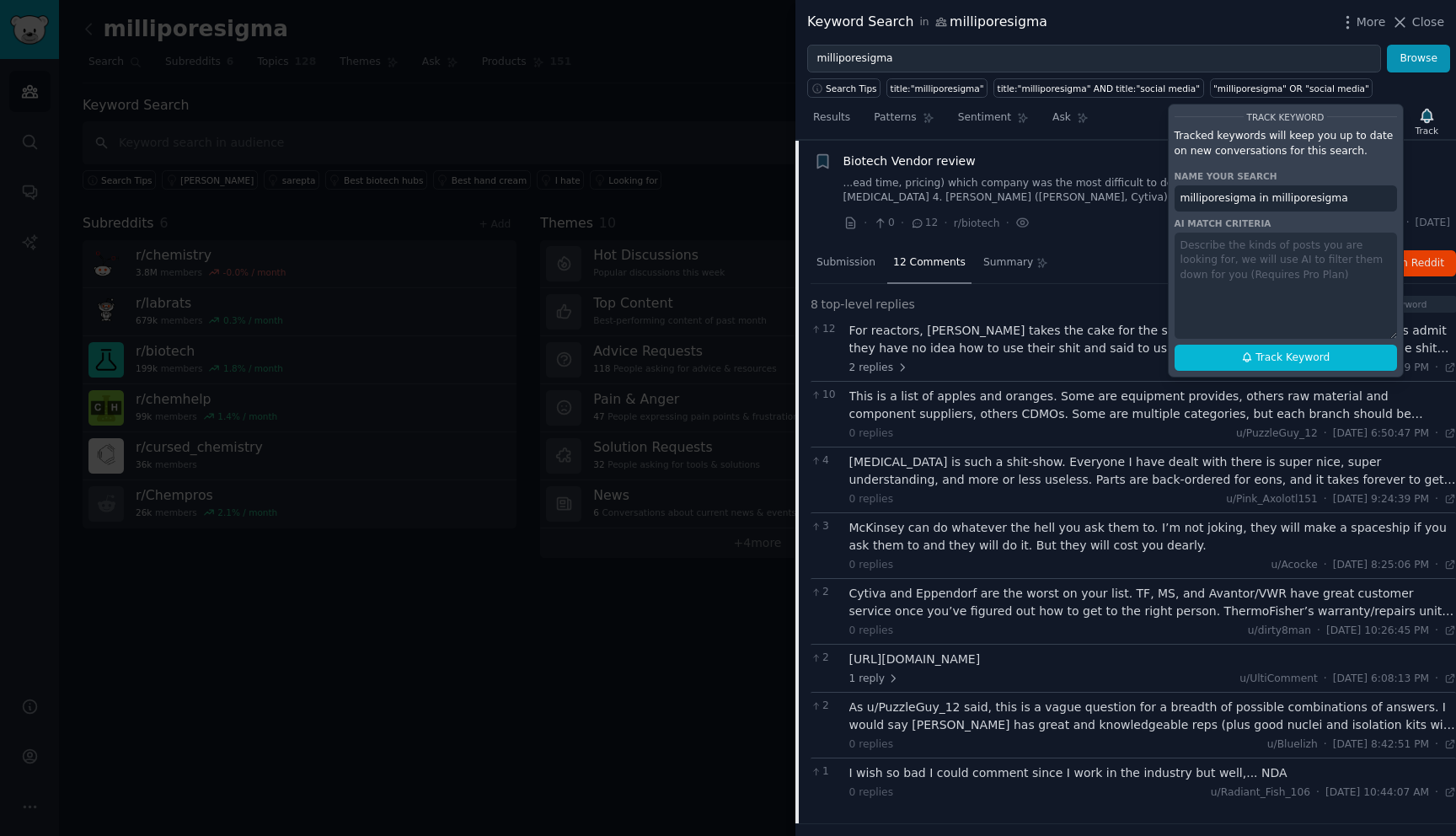
click at [1126, 120] on div "Results Patterns Sentiment Ask Track Track Keyword Tracked keywords will keep y…" at bounding box center [1125, 122] width 661 height 37
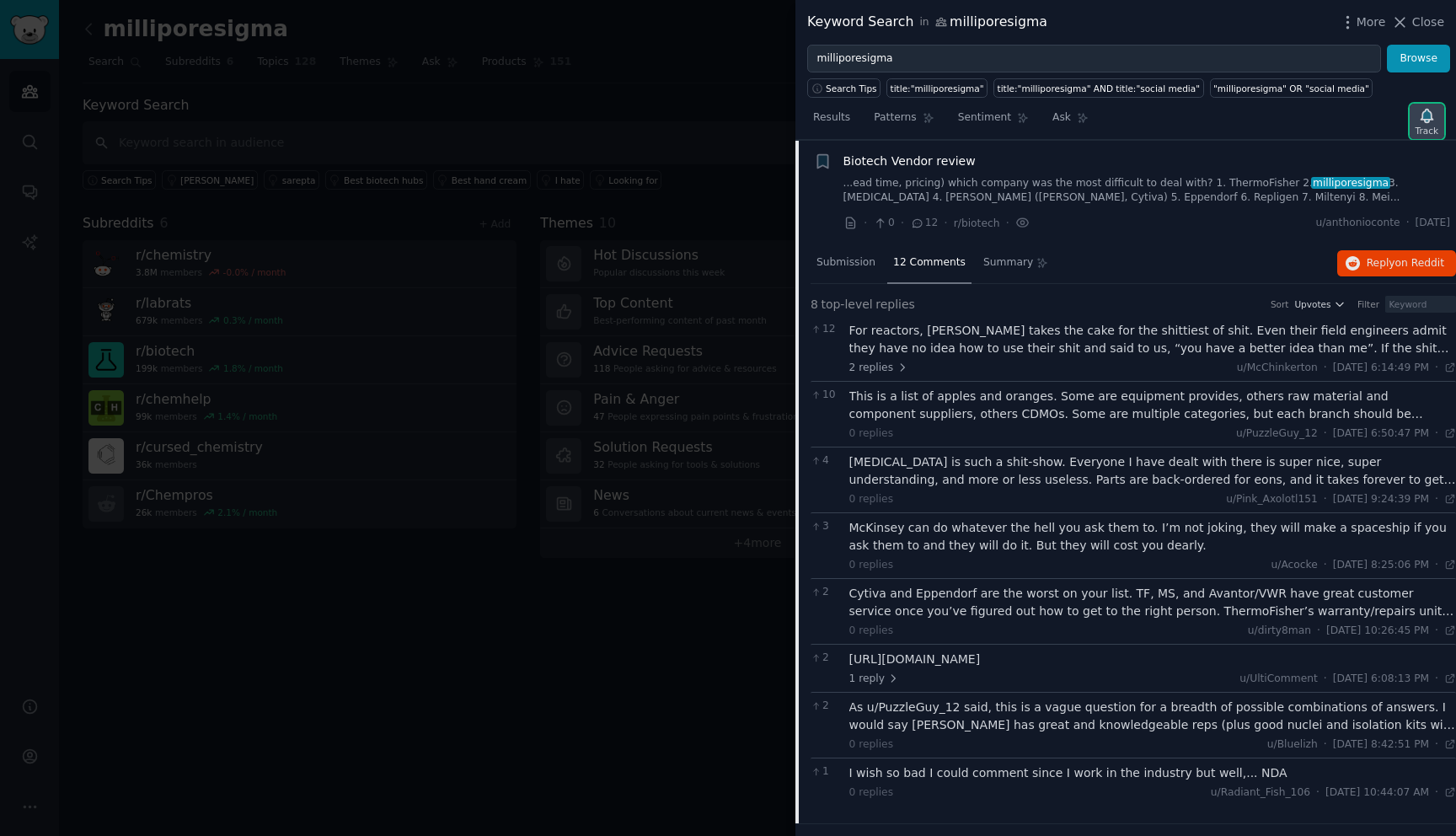
click at [1422, 110] on icon "button" at bounding box center [1426, 116] width 12 height 14
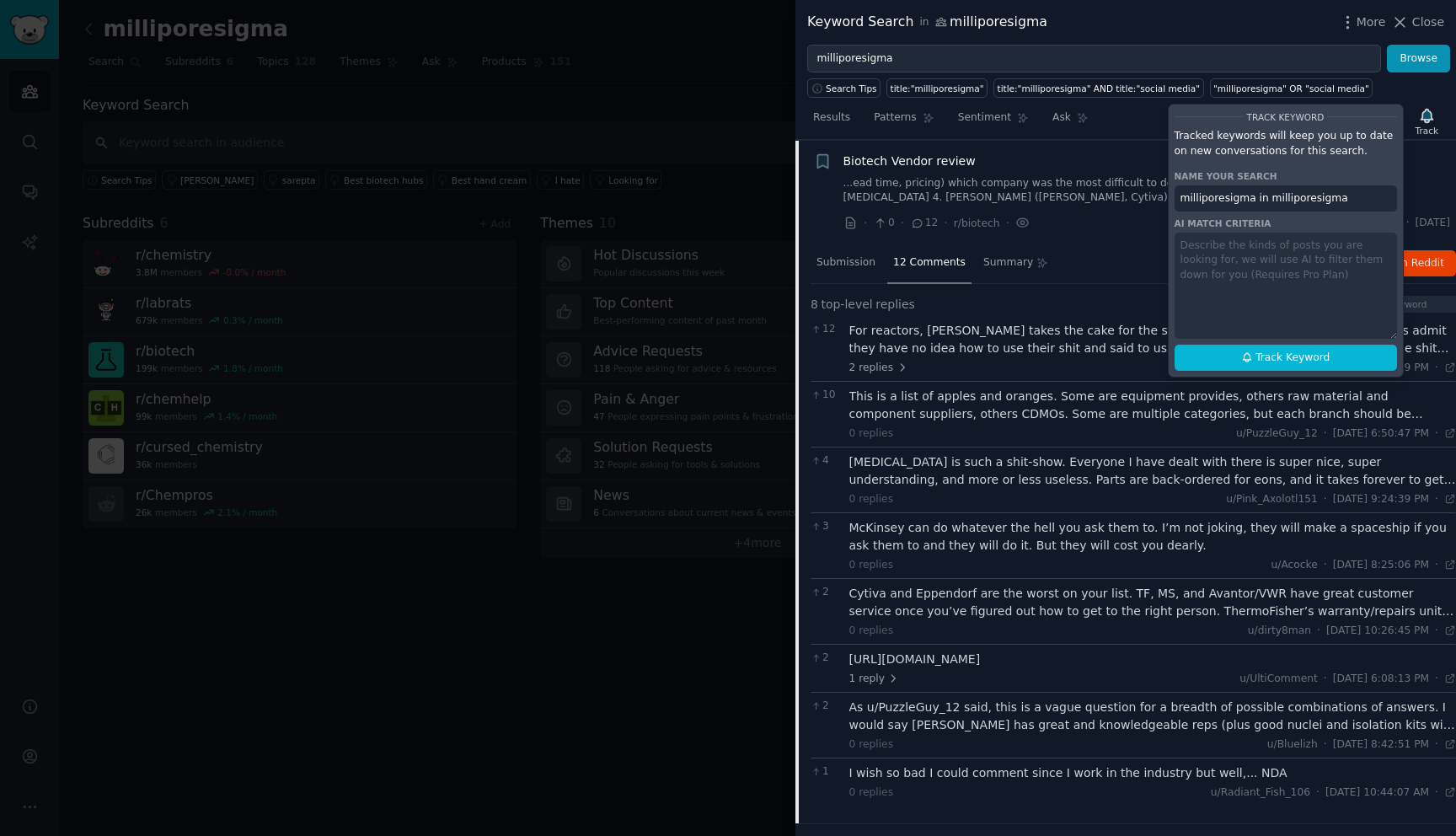
click at [714, 96] on div at bounding box center [728, 418] width 1456 height 836
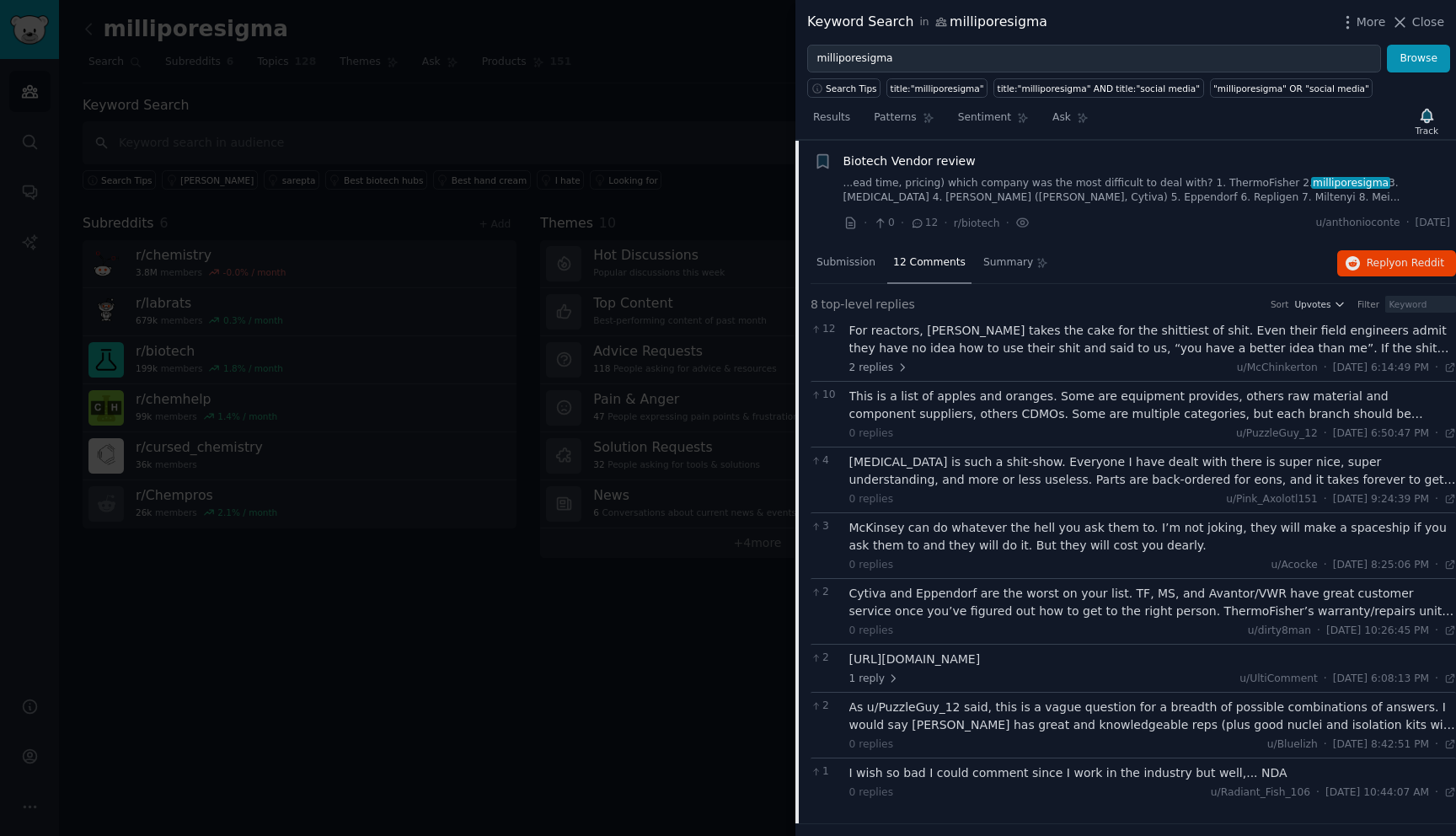
click at [648, 118] on div at bounding box center [728, 418] width 1456 height 836
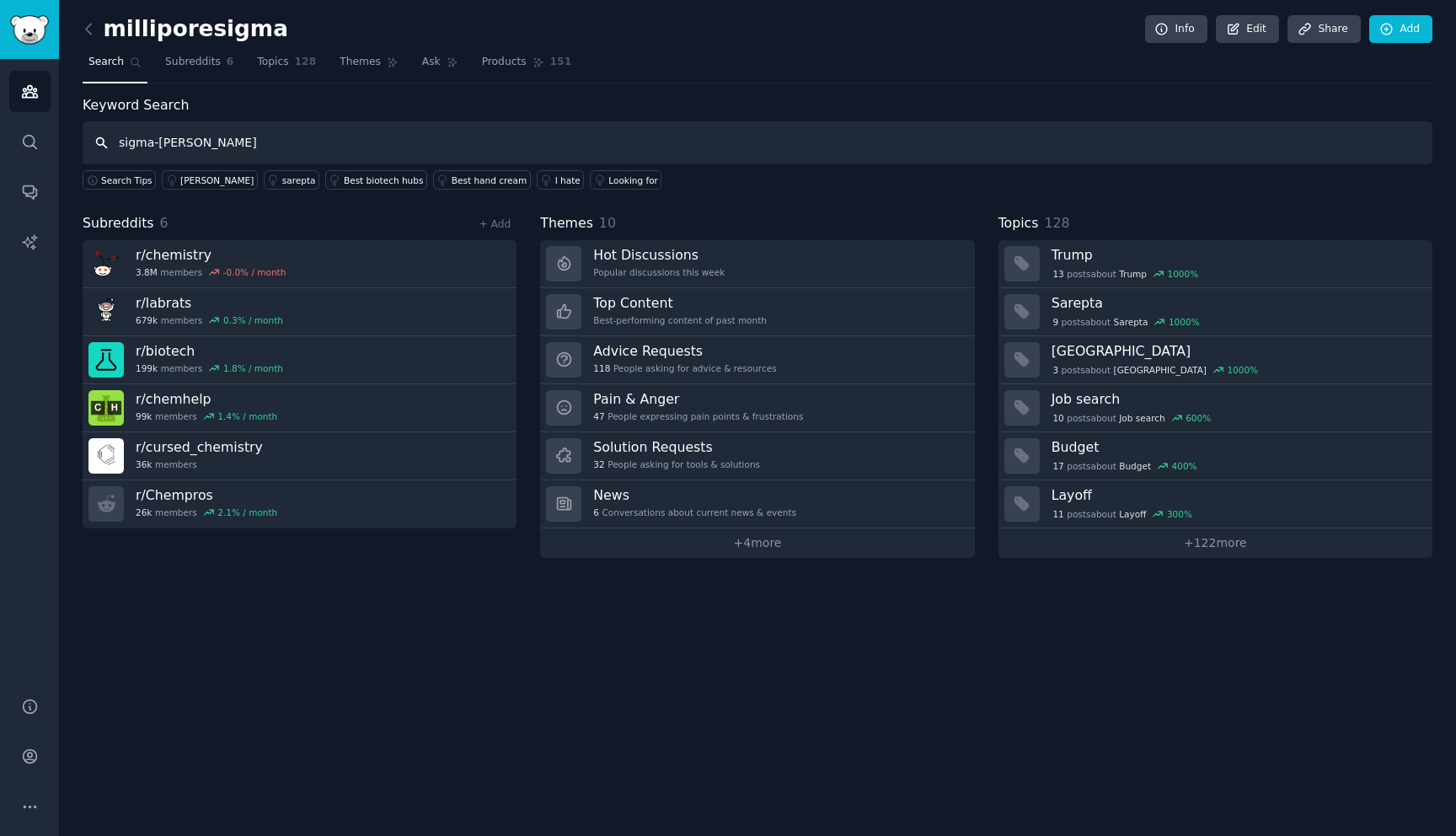
type input "sigma-[PERSON_NAME]"
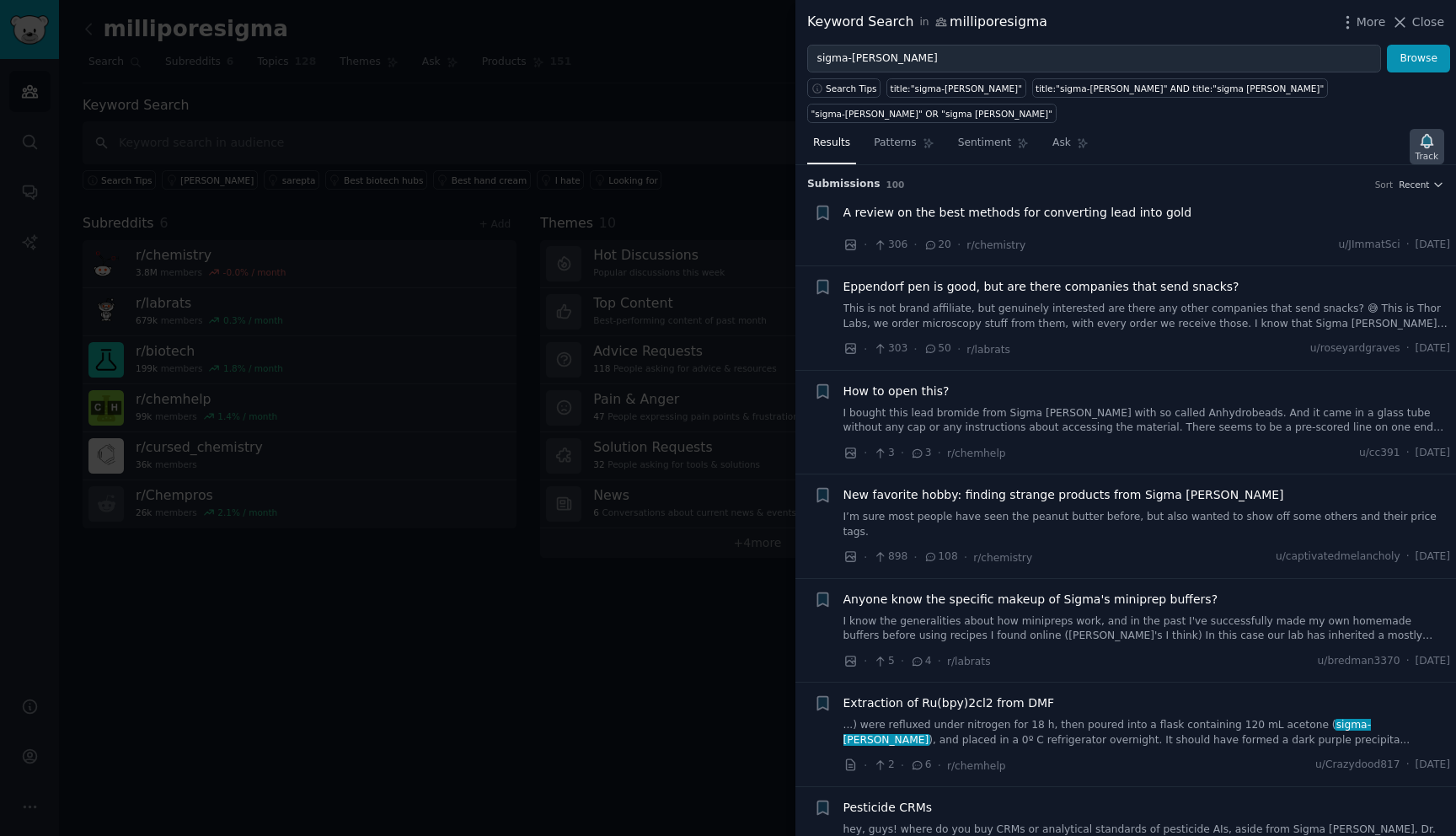
click at [1419, 132] on icon "button" at bounding box center [1427, 140] width 17 height 17
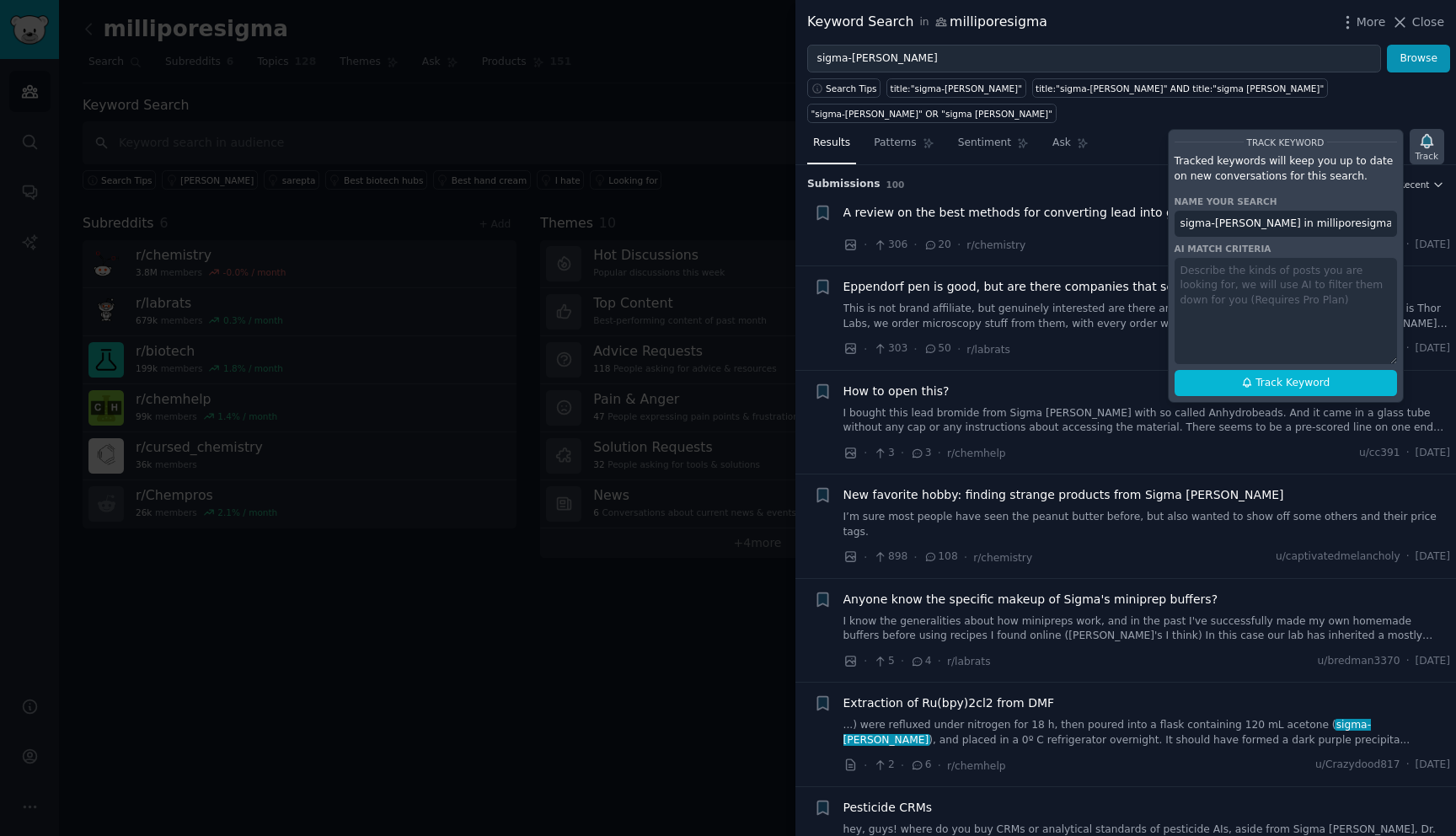
click at [1419, 132] on icon "button" at bounding box center [1427, 140] width 17 height 17
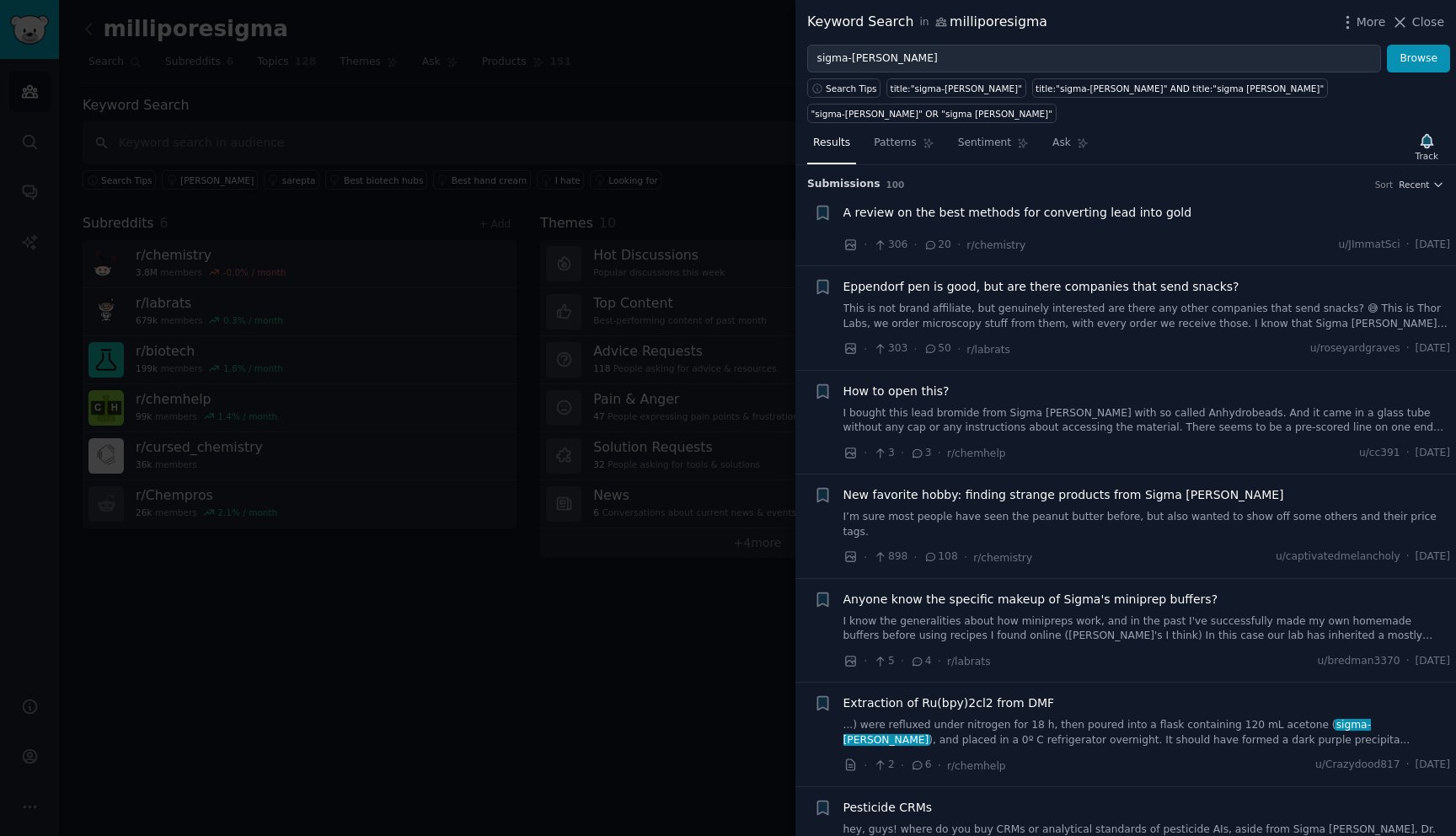
click at [674, 194] on div at bounding box center [728, 418] width 1456 height 836
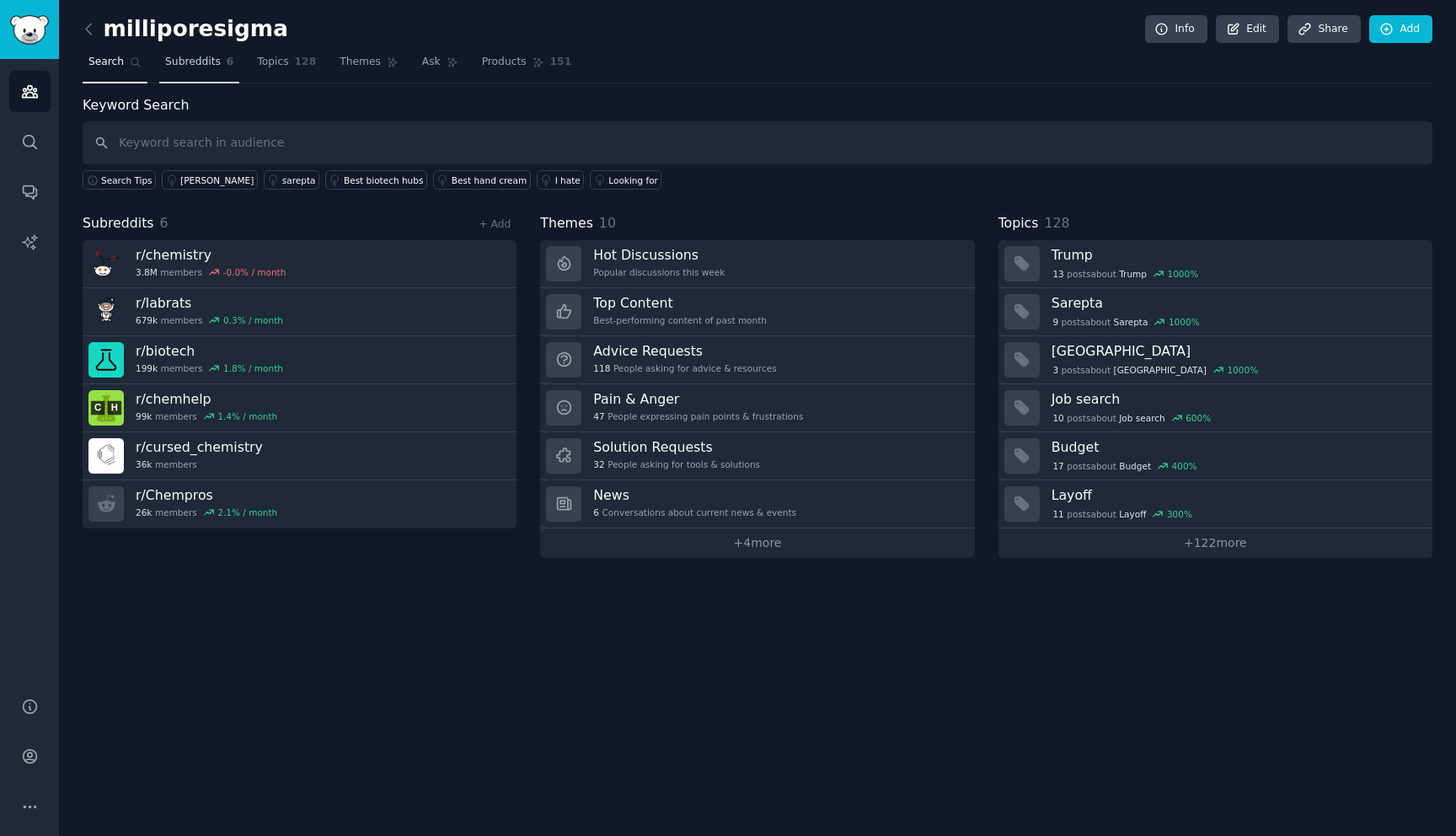
click at [197, 62] on span "Subreddits" at bounding box center [192, 62] width 56 height 16
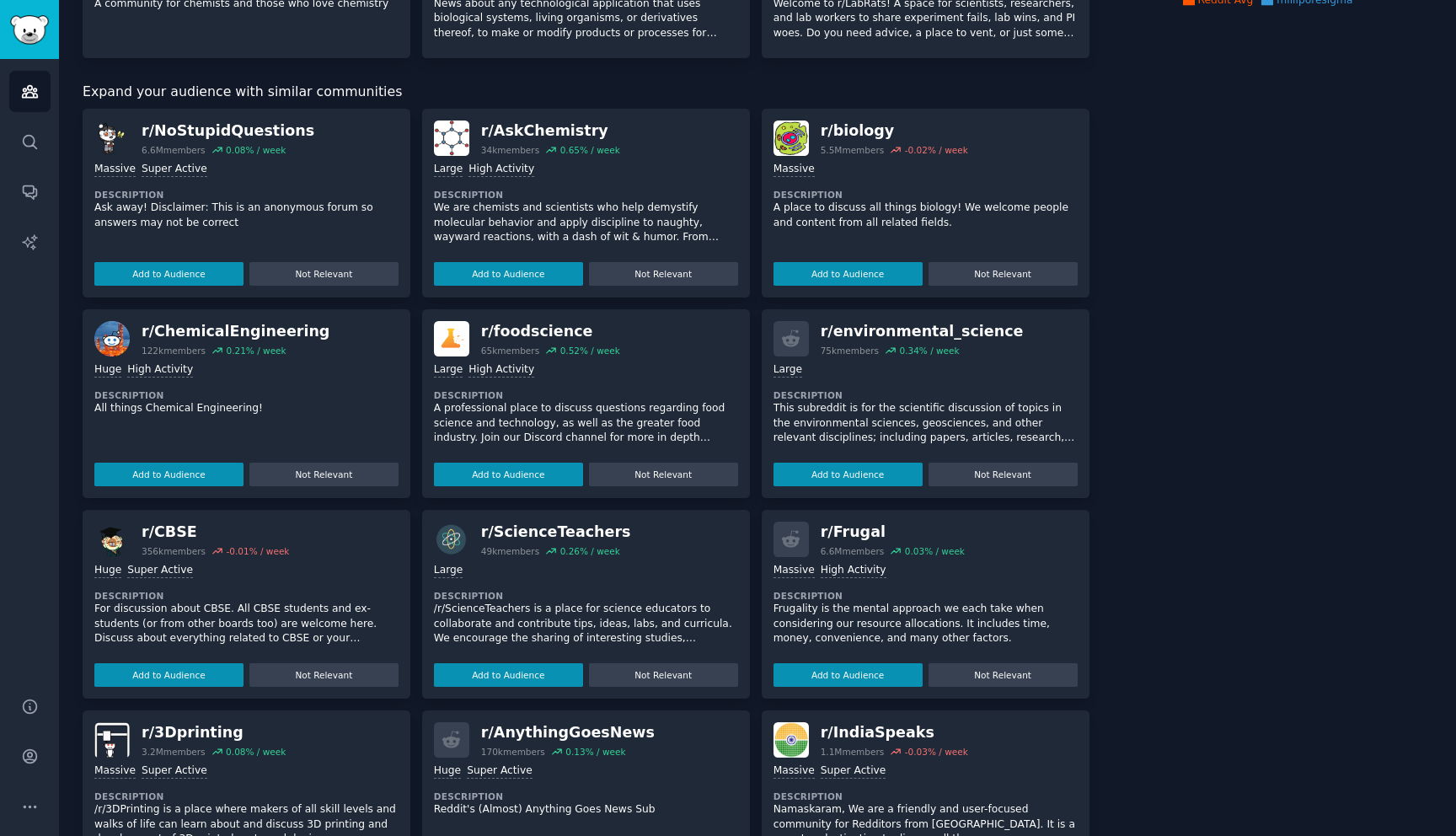
scroll to position [469, 0]
